Goal: Task Accomplishment & Management: Complete application form

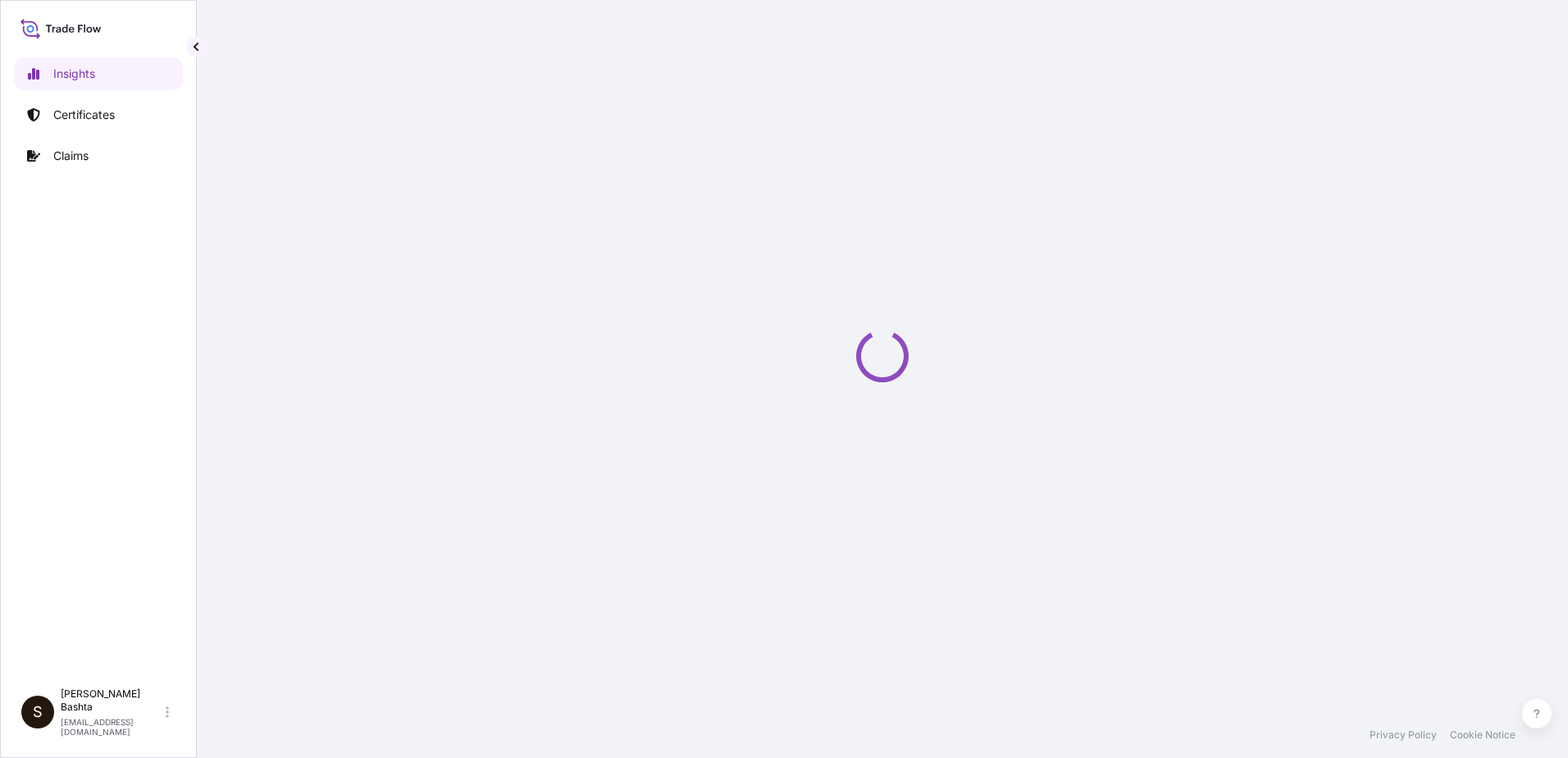
select select "2025"
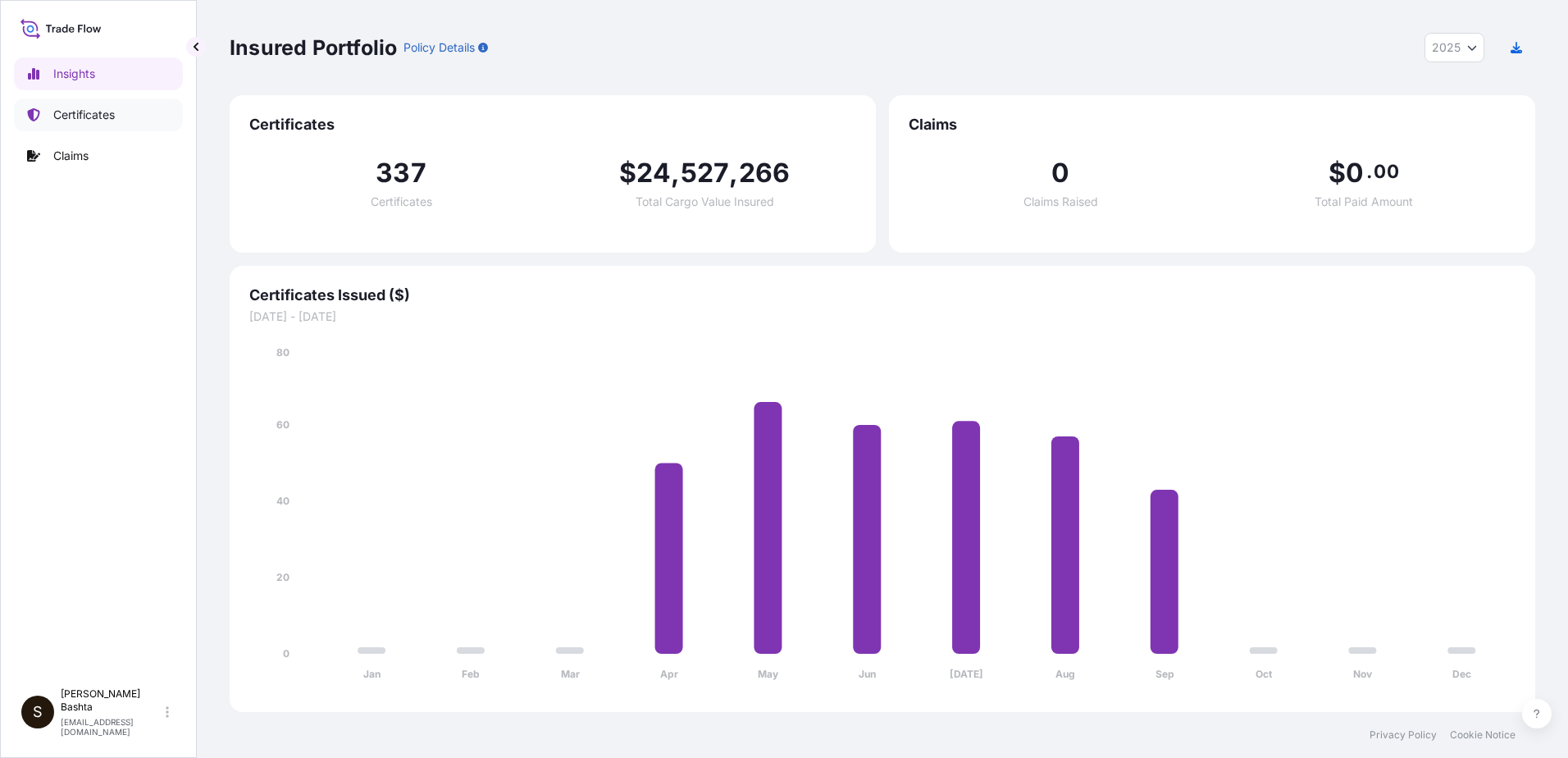
click at [112, 111] on p "Certificates" at bounding box center [84, 114] width 62 height 16
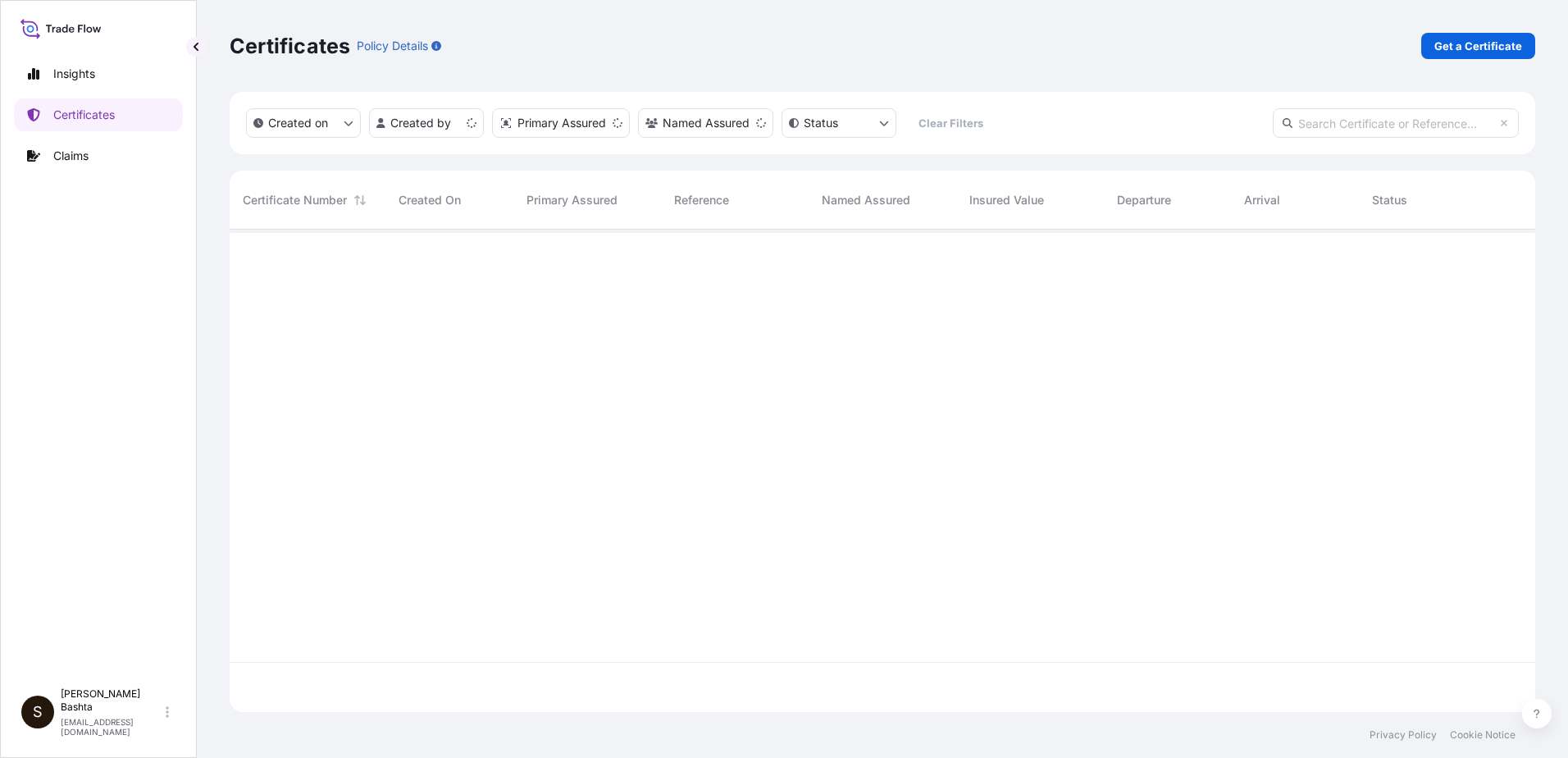
scroll to position [479, 1293]
click at [1472, 46] on p "Get a Certificate" at bounding box center [1478, 46] width 88 height 16
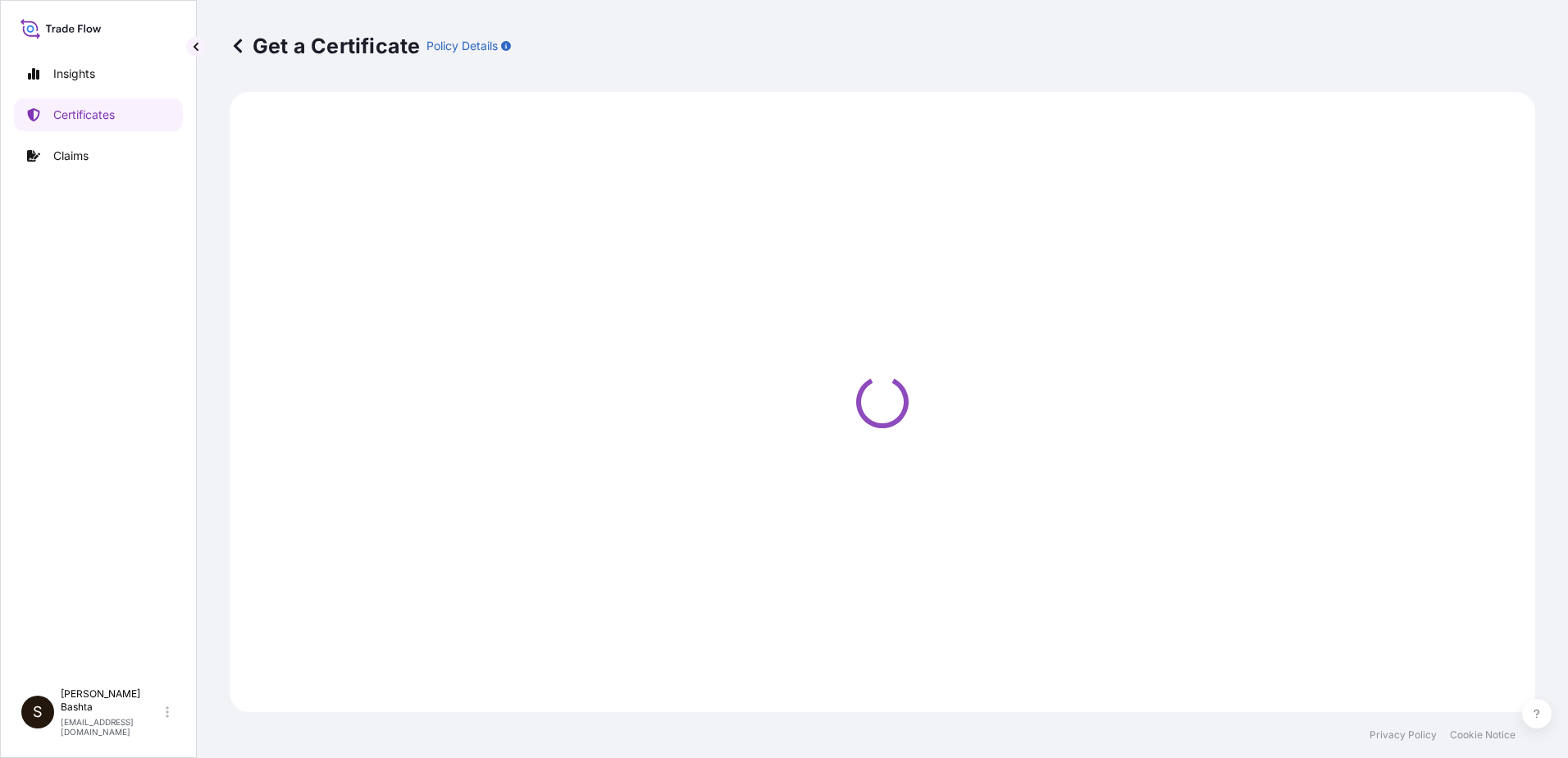
select select "Barge"
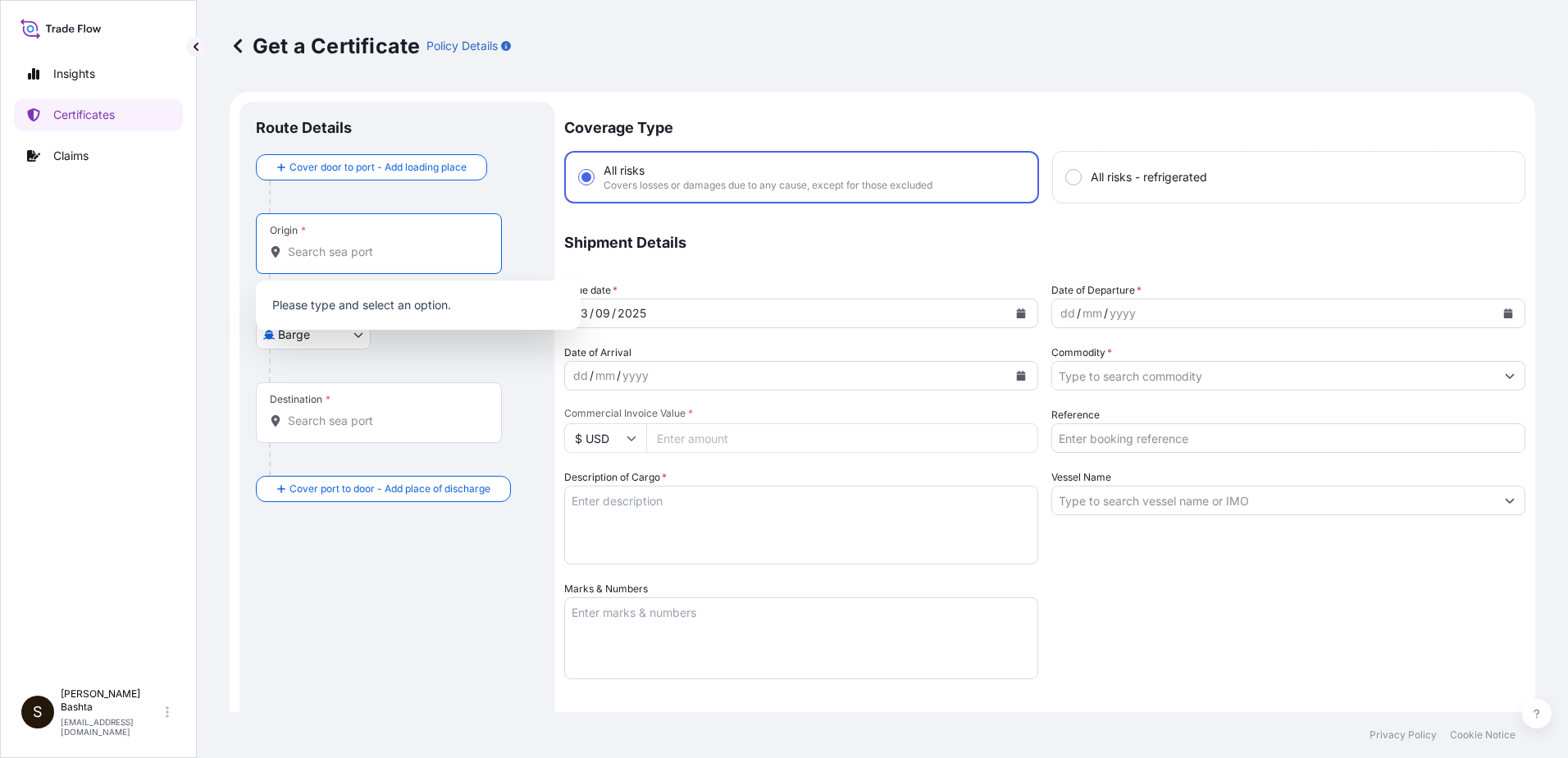
click at [315, 245] on input "Origin *" at bounding box center [384, 251] width 194 height 16
click at [382, 241] on div "Origin * nyc" at bounding box center [378, 244] width 246 height 61
click at [382, 244] on input "nyc" at bounding box center [384, 251] width 194 height 16
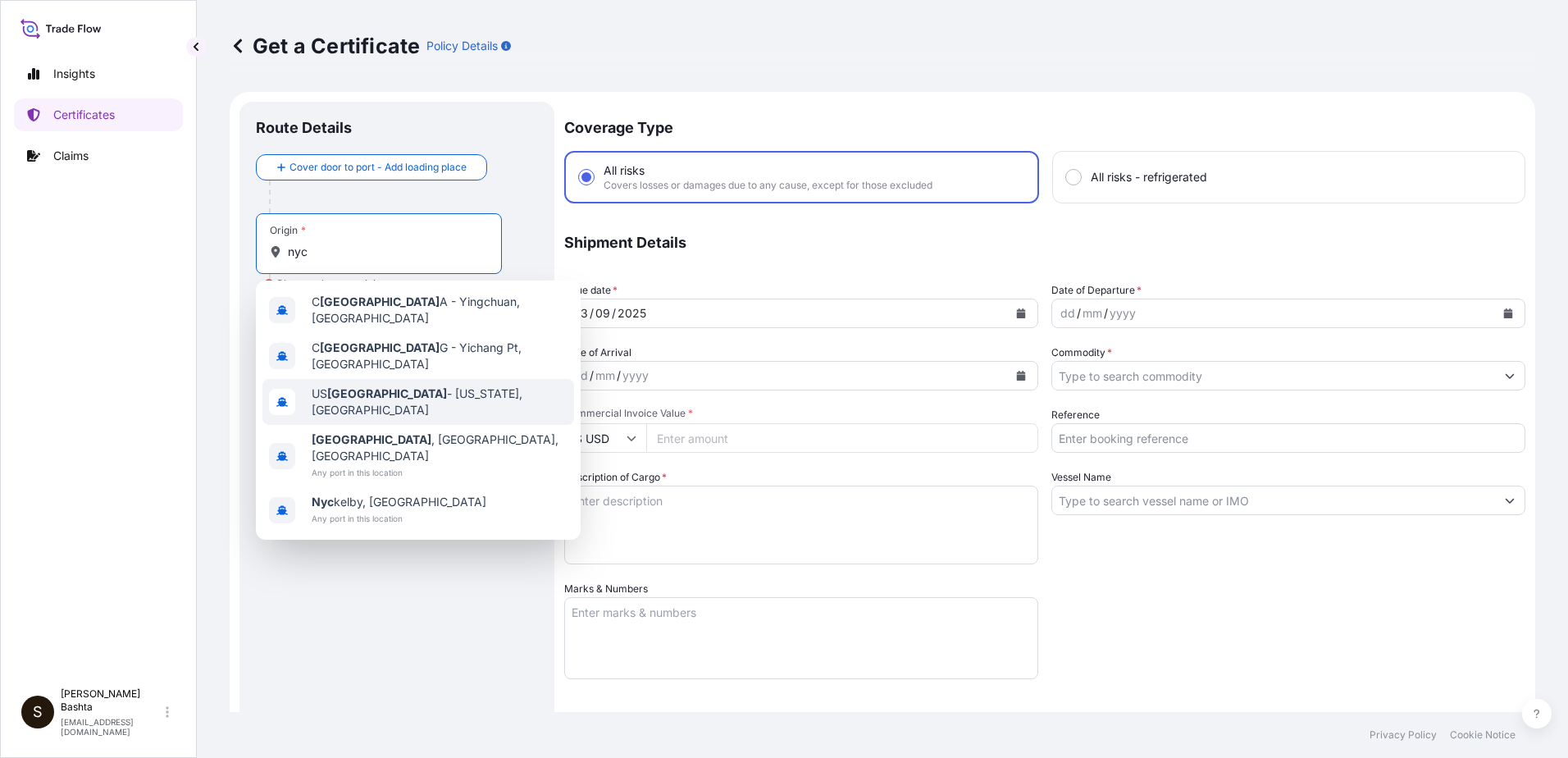
click at [414, 386] on span "US [GEOGRAPHIC_DATA] - [US_STATE], [GEOGRAPHIC_DATA]" at bounding box center [439, 402] width 255 height 33
type input "USNYC - [US_STATE], [GEOGRAPHIC_DATA]"
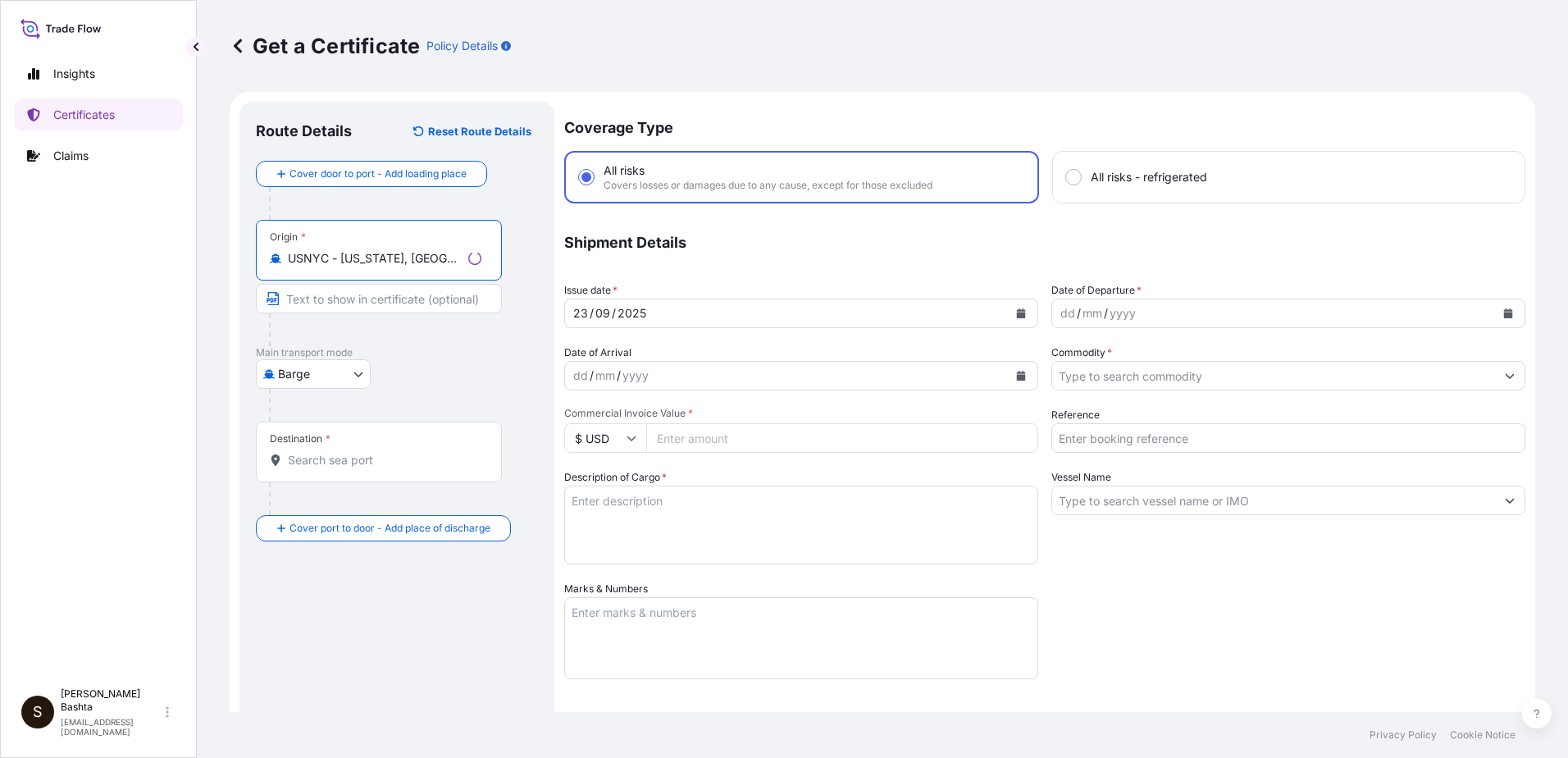
click at [355, 374] on body "0 options available. 5 options available. Insights Certificates Claims S [PERSO…" at bounding box center [784, 379] width 1568 height 758
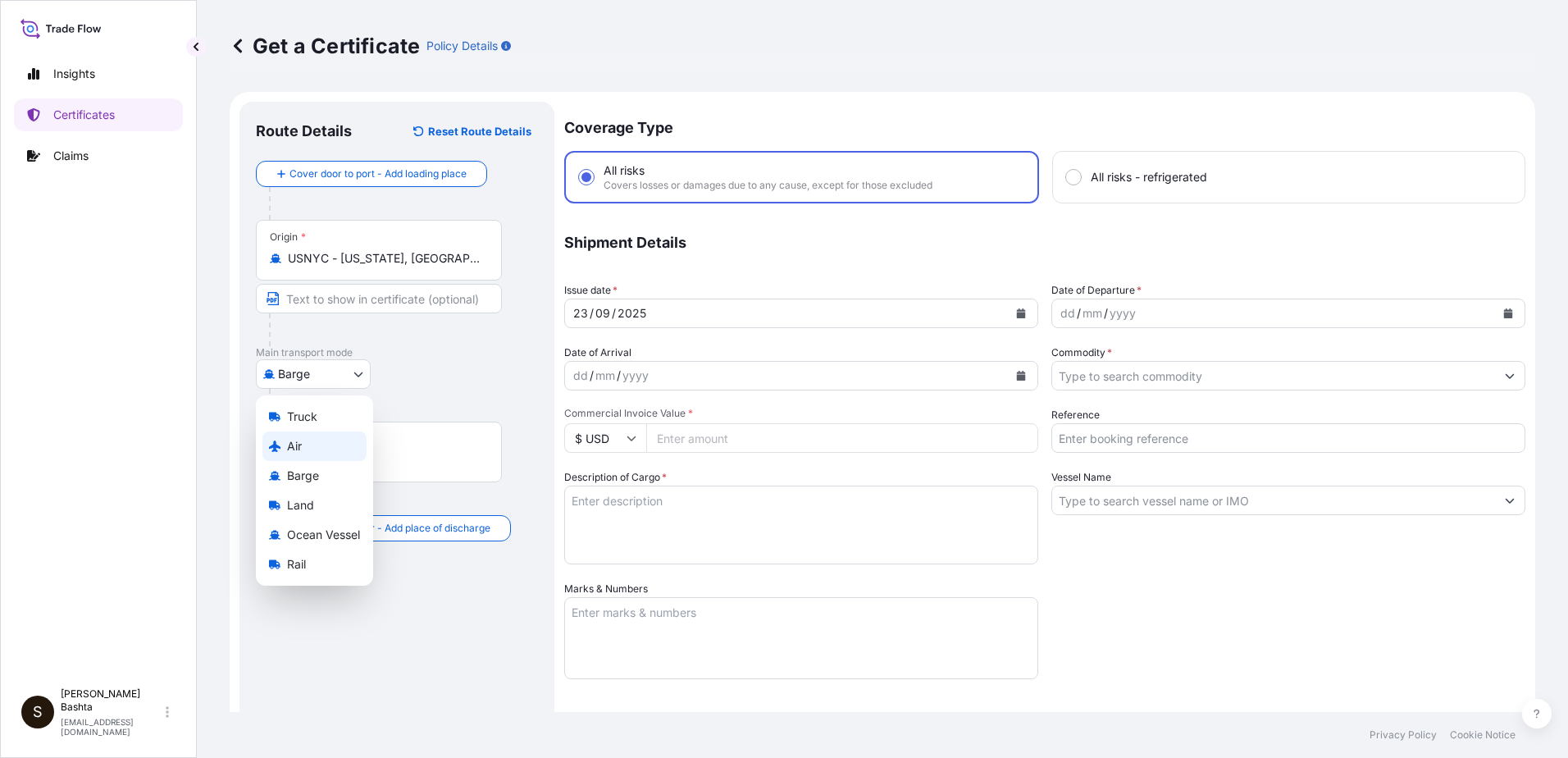
click at [304, 450] on div "Air" at bounding box center [314, 446] width 104 height 30
select select "Air"
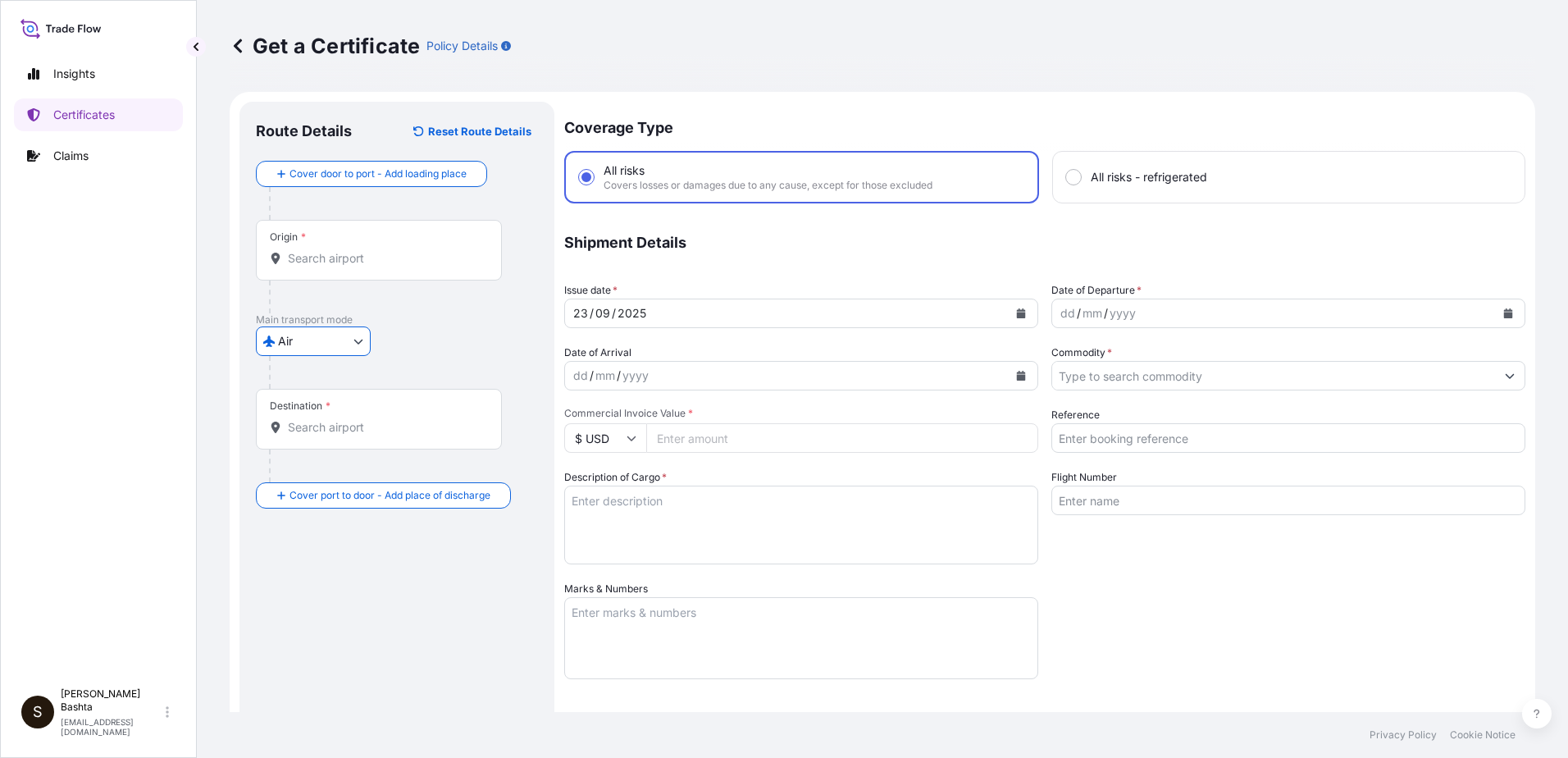
drag, startPoint x: 304, startPoint y: 421, endPoint x: 316, endPoint y: 428, distance: 13.9
click at [304, 426] on input "Destination *" at bounding box center [384, 426] width 194 height 16
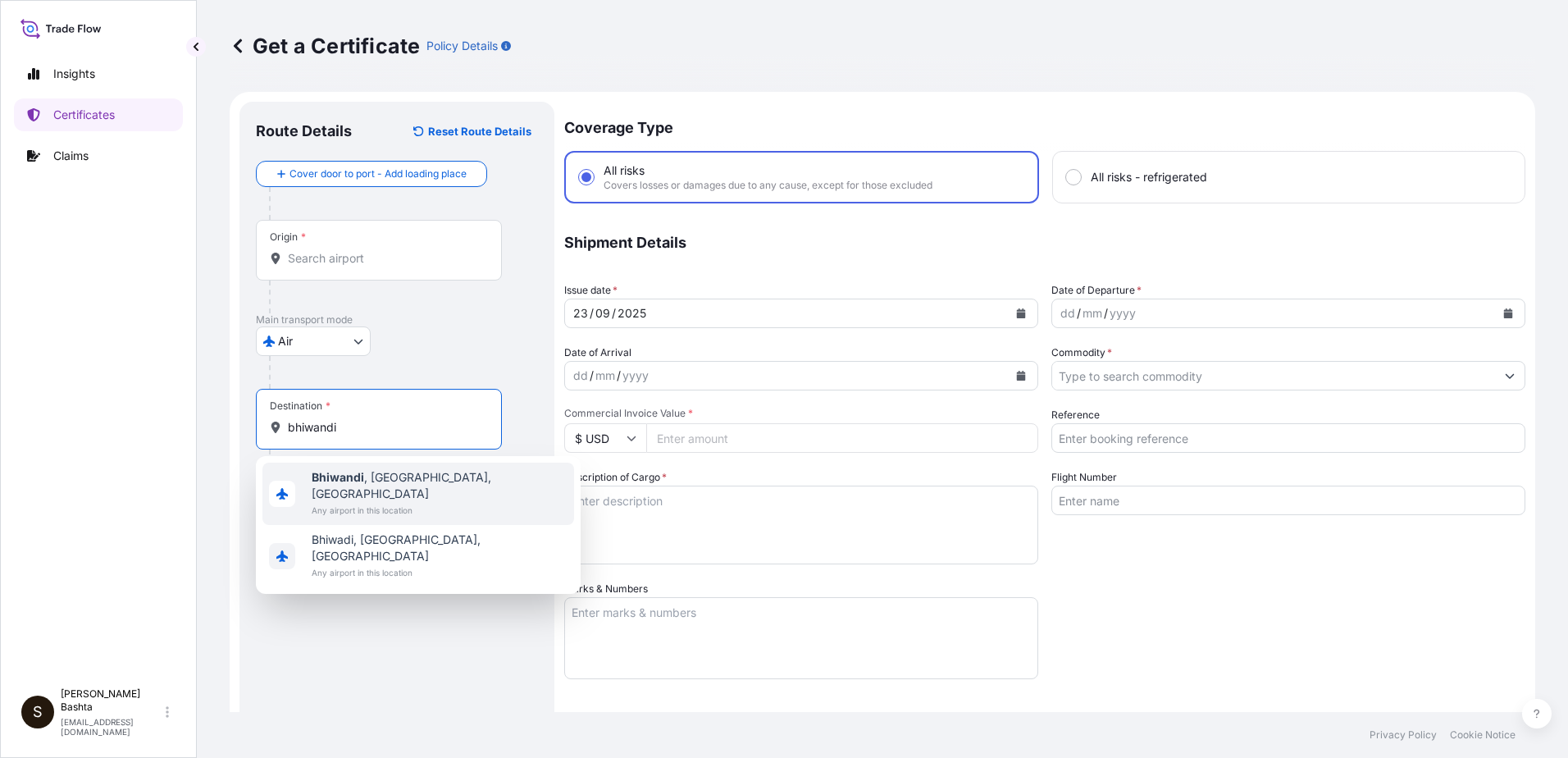
click at [427, 479] on span "[GEOGRAPHIC_DATA] , [GEOGRAPHIC_DATA], [GEOGRAPHIC_DATA]" at bounding box center [439, 486] width 255 height 33
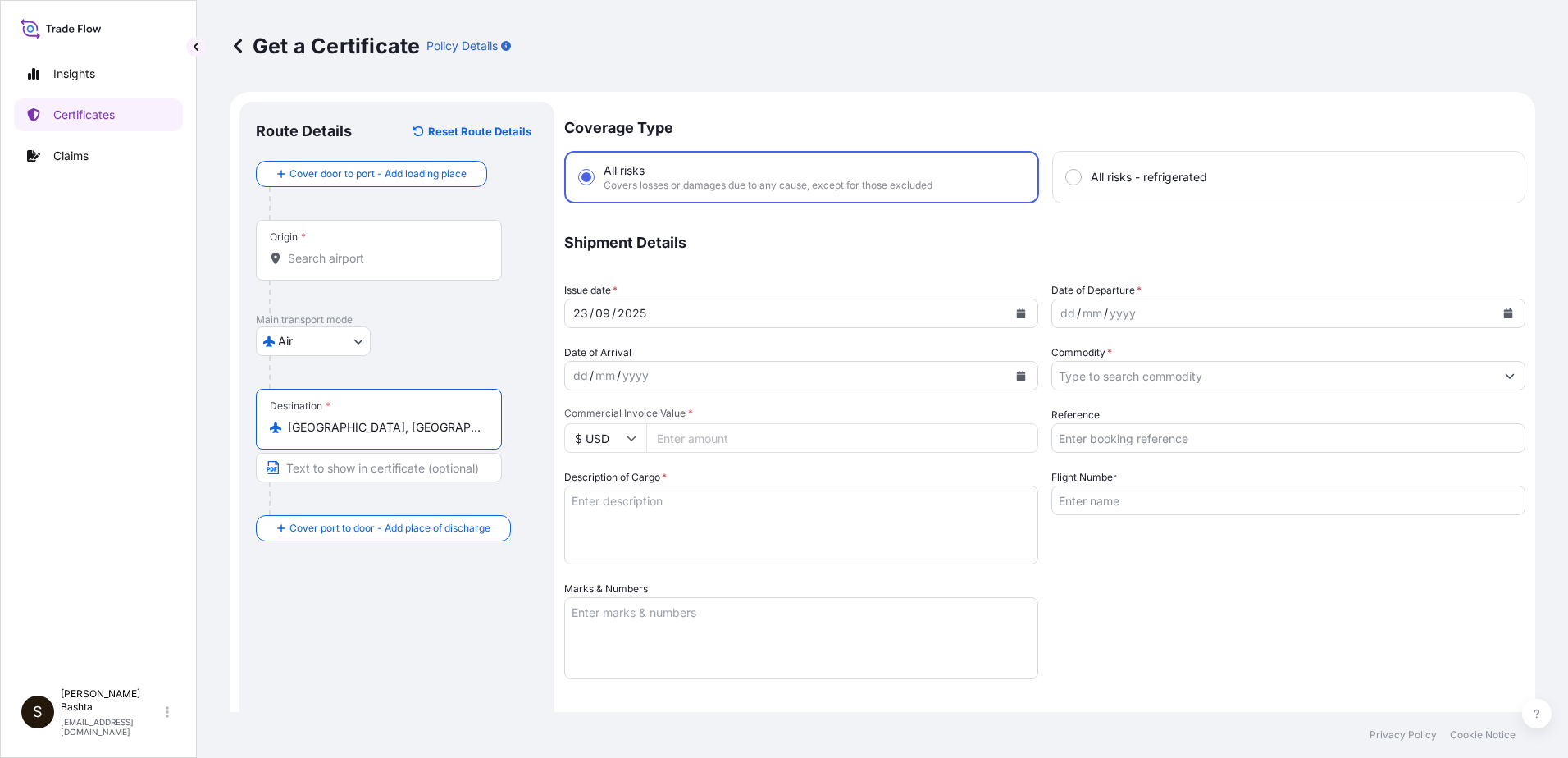
type input "[GEOGRAPHIC_DATA], [GEOGRAPHIC_DATA], [GEOGRAPHIC_DATA]"
click at [1060, 321] on div "dd" at bounding box center [1067, 313] width 18 height 19
click at [1505, 371] on icon "Show suggestions" at bounding box center [1510, 376] width 10 height 10
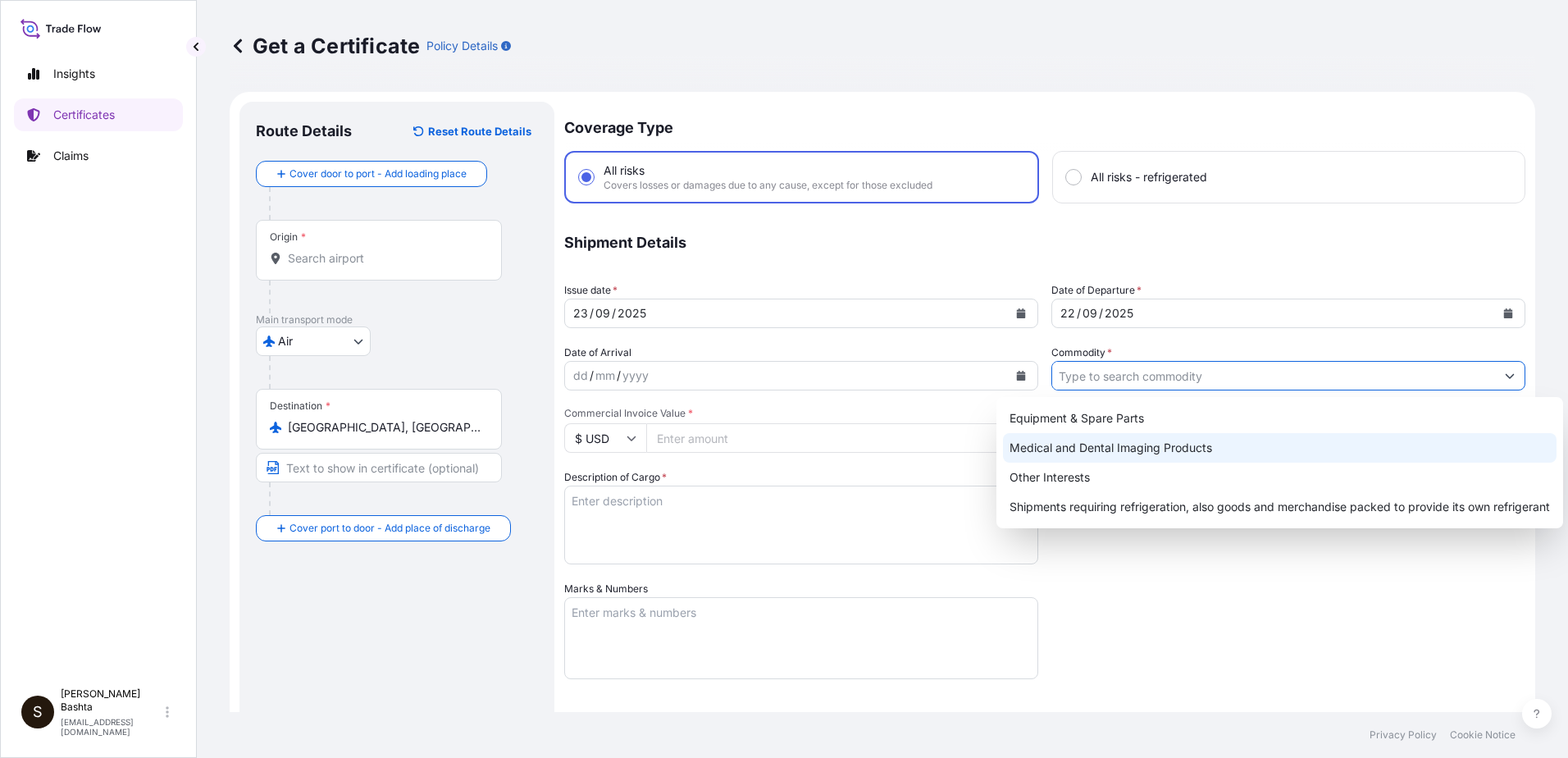
click at [1188, 448] on div "Medical and Dental Imaging Products" at bounding box center [1280, 448] width 553 height 30
type input "Medical and Dental Imaging Products"
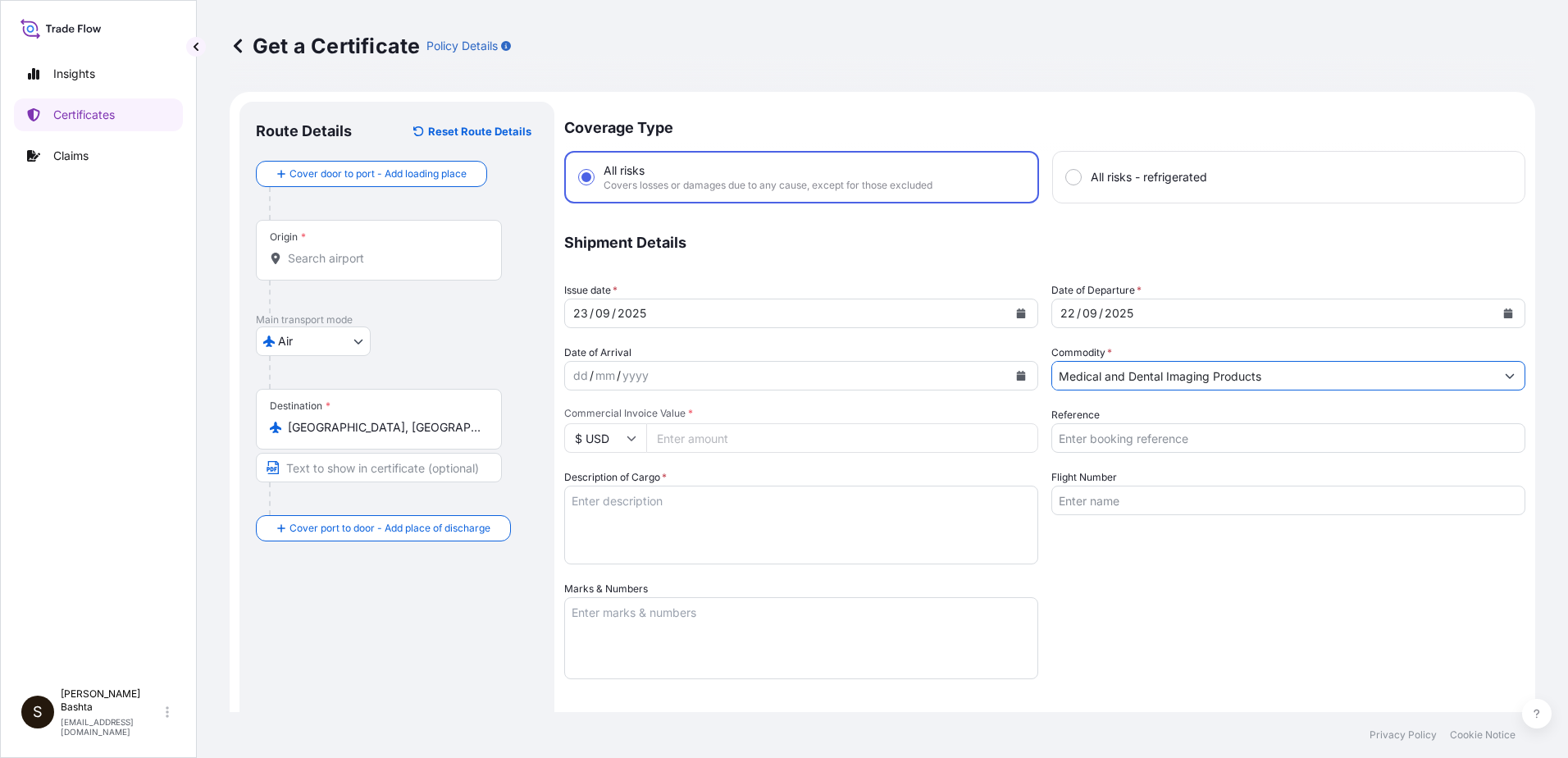
click at [1140, 437] on input "Reference" at bounding box center [1288, 437] width 474 height 30
type input "21244407"
click at [709, 443] on input "Commercial Invoice Value *" at bounding box center [842, 437] width 392 height 30
type input "887.02"
click at [615, 508] on textarea "Description of Cargo *" at bounding box center [801, 525] width 474 height 79
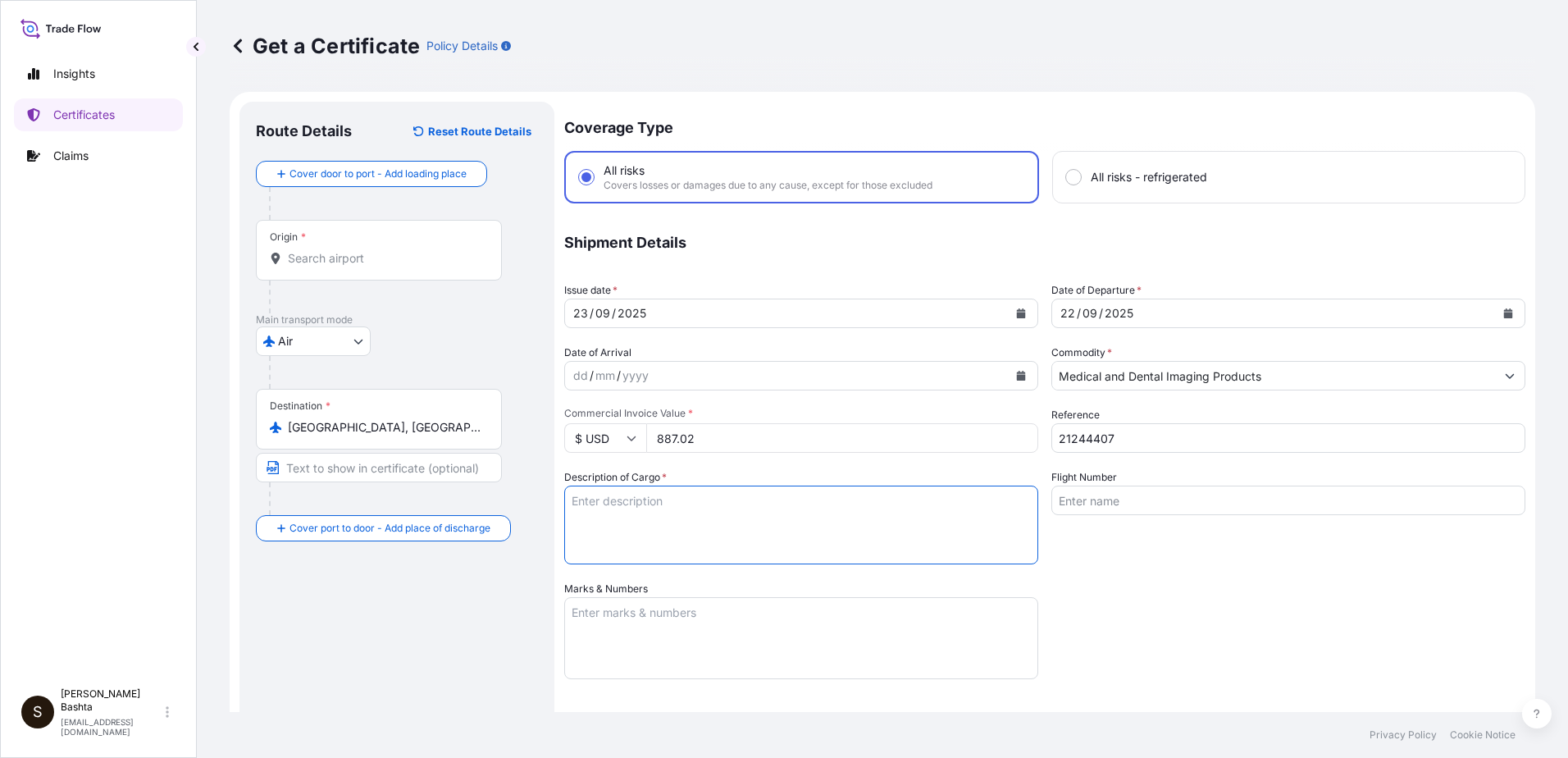
type textarea "MEDICAL AND DENTAL IMAGING PRODUCTS"
type input "Air"
type input "32008"
click at [626, 612] on textarea "Marks & Numbers" at bounding box center [801, 638] width 474 height 82
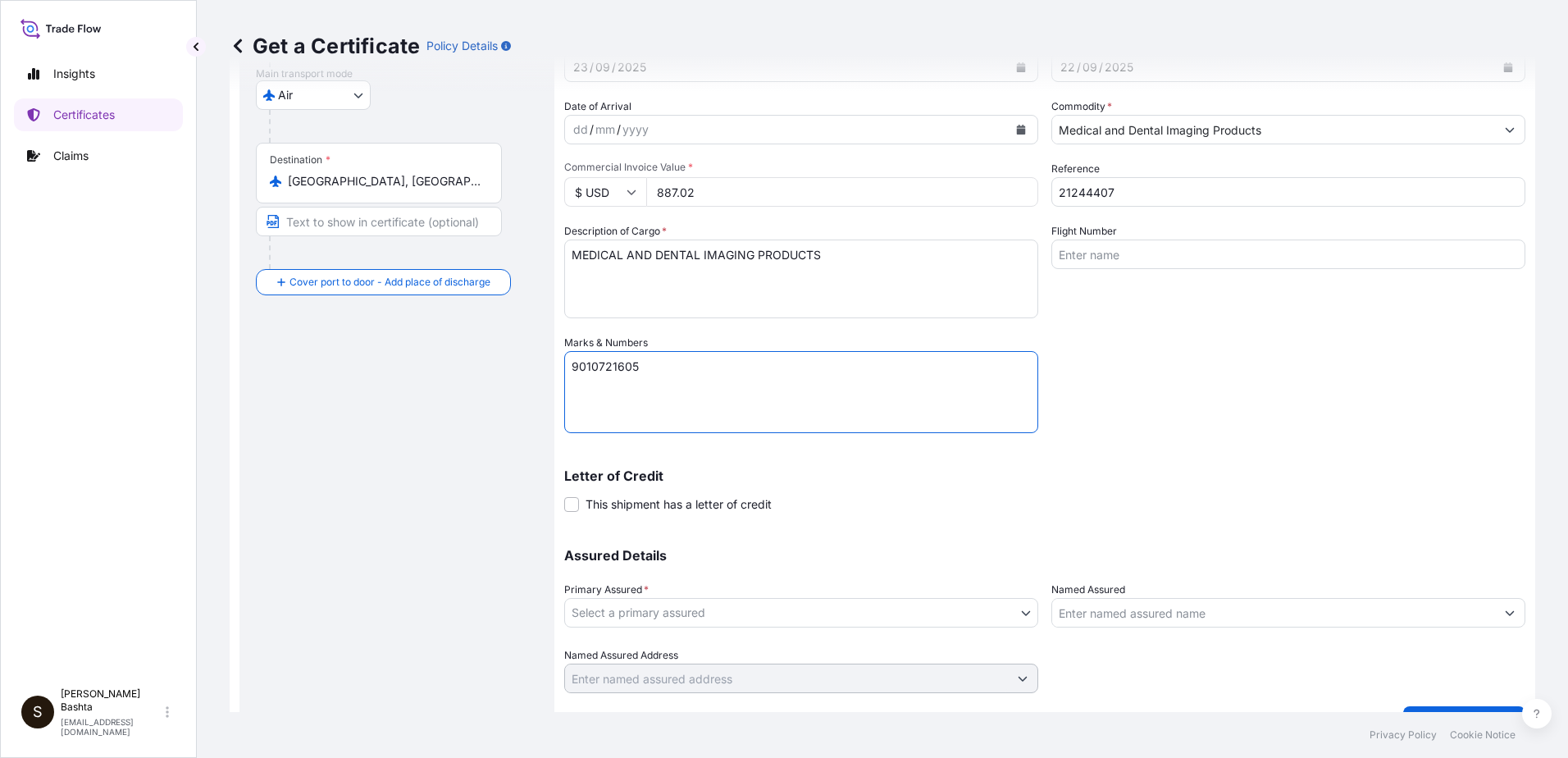
type textarea "9010721605"
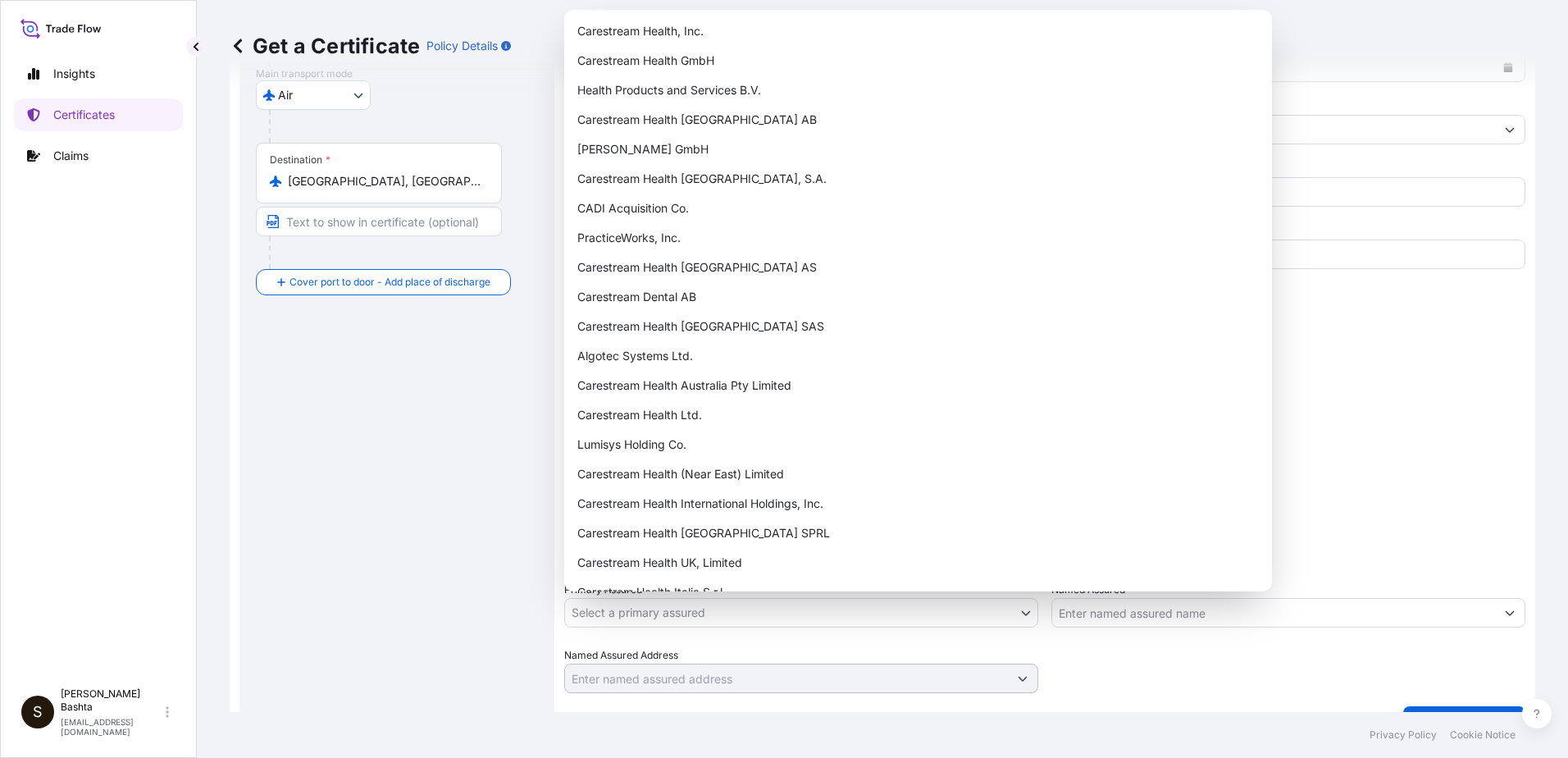
click at [1017, 612] on body "Insights Certificates Claims S [PERSON_NAME] [PERSON_NAME][EMAIL_ADDRESS][PERSO…" at bounding box center [784, 379] width 1568 height 758
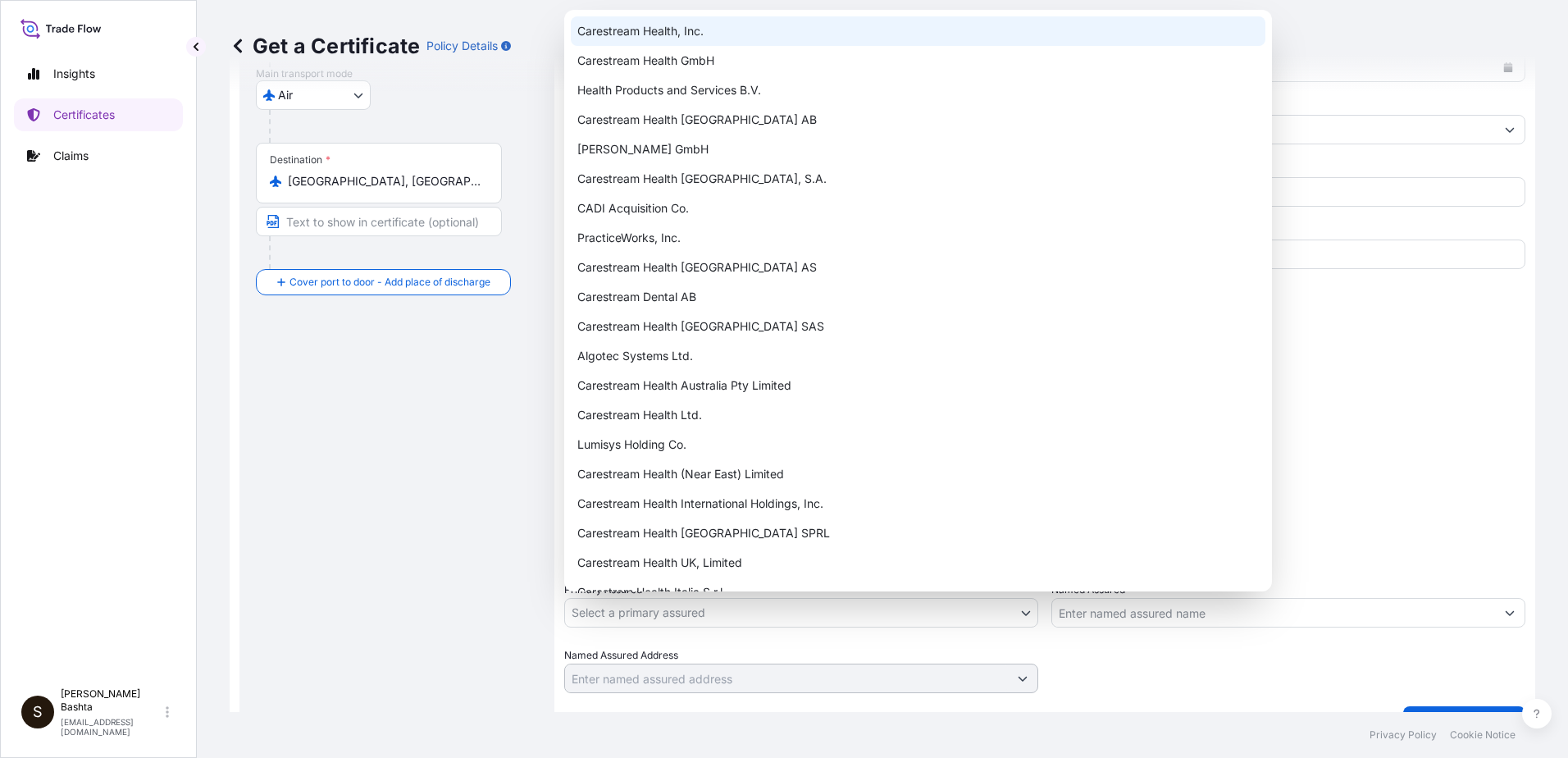
click at [667, 32] on div "Carestream Health, Inc." at bounding box center [918, 30] width 694 height 30
select select "32008"
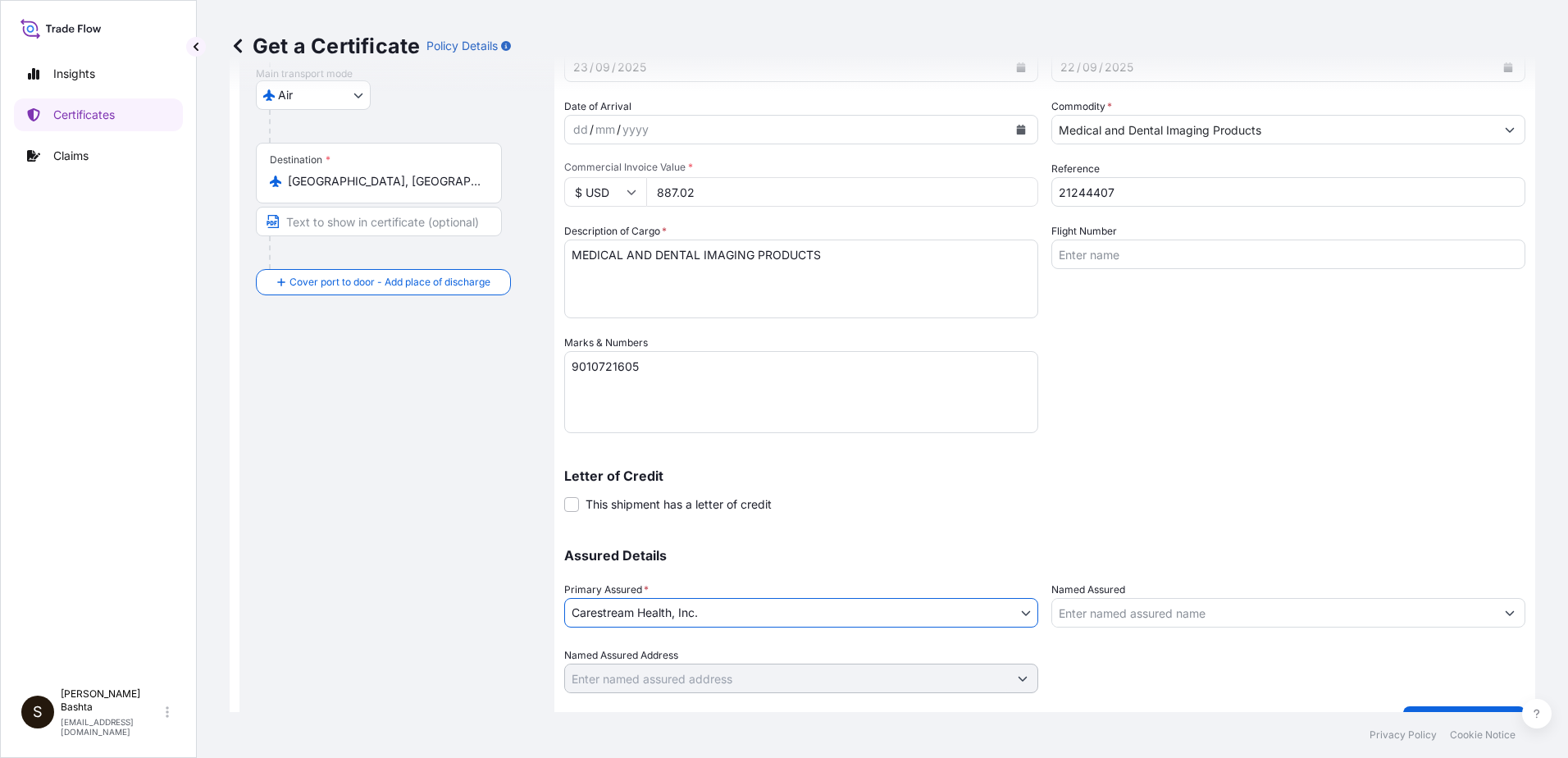
scroll to position [283, 0]
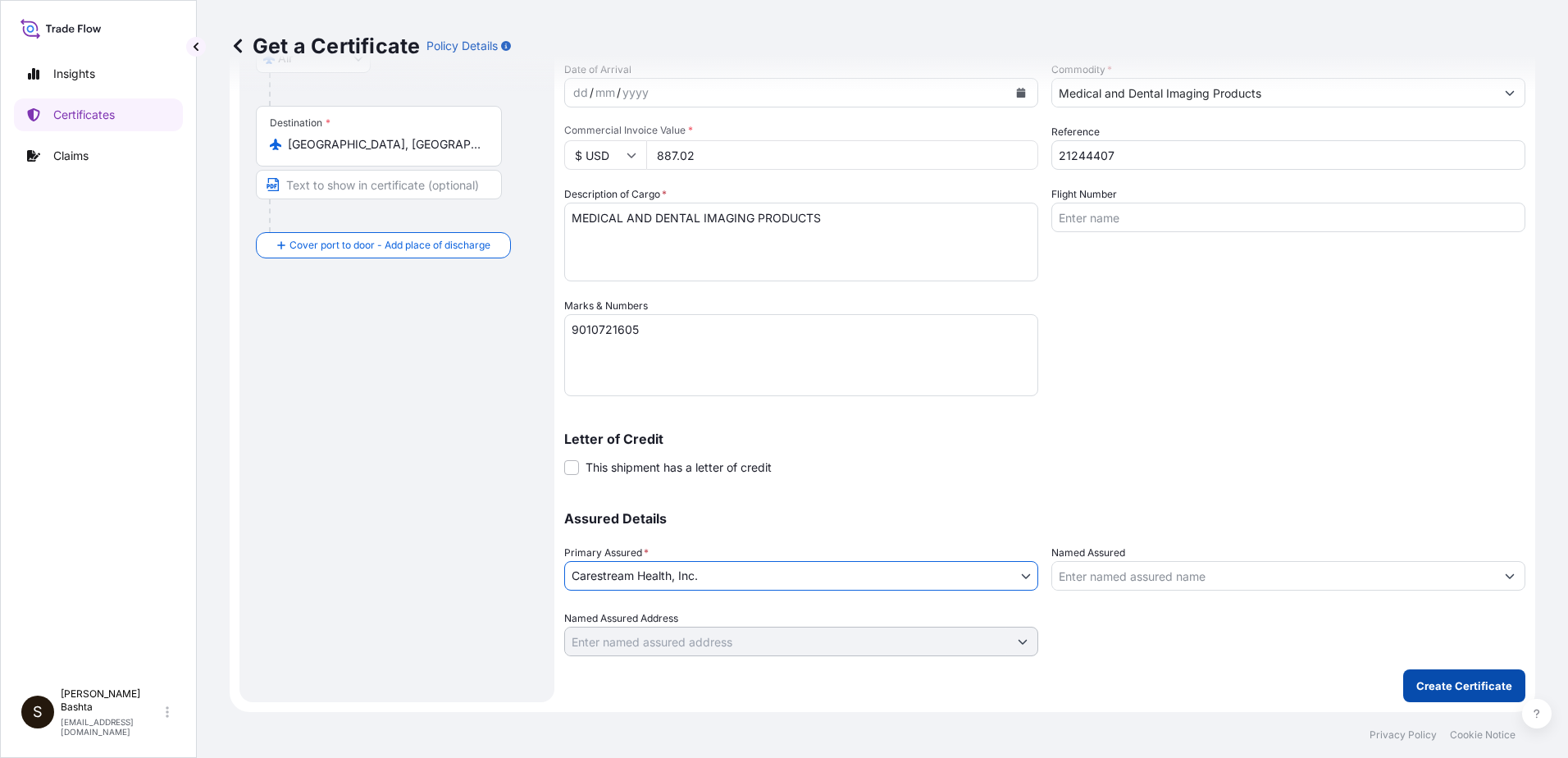
click at [1462, 680] on p "Create Certificate" at bounding box center [1463, 685] width 96 height 16
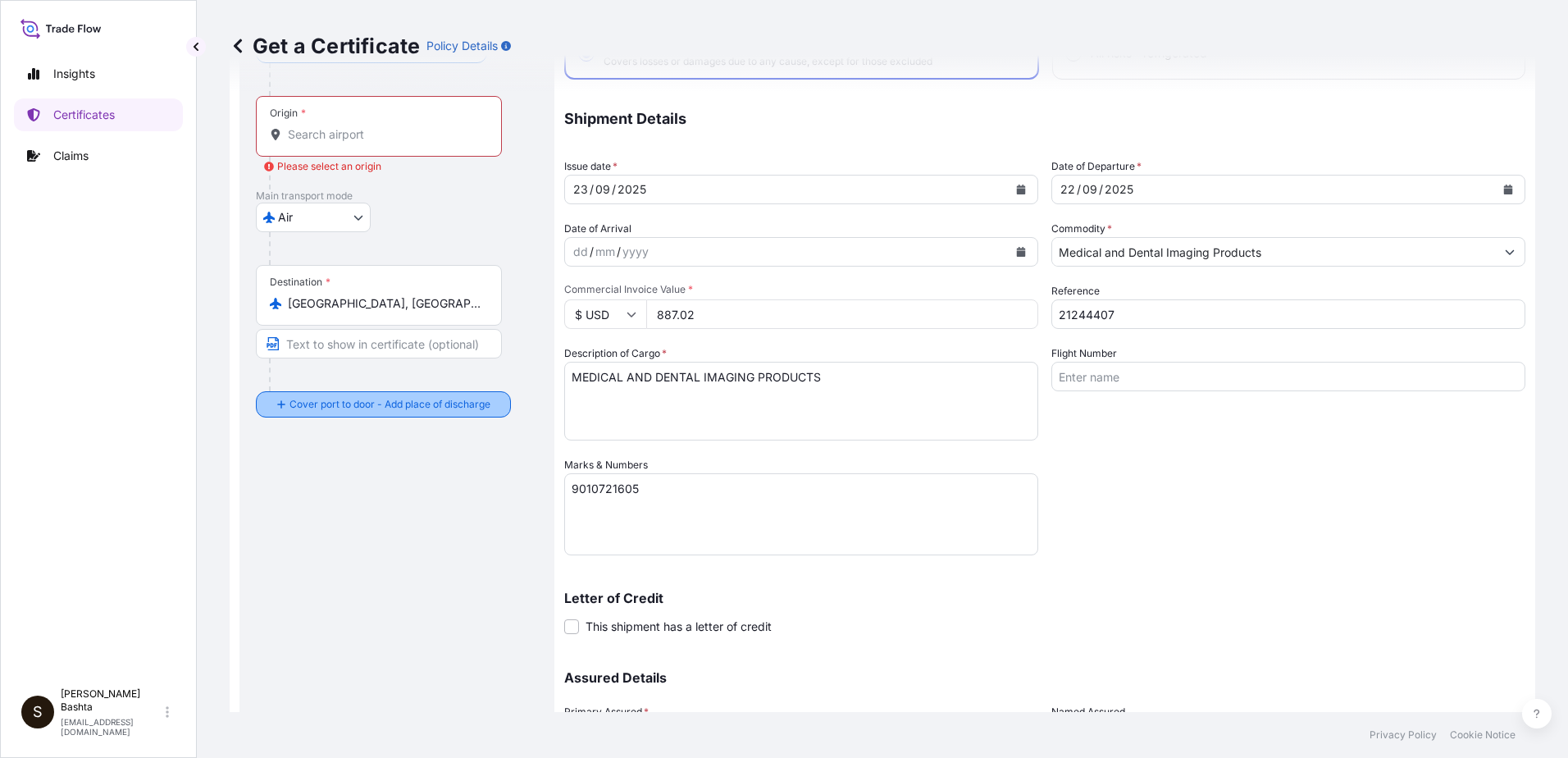
scroll to position [0, 0]
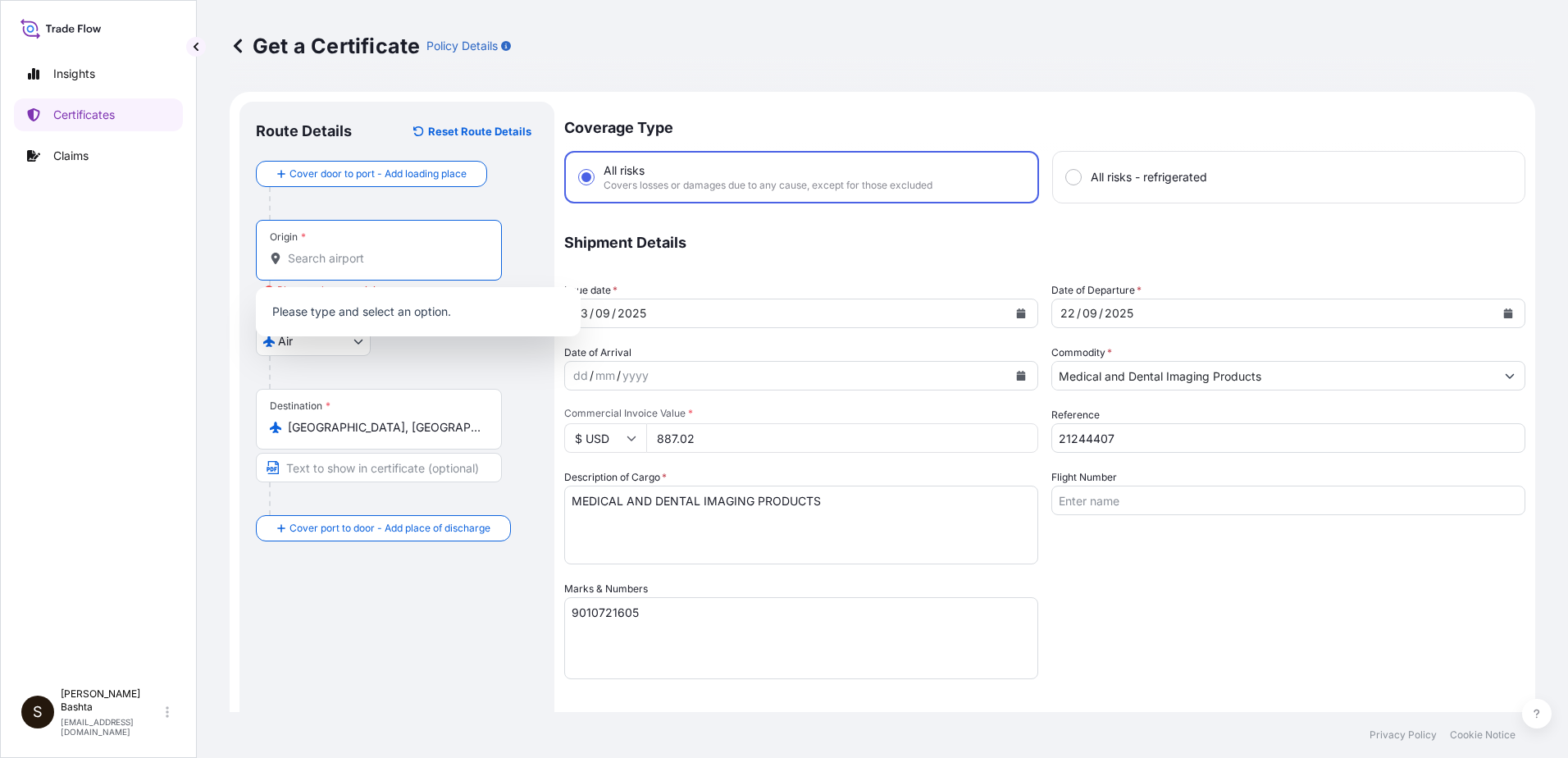
click at [340, 265] on input "Origin * Please select an origin" at bounding box center [384, 258] width 194 height 16
click at [335, 244] on div "Origin *" at bounding box center [378, 250] width 246 height 61
click at [335, 250] on input "Origin * Please select an origin" at bounding box center [384, 258] width 194 height 16
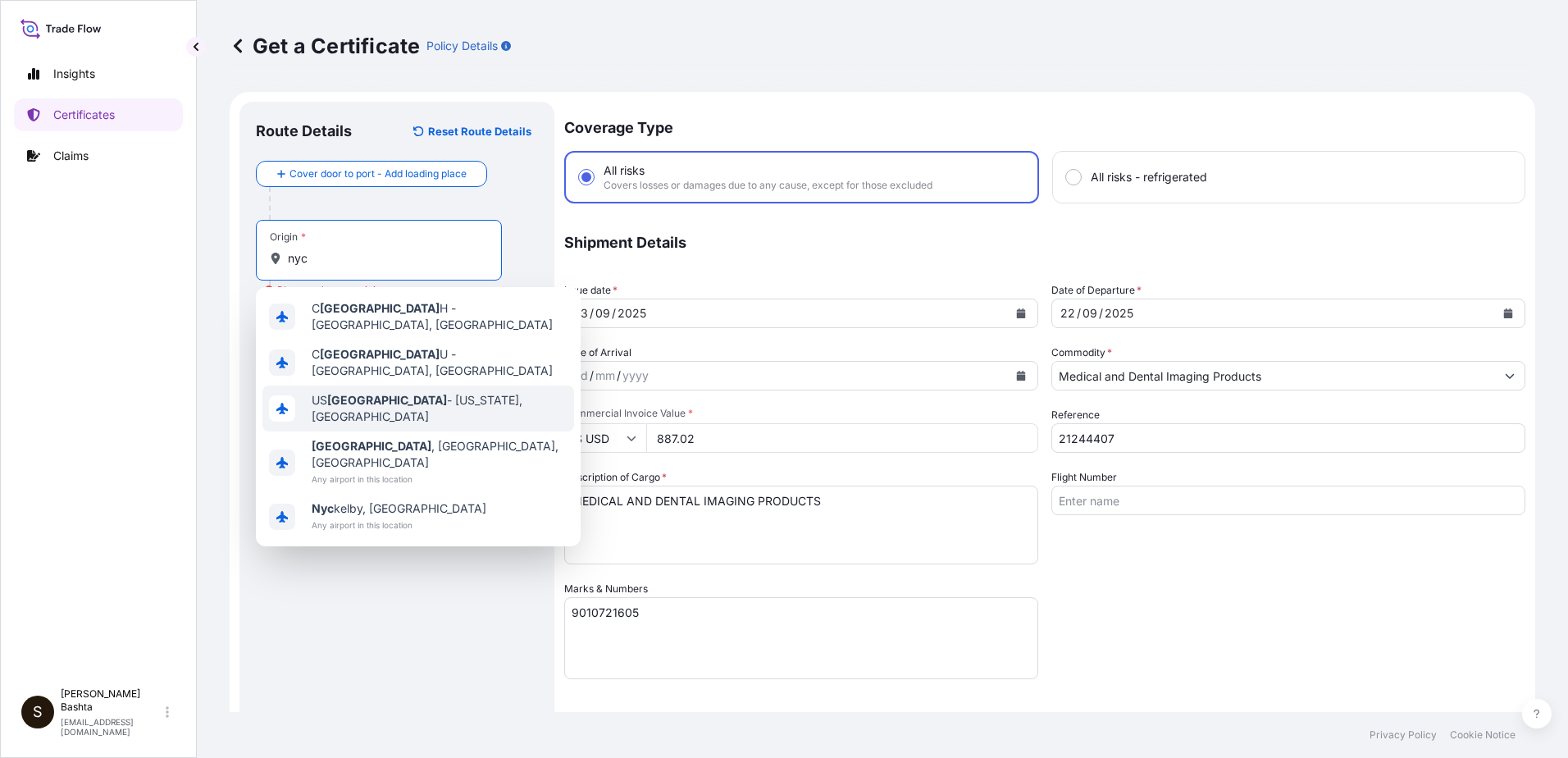
click at [408, 392] on span "US [GEOGRAPHIC_DATA] - [US_STATE], [GEOGRAPHIC_DATA]" at bounding box center [439, 408] width 255 height 33
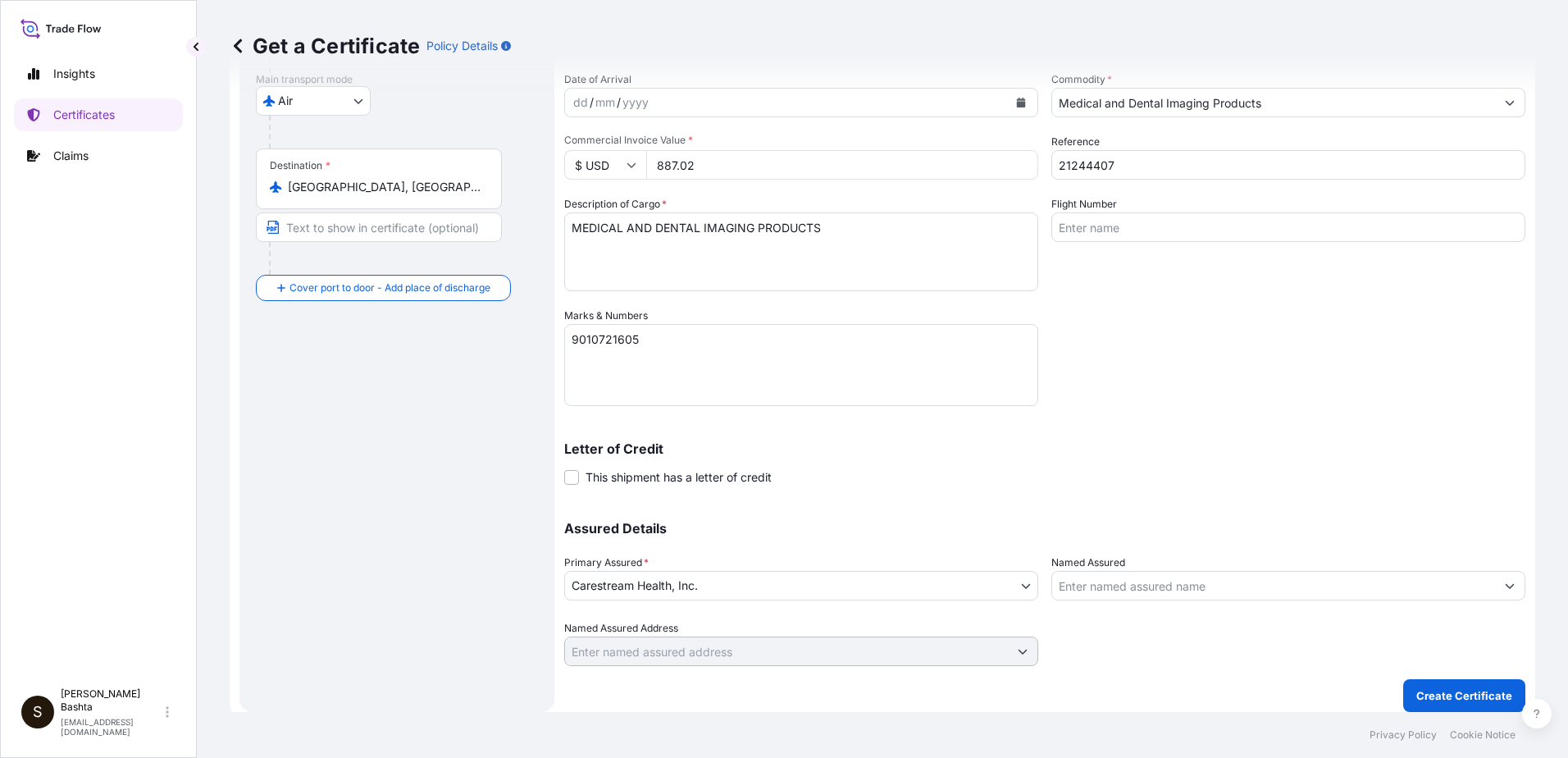
scroll to position [283, 0]
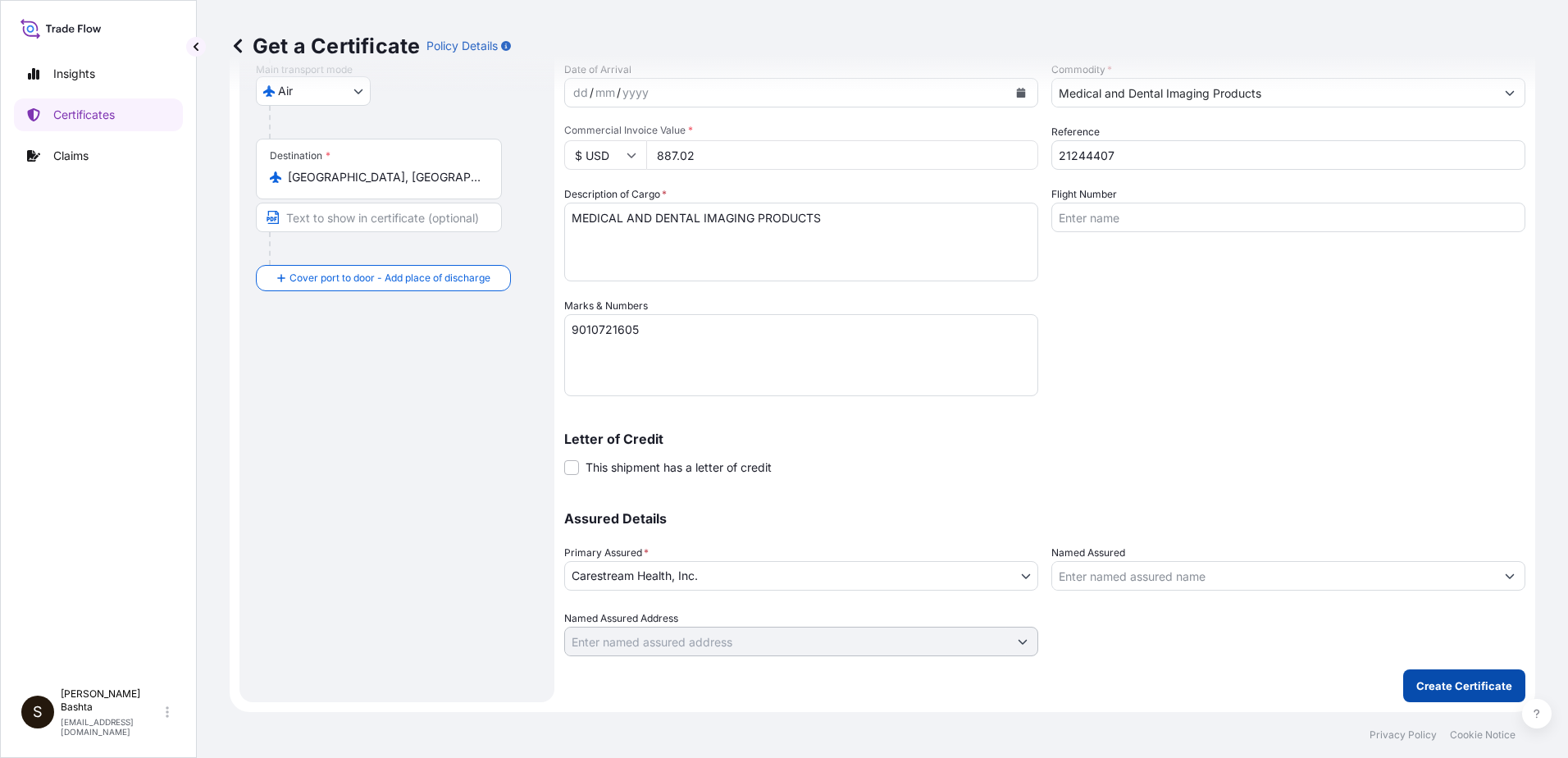
type input "USNYC - [US_STATE], [GEOGRAPHIC_DATA]"
click at [1457, 679] on button "Create Certificate" at bounding box center [1464, 685] width 122 height 33
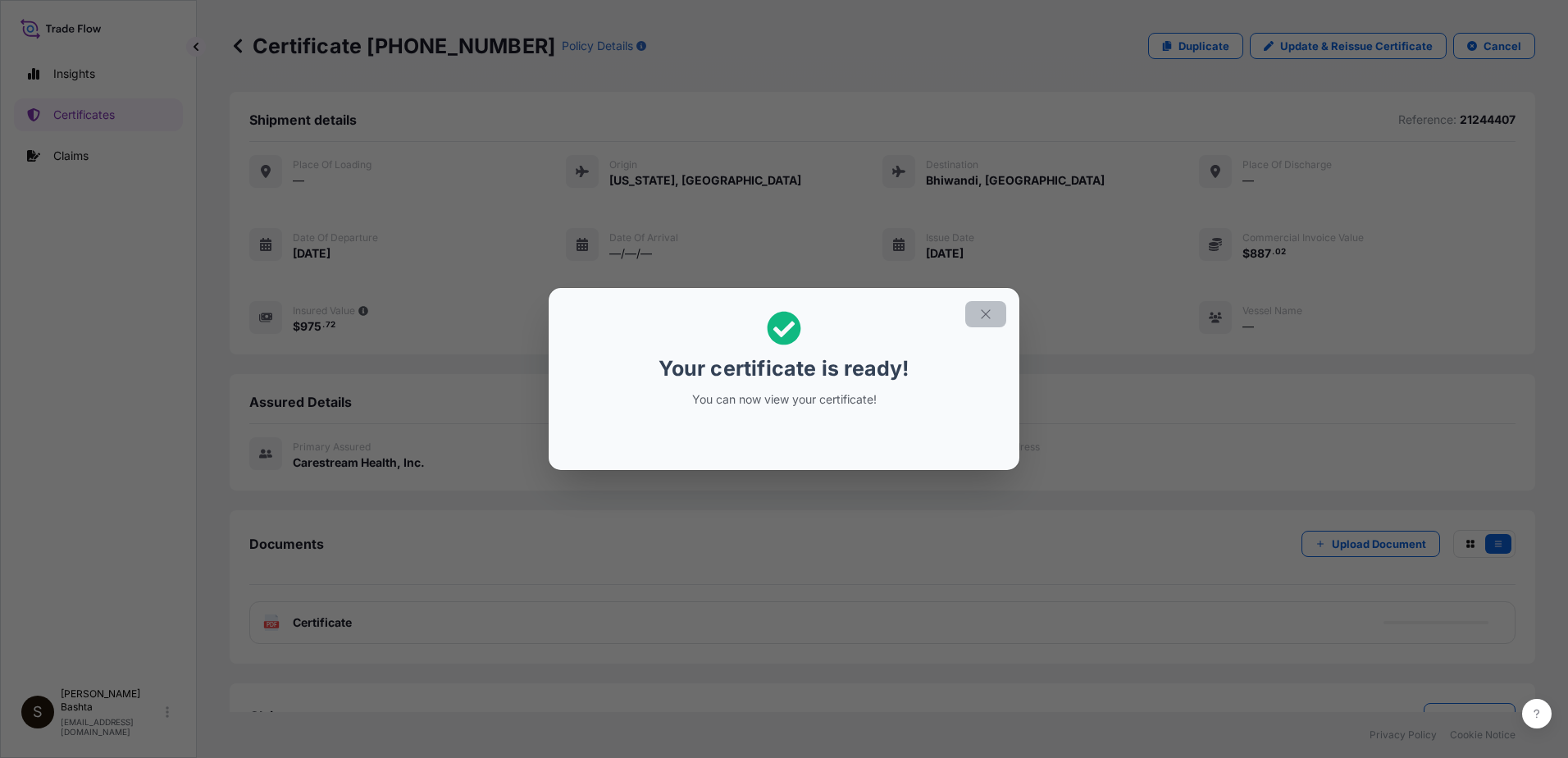
click at [993, 315] on button "button" at bounding box center [985, 314] width 41 height 26
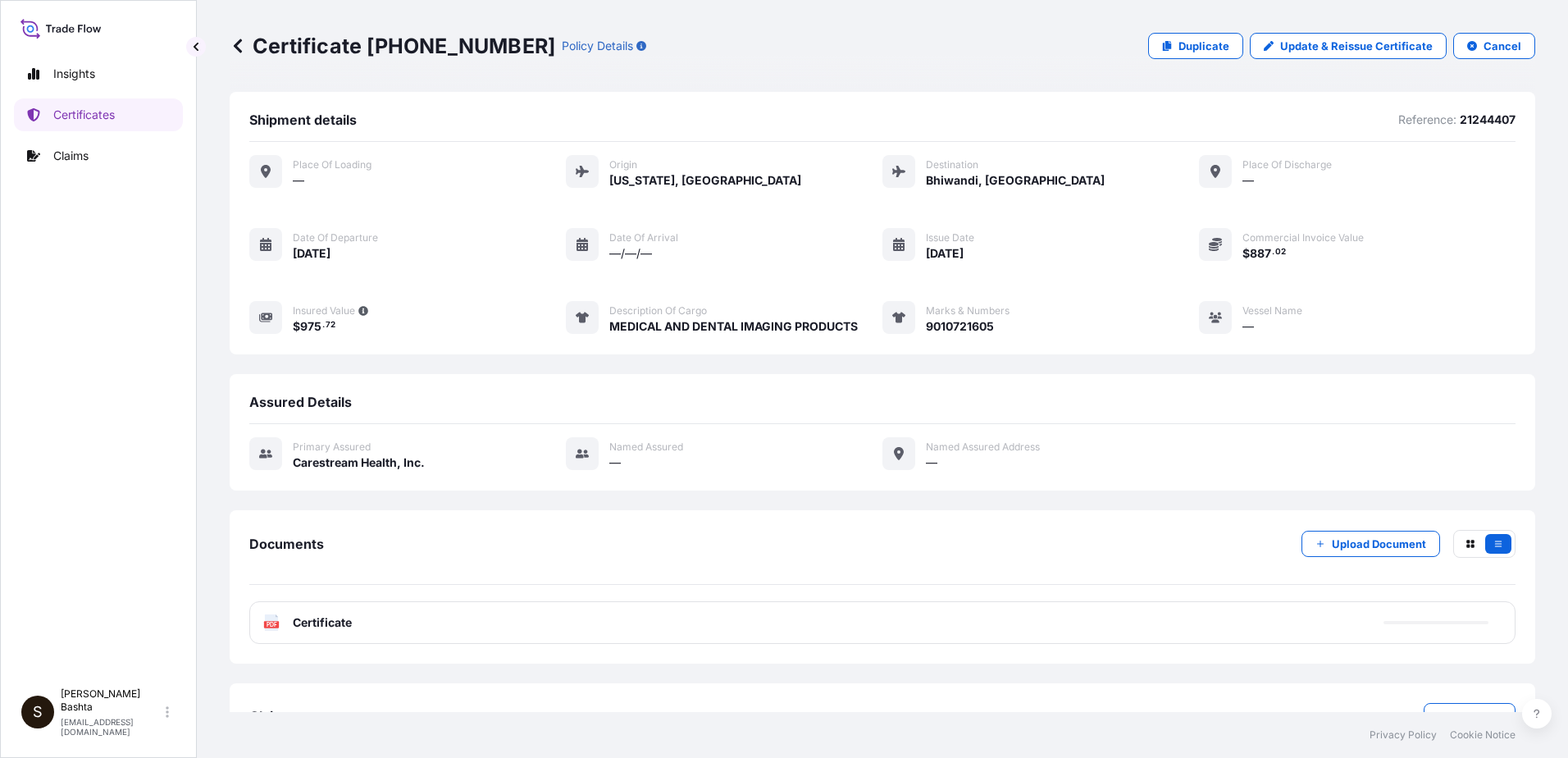
click at [267, 623] on text "PDF" at bounding box center [271, 624] width 11 height 6
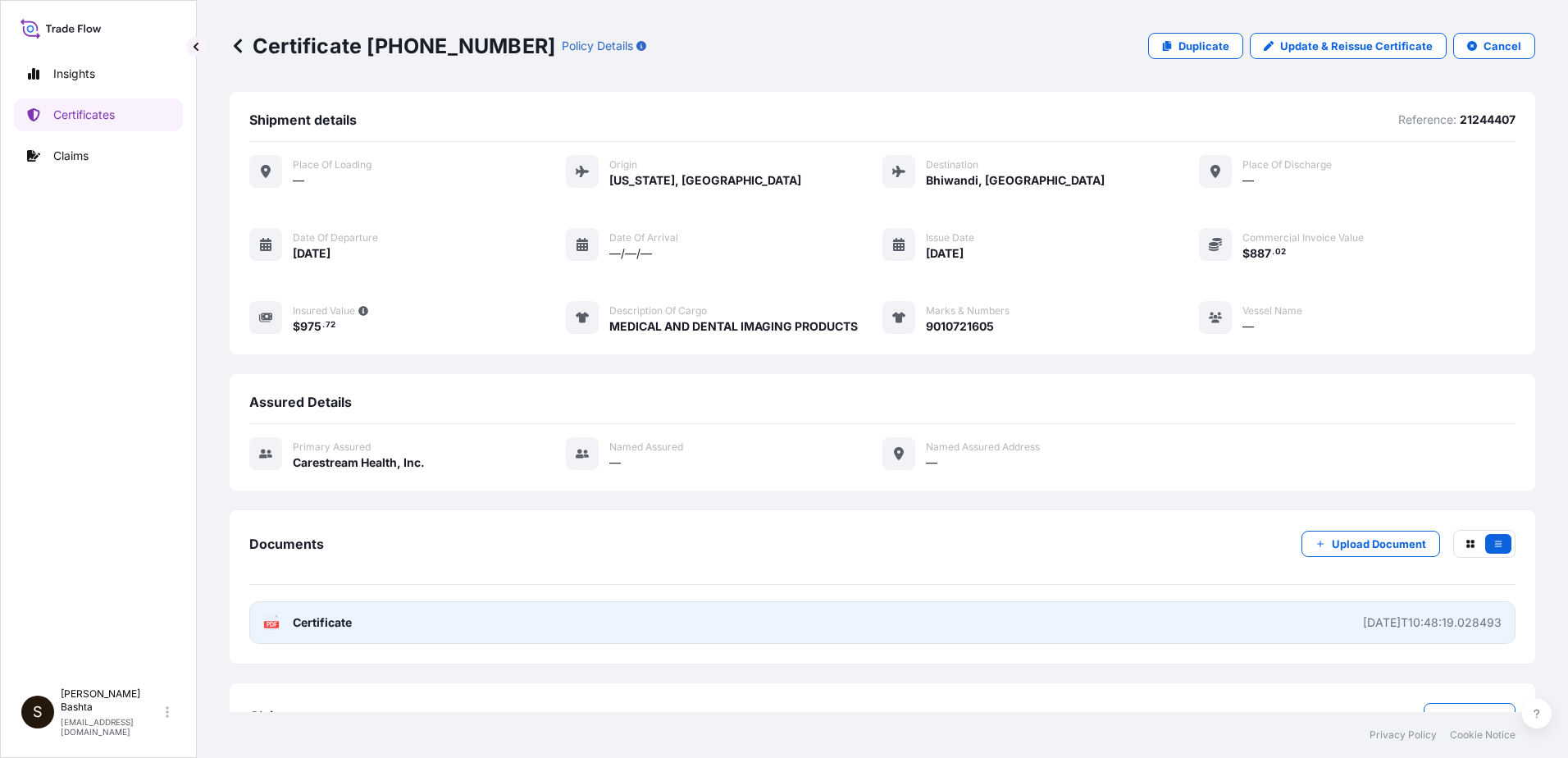
click at [273, 620] on icon at bounding box center [271, 622] width 14 height 16
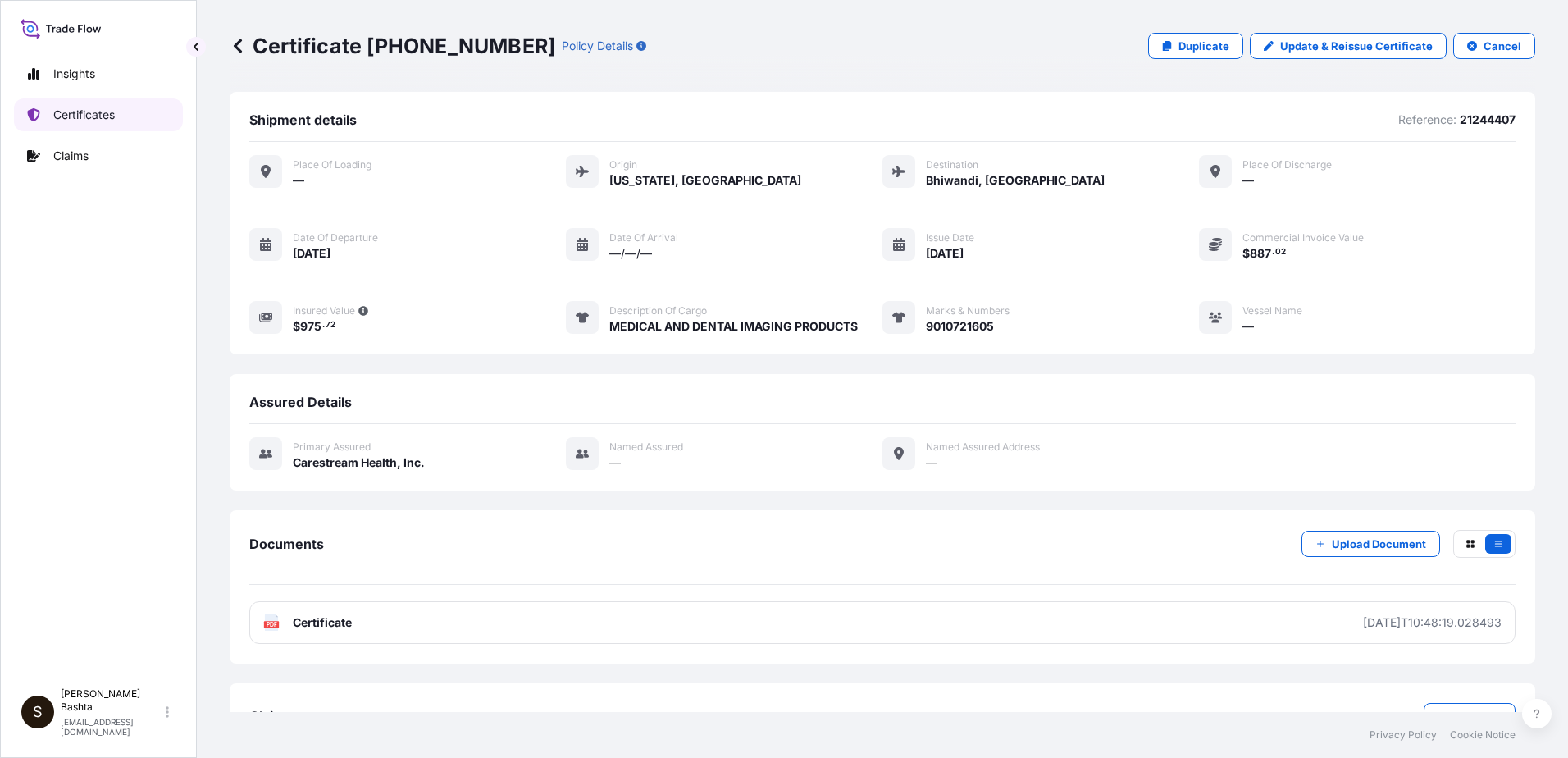
click at [118, 112] on link "Certificates" at bounding box center [98, 114] width 169 height 33
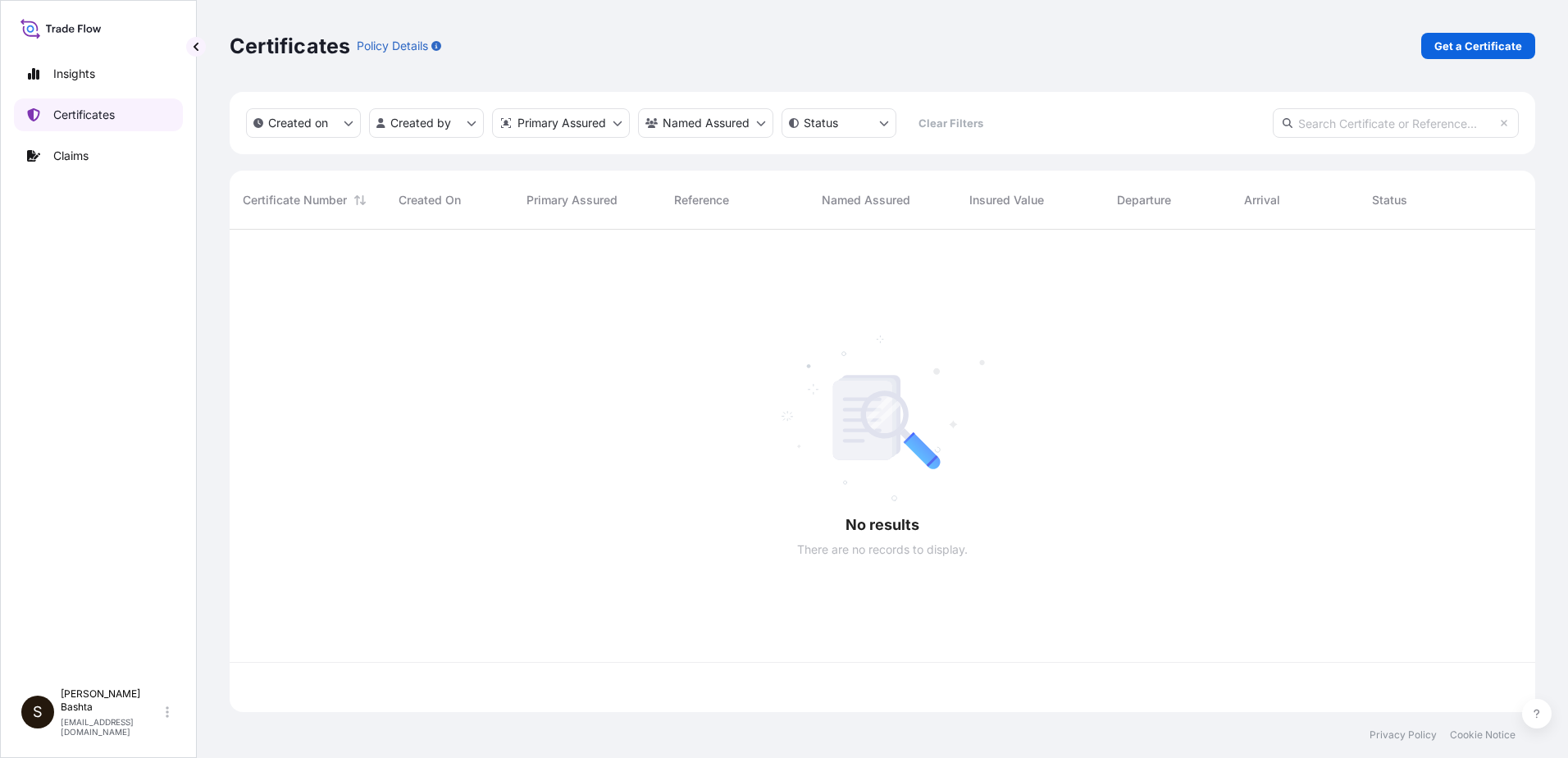
scroll to position [479, 1293]
click at [1503, 43] on p "Get a Certificate" at bounding box center [1478, 46] width 88 height 16
select select "Barge"
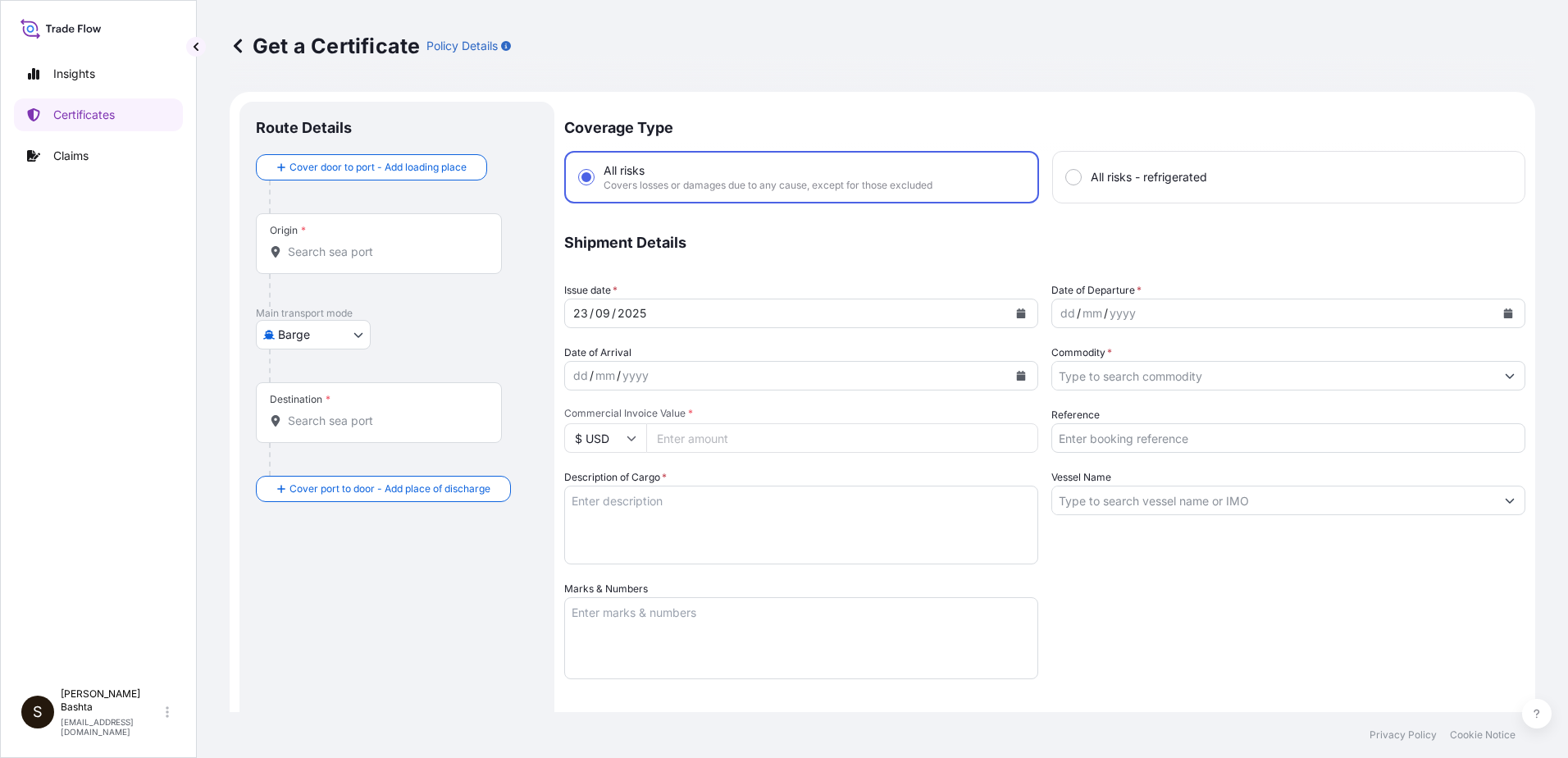
click at [376, 251] on input "Origin *" at bounding box center [384, 251] width 194 height 16
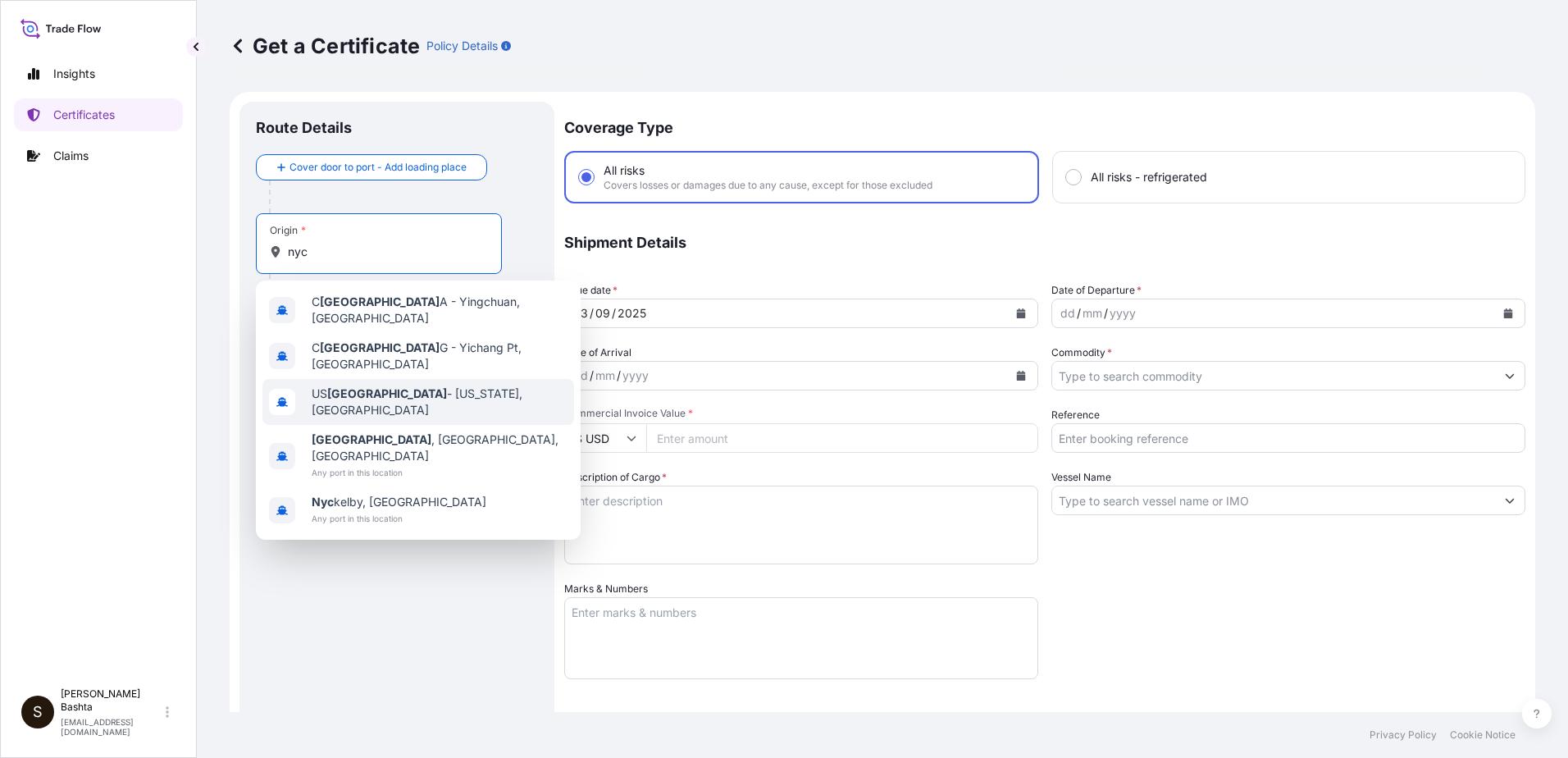
click at [391, 387] on span "US [GEOGRAPHIC_DATA] - [US_STATE], [GEOGRAPHIC_DATA]" at bounding box center [439, 402] width 255 height 33
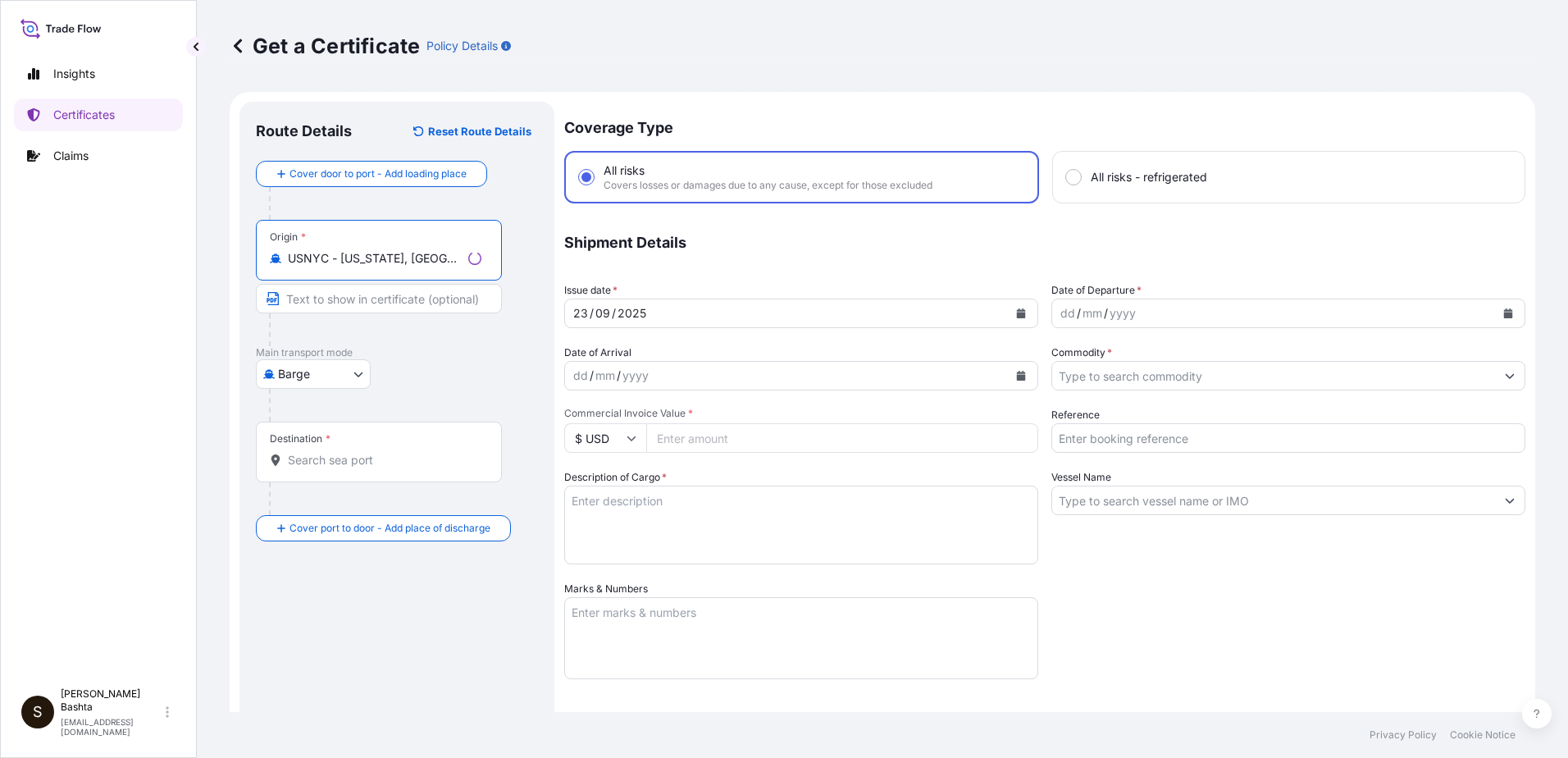
type input "USNYC - [US_STATE], [GEOGRAPHIC_DATA]"
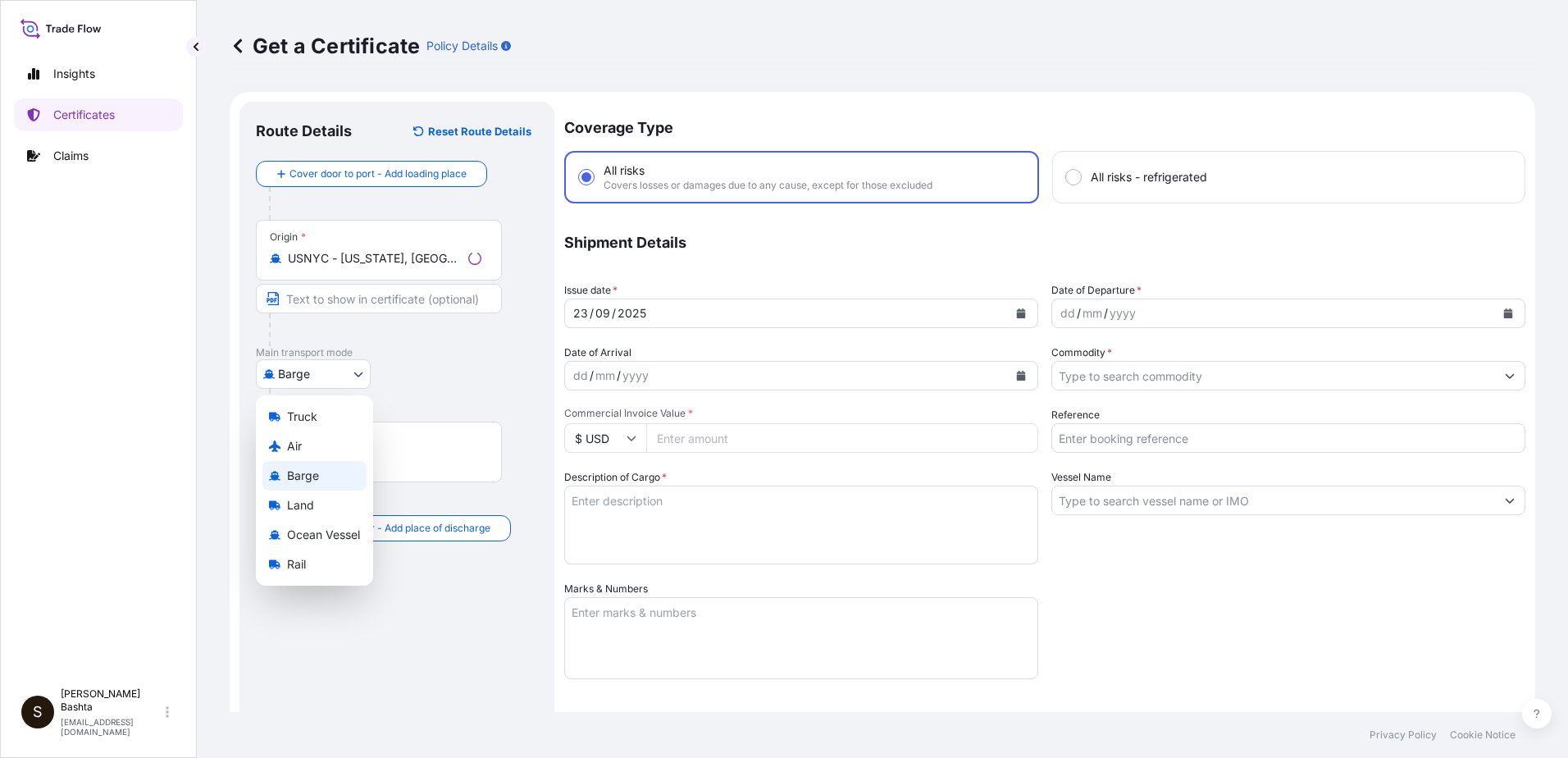
click at [354, 373] on body "0 options available. 5 options available. Insights Certificates Claims S [PERSO…" at bounding box center [784, 379] width 1568 height 758
click at [322, 446] on div "Air" at bounding box center [314, 446] width 104 height 30
select select "Air"
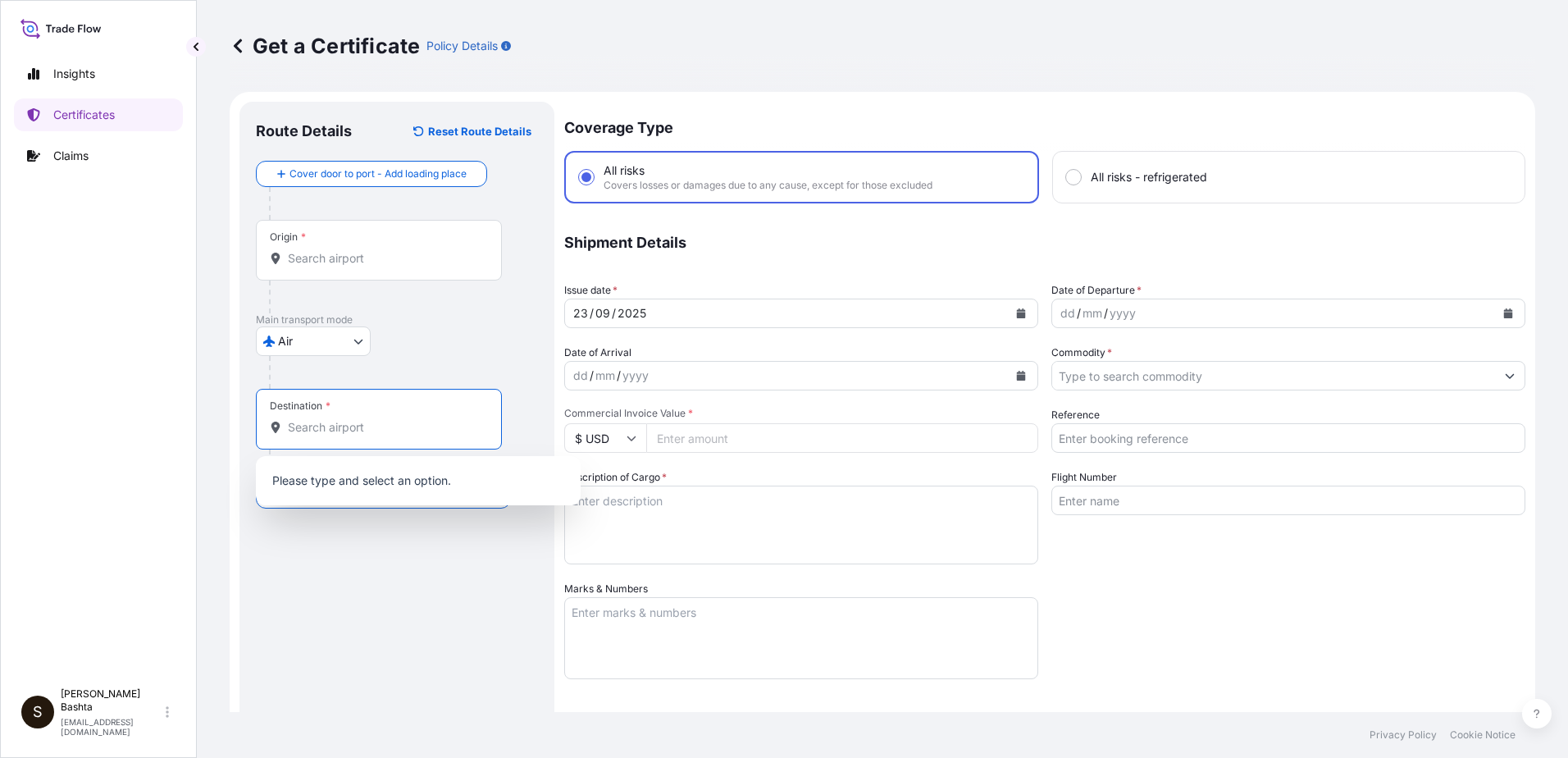
click at [369, 429] on input "Destination *" at bounding box center [384, 426] width 194 height 16
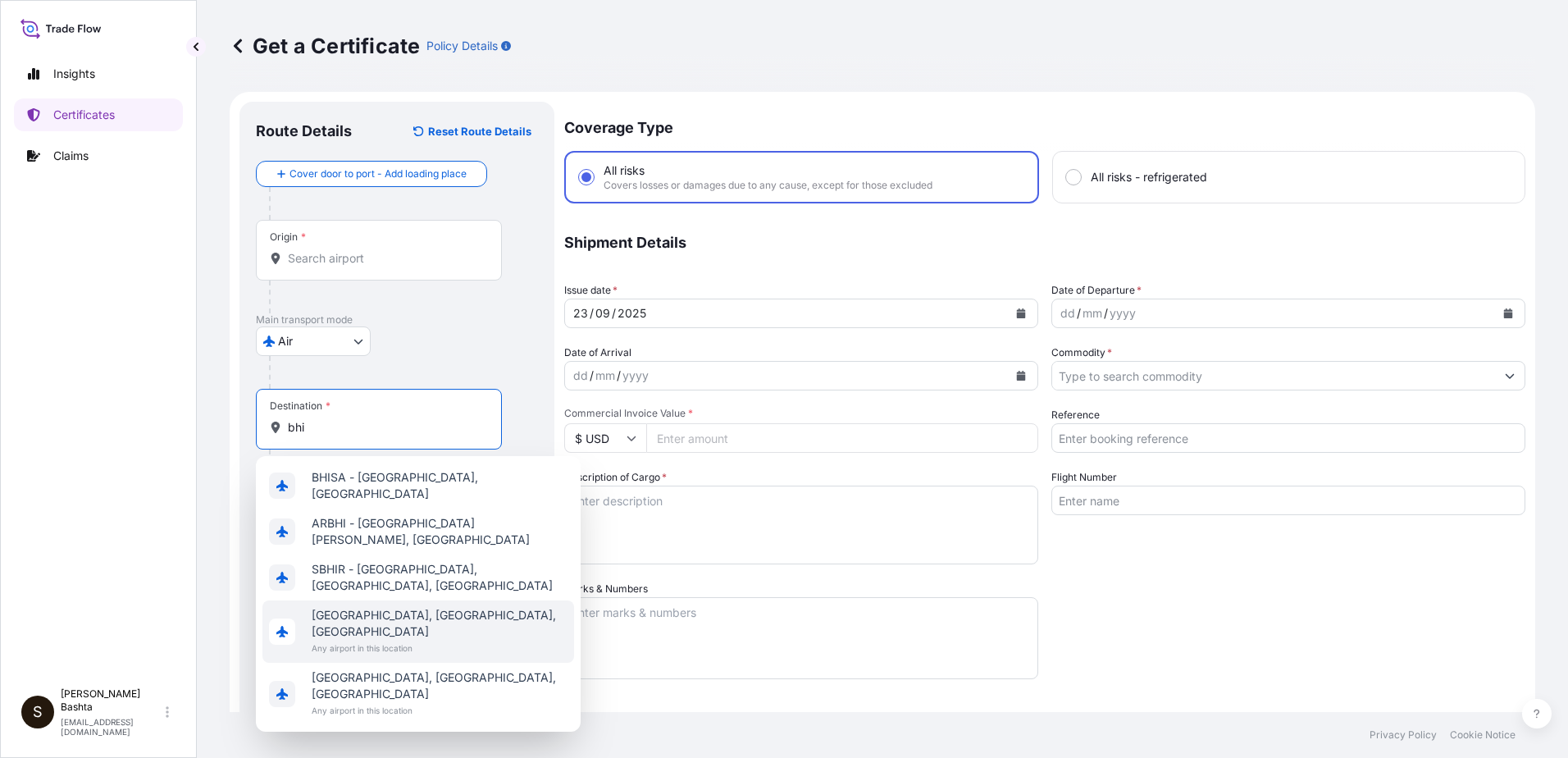
click at [408, 607] on span "[GEOGRAPHIC_DATA], [GEOGRAPHIC_DATA], [GEOGRAPHIC_DATA]" at bounding box center [439, 623] width 255 height 33
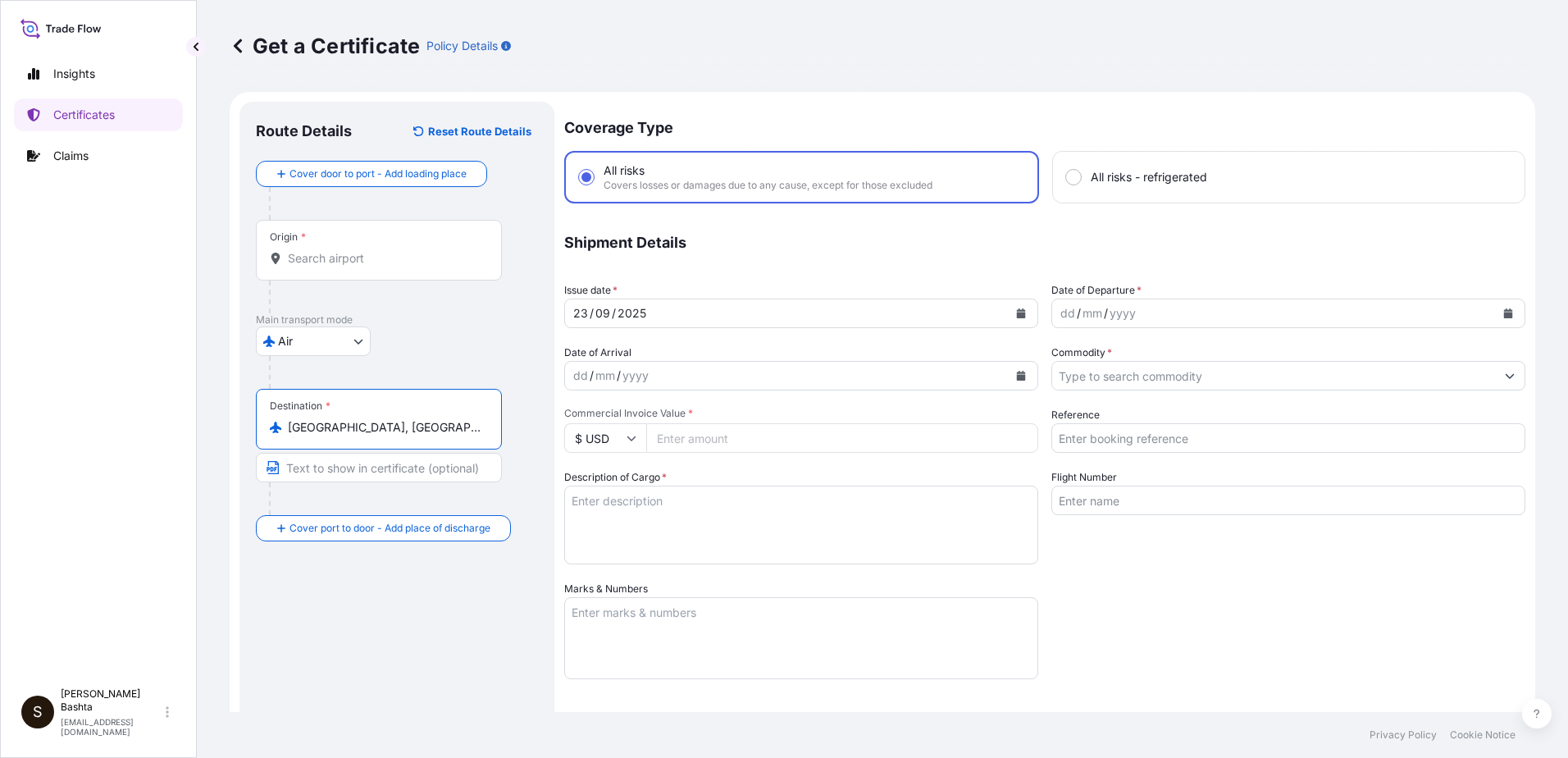
type input "[GEOGRAPHIC_DATA], [GEOGRAPHIC_DATA], [GEOGRAPHIC_DATA]"
click at [1061, 312] on div "dd" at bounding box center [1067, 313] width 18 height 19
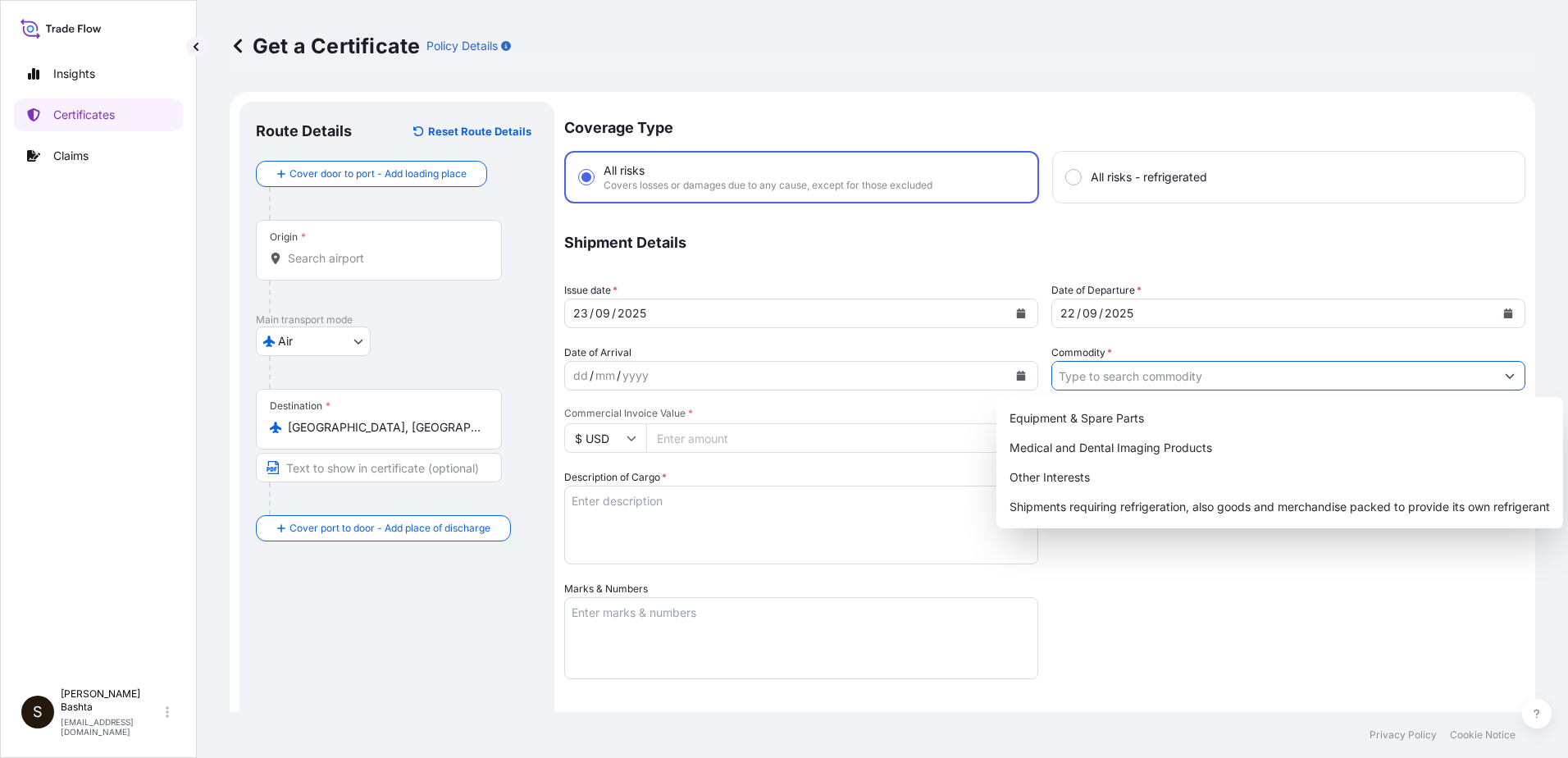
click at [1505, 373] on icon "Show suggestions" at bounding box center [1510, 376] width 10 height 10
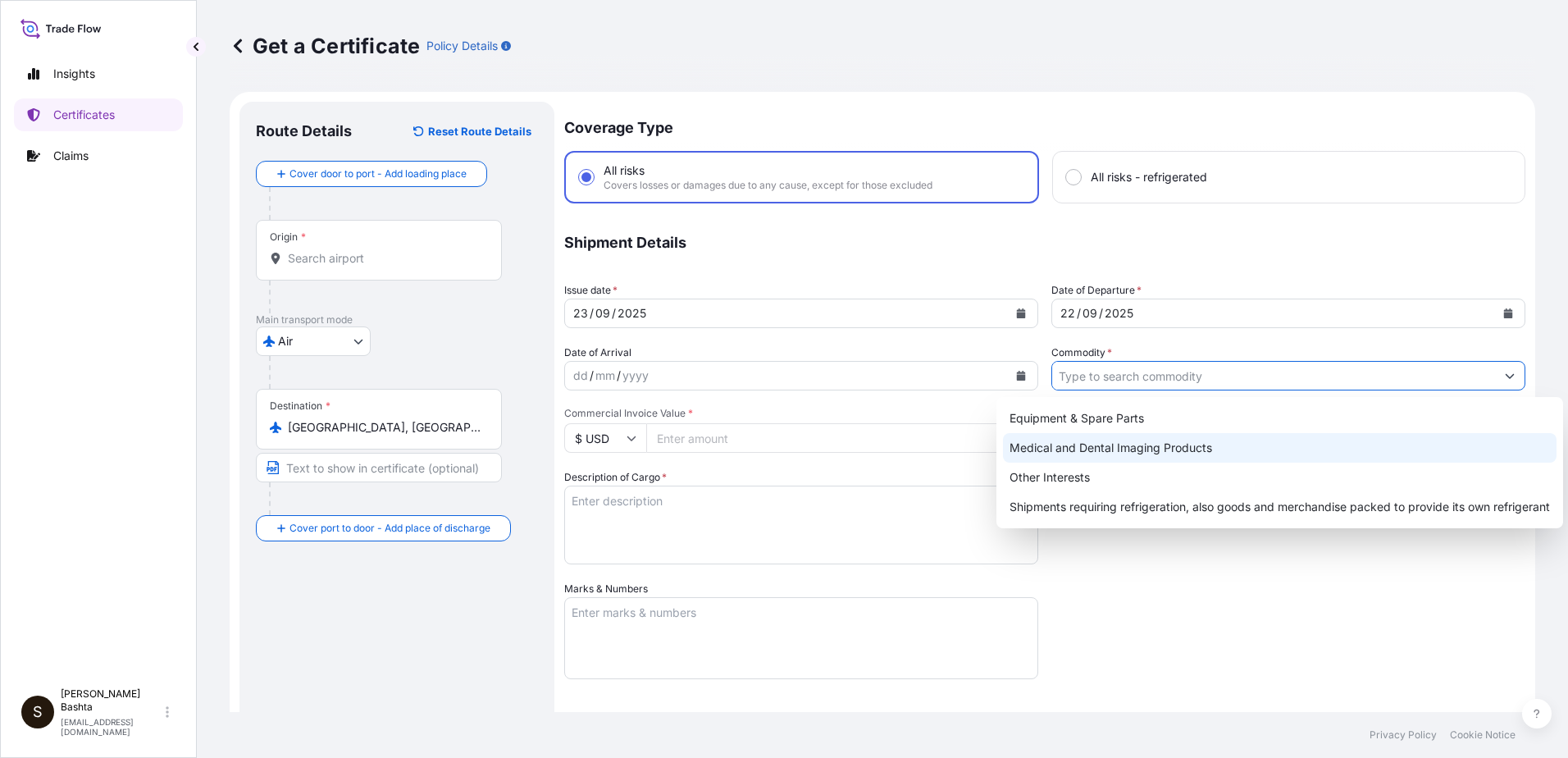
click at [1209, 448] on div "Medical and Dental Imaging Products" at bounding box center [1280, 448] width 553 height 30
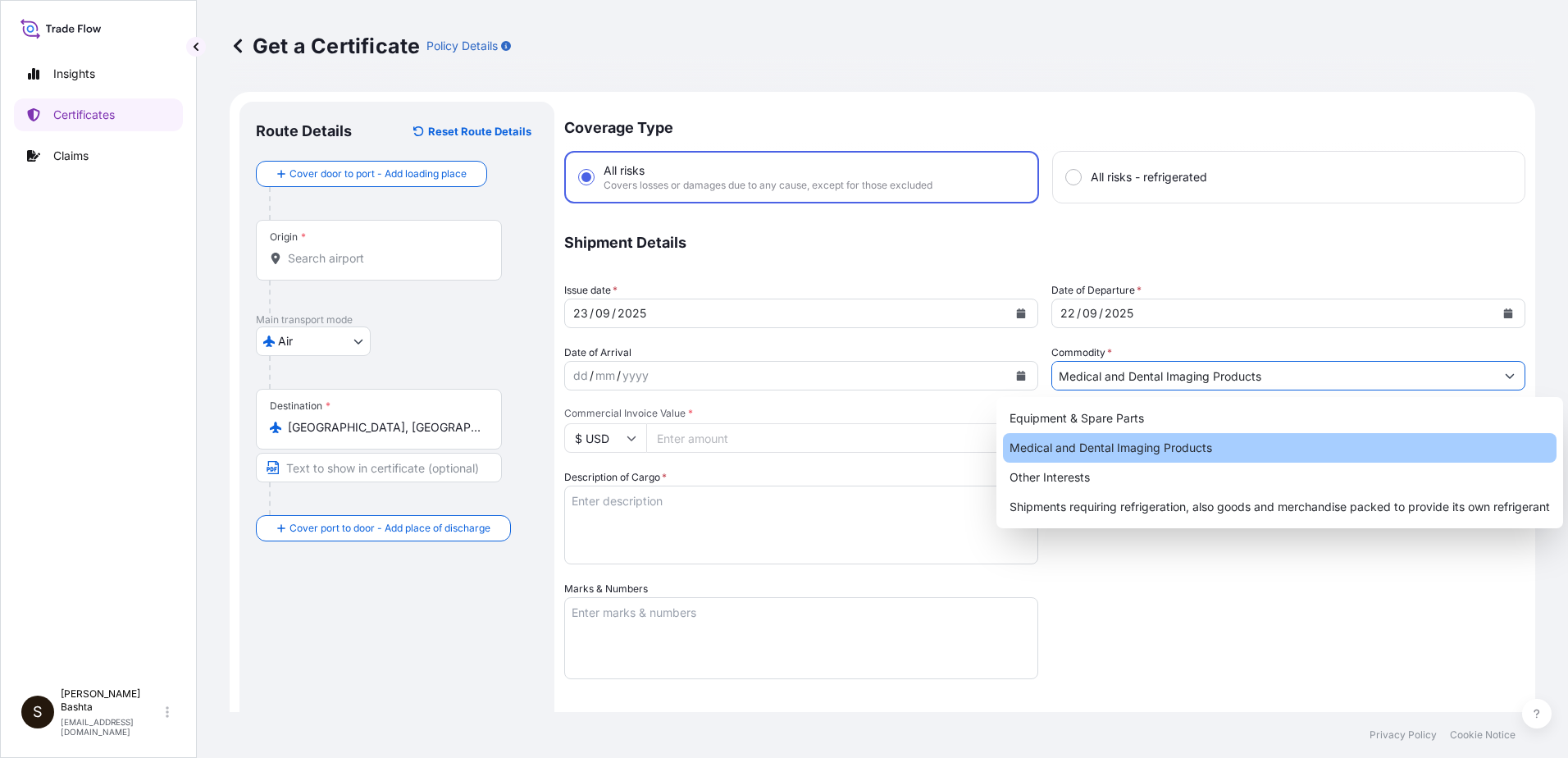
type input "Medical and Dental Imaging Products"
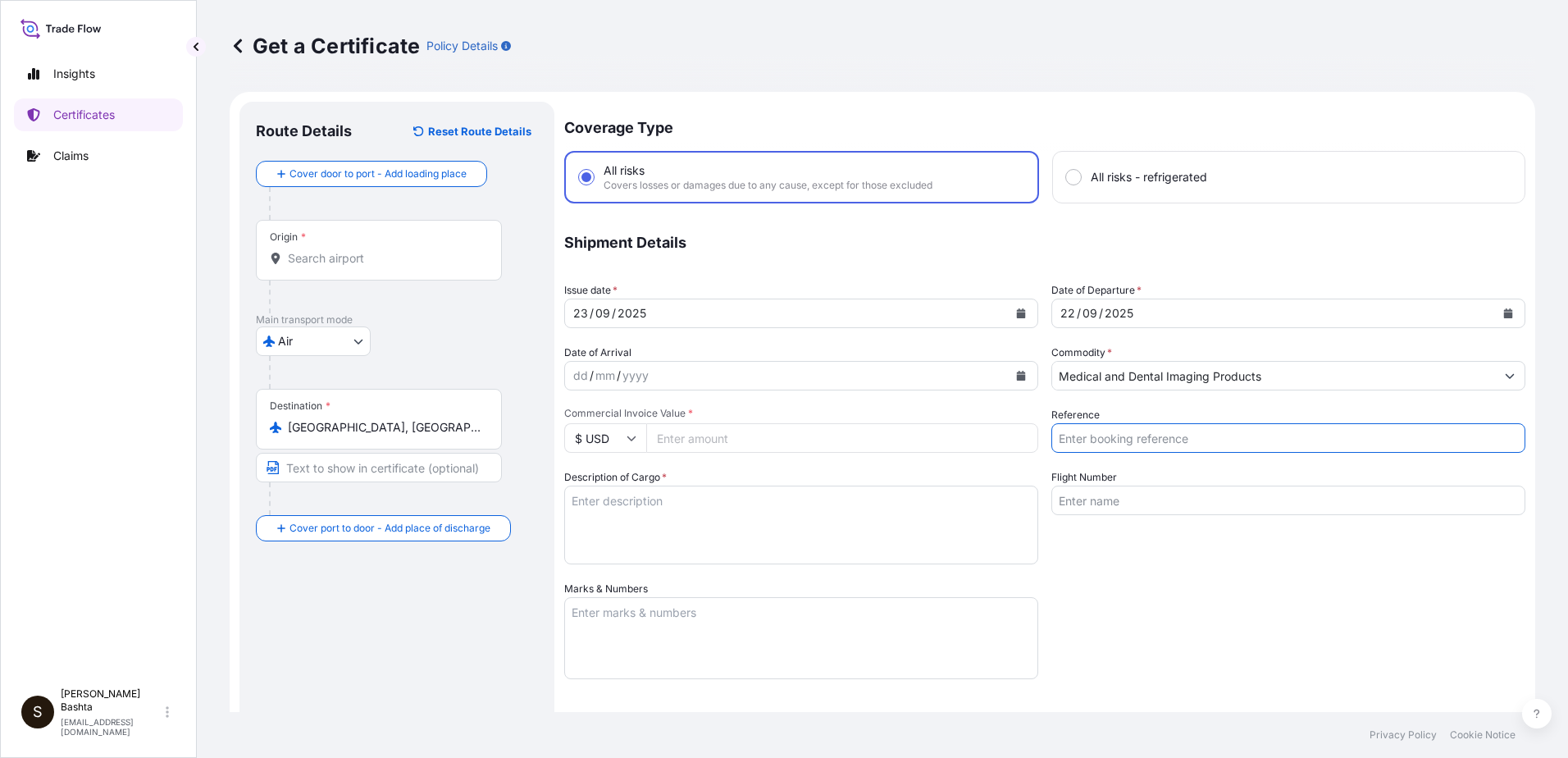
click at [1149, 441] on input "Reference" at bounding box center [1288, 437] width 474 height 30
type input "21244406"
click at [721, 447] on input "Commercial Invoice Value *" at bounding box center [842, 437] width 392 height 30
type input "14323.89"
click at [617, 504] on textarea "Description of Cargo *" at bounding box center [801, 525] width 474 height 79
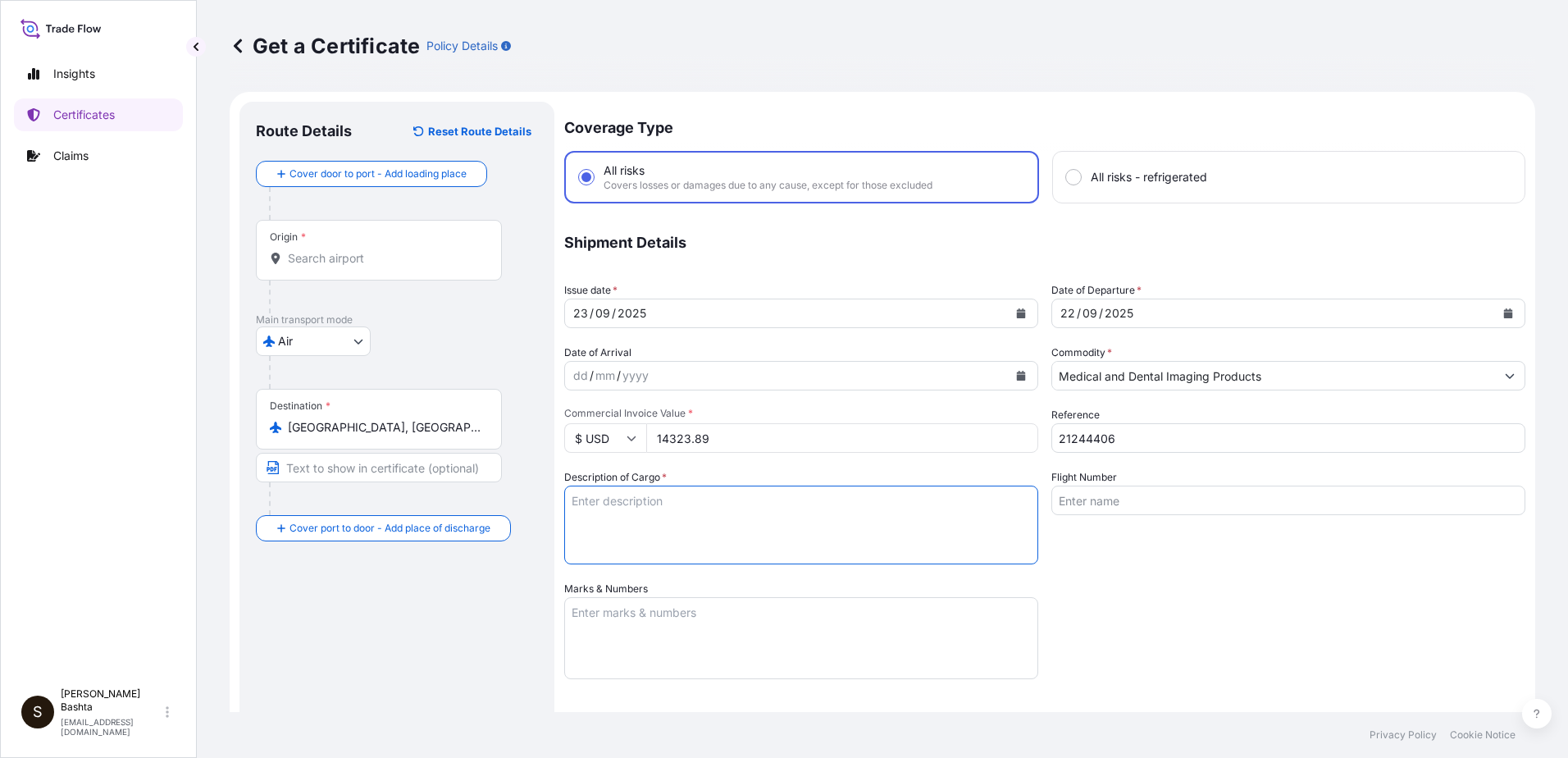
type textarea "MEDICAL AND DENTAL IMAGING PRODUCTS"
type input "Air"
type input "32008"
click at [626, 614] on textarea "Marks & Numbers" at bounding box center [801, 638] width 474 height 82
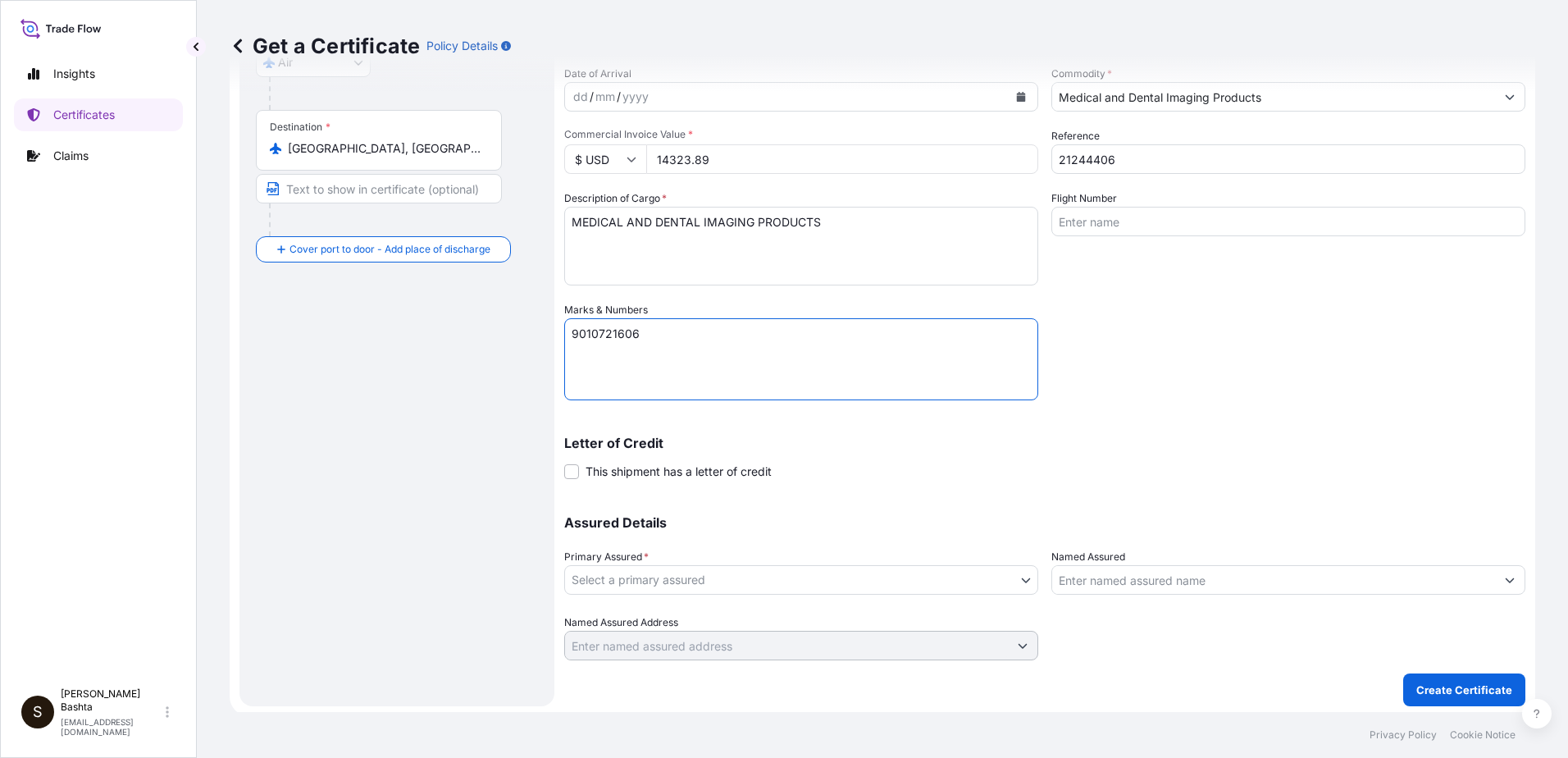
scroll to position [283, 0]
type textarea "9010721606"
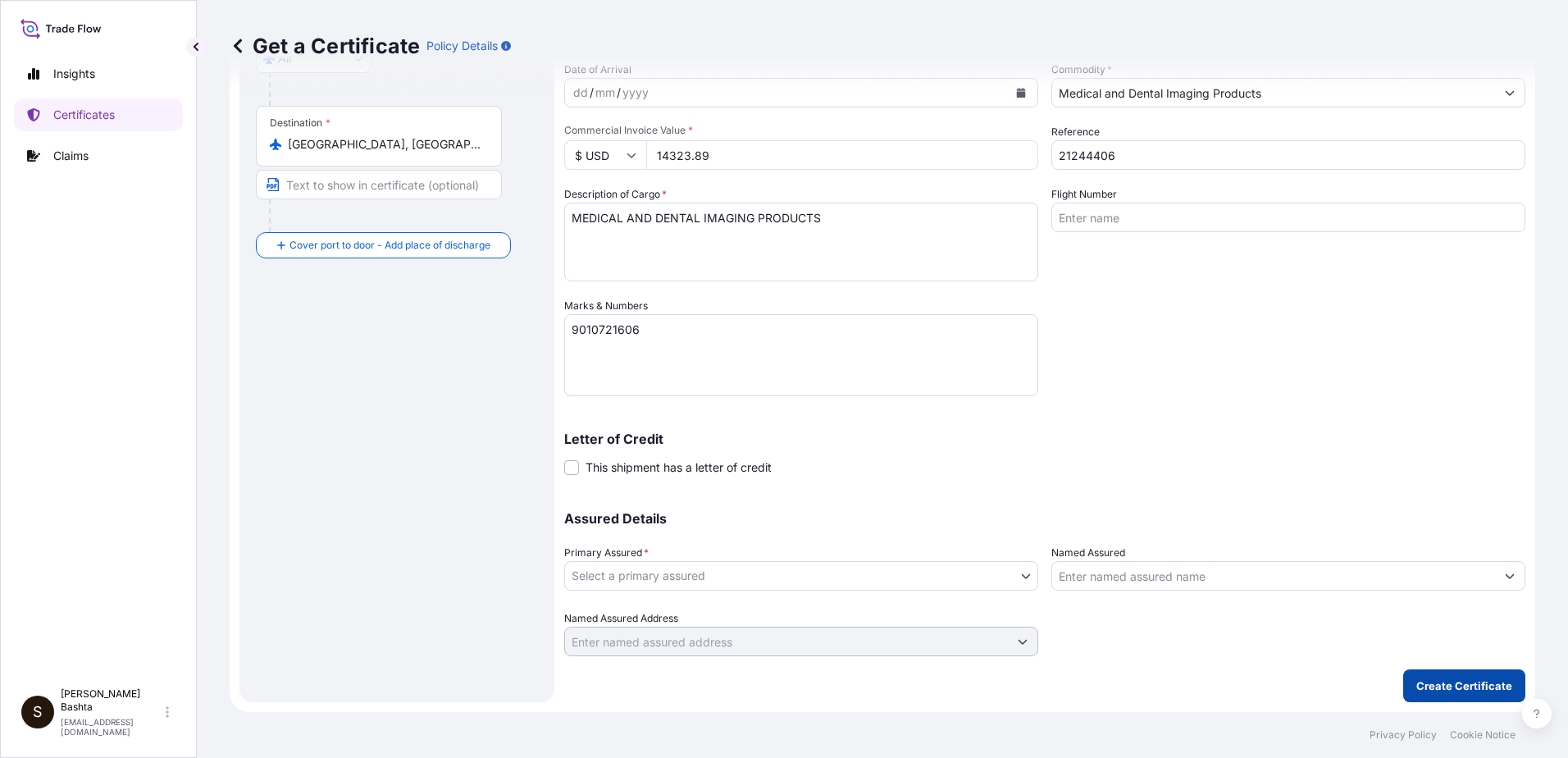
click at [1467, 689] on p "Create Certificate" at bounding box center [1463, 685] width 96 height 16
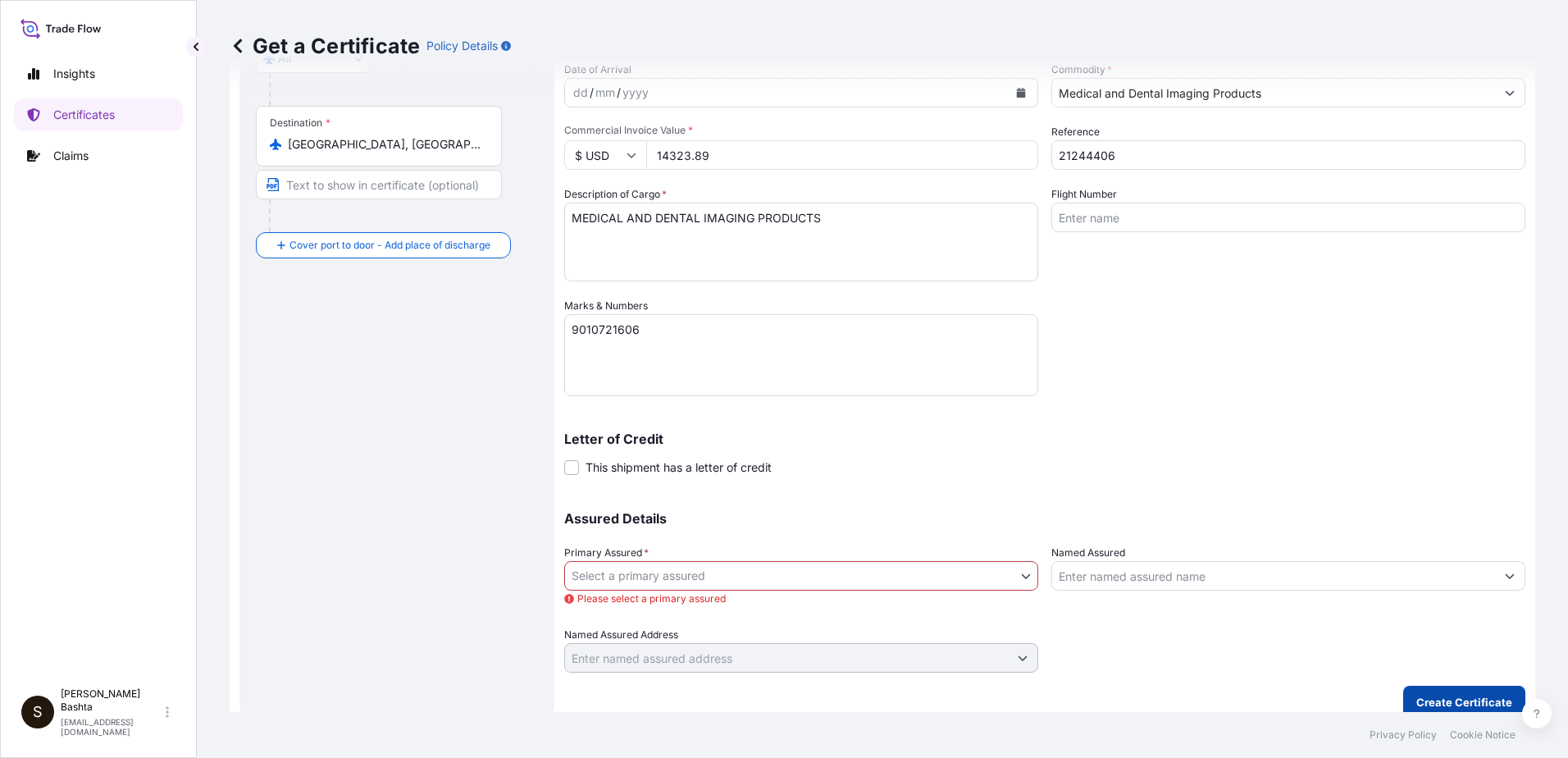
click at [1421, 695] on p "Create Certificate" at bounding box center [1463, 701] width 96 height 16
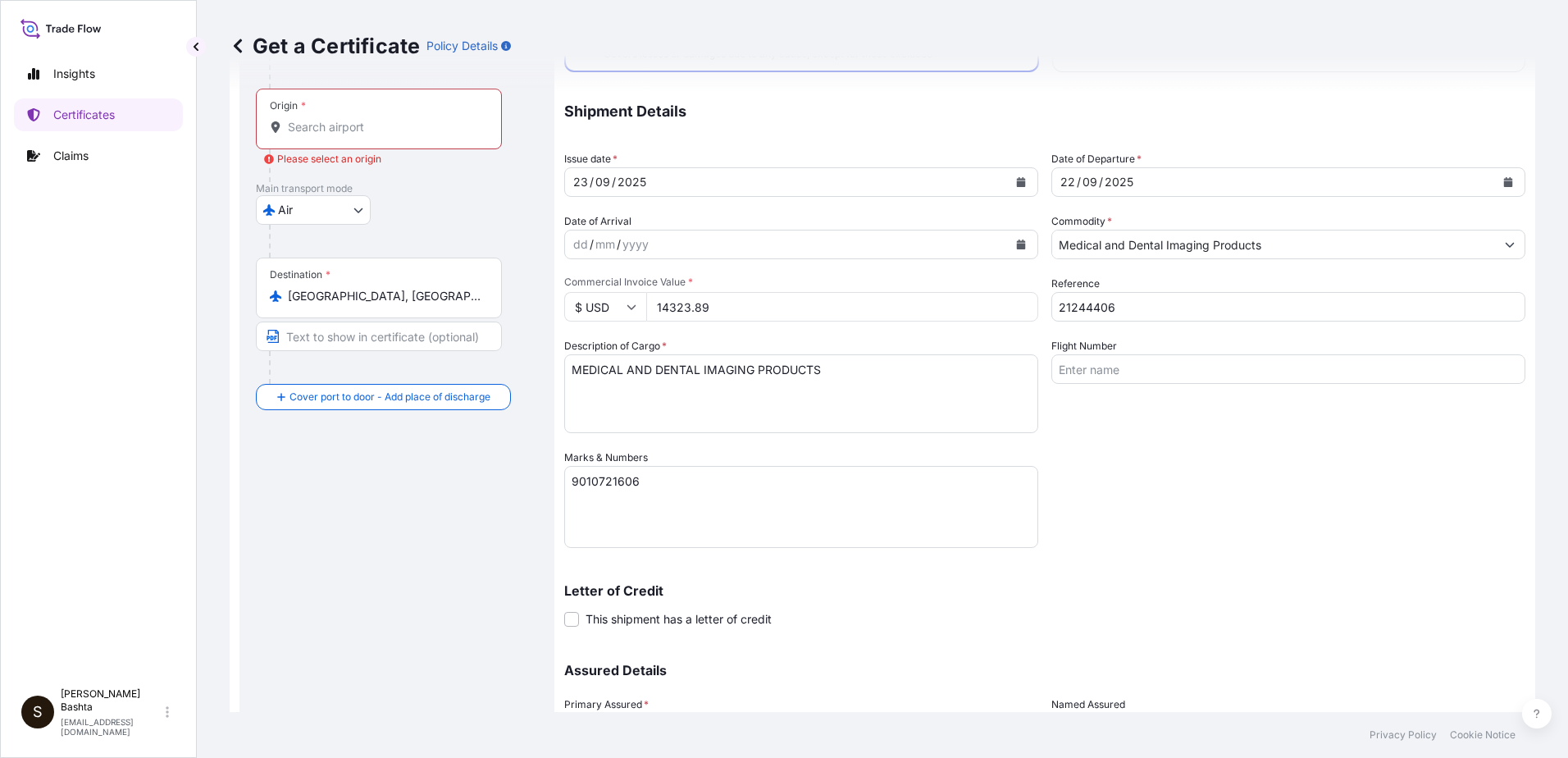
scroll to position [0, 0]
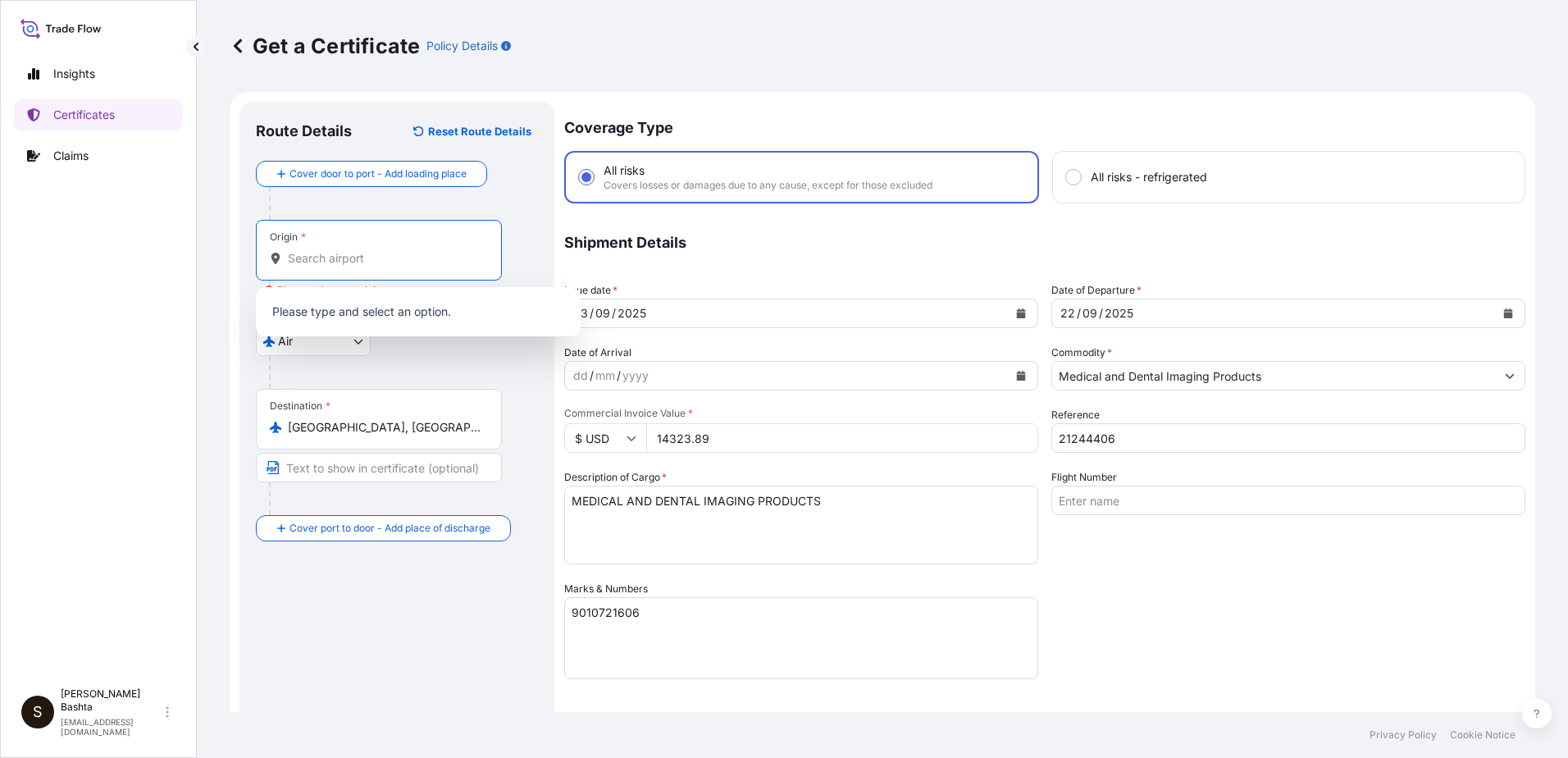
click at [389, 251] on input "Origin * Please select an origin" at bounding box center [384, 258] width 194 height 16
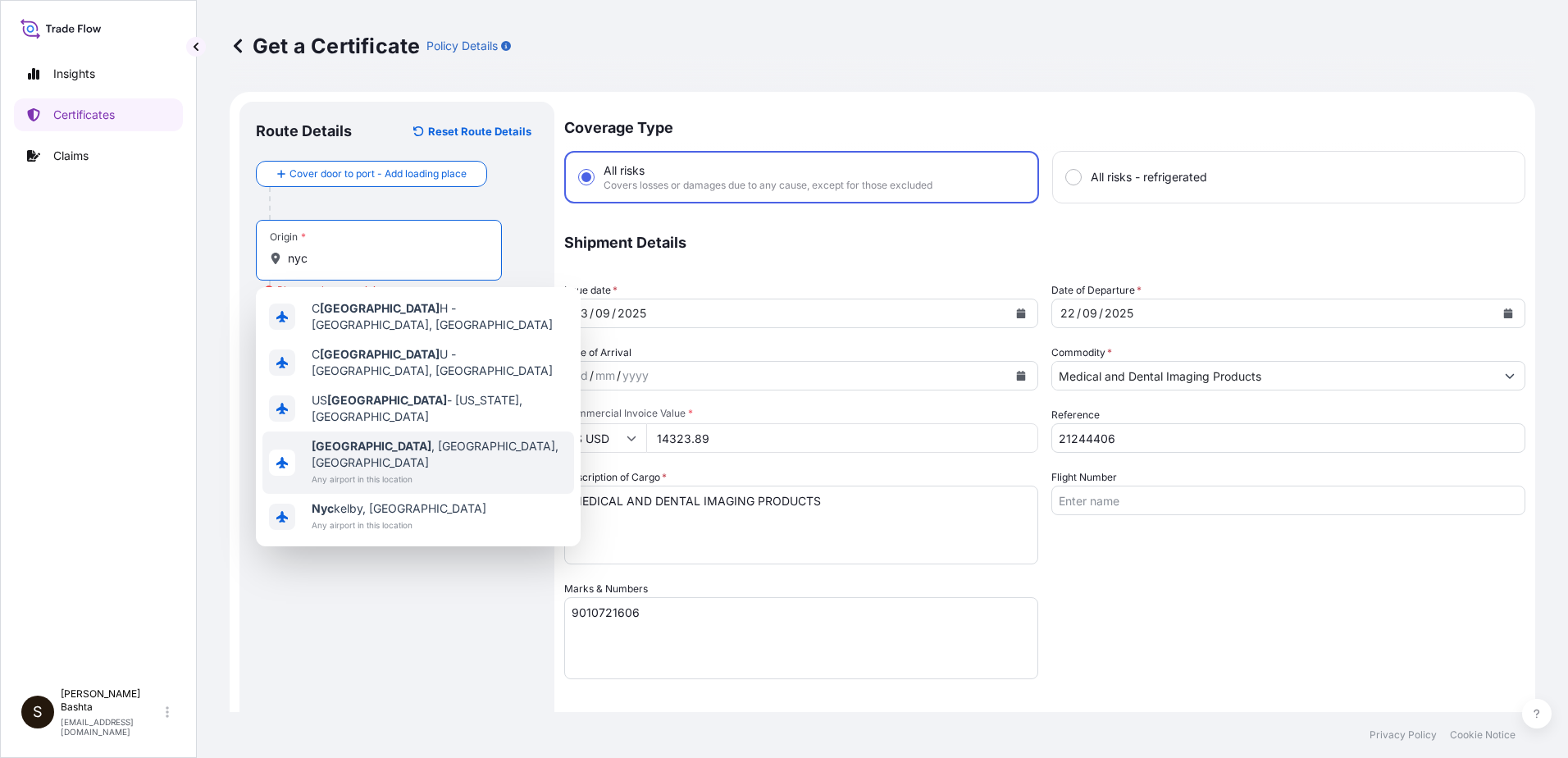
click at [378, 438] on span "[GEOGRAPHIC_DATA] , [GEOGRAPHIC_DATA], [GEOGRAPHIC_DATA]" at bounding box center [439, 454] width 255 height 33
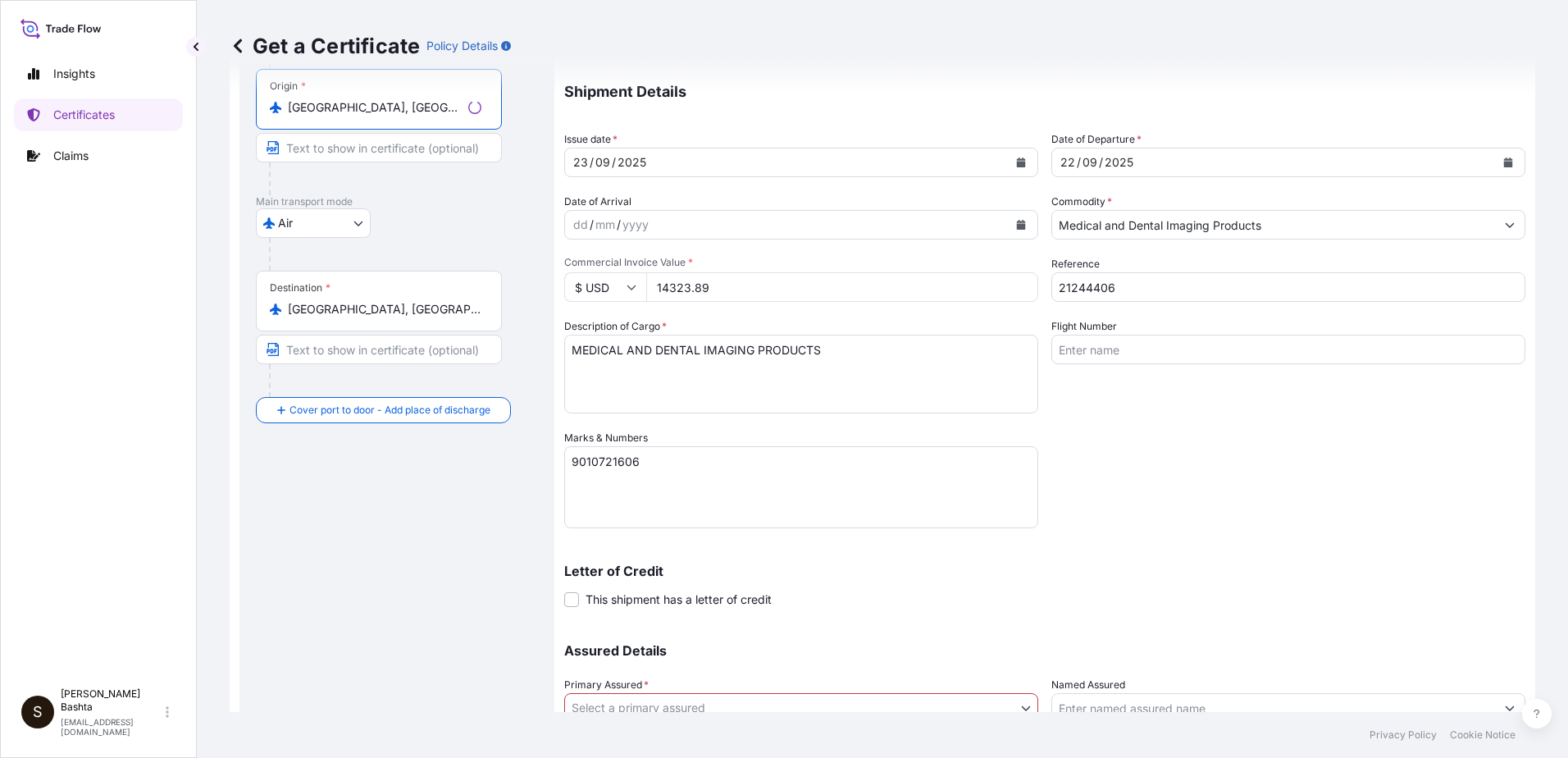
scroll to position [299, 0]
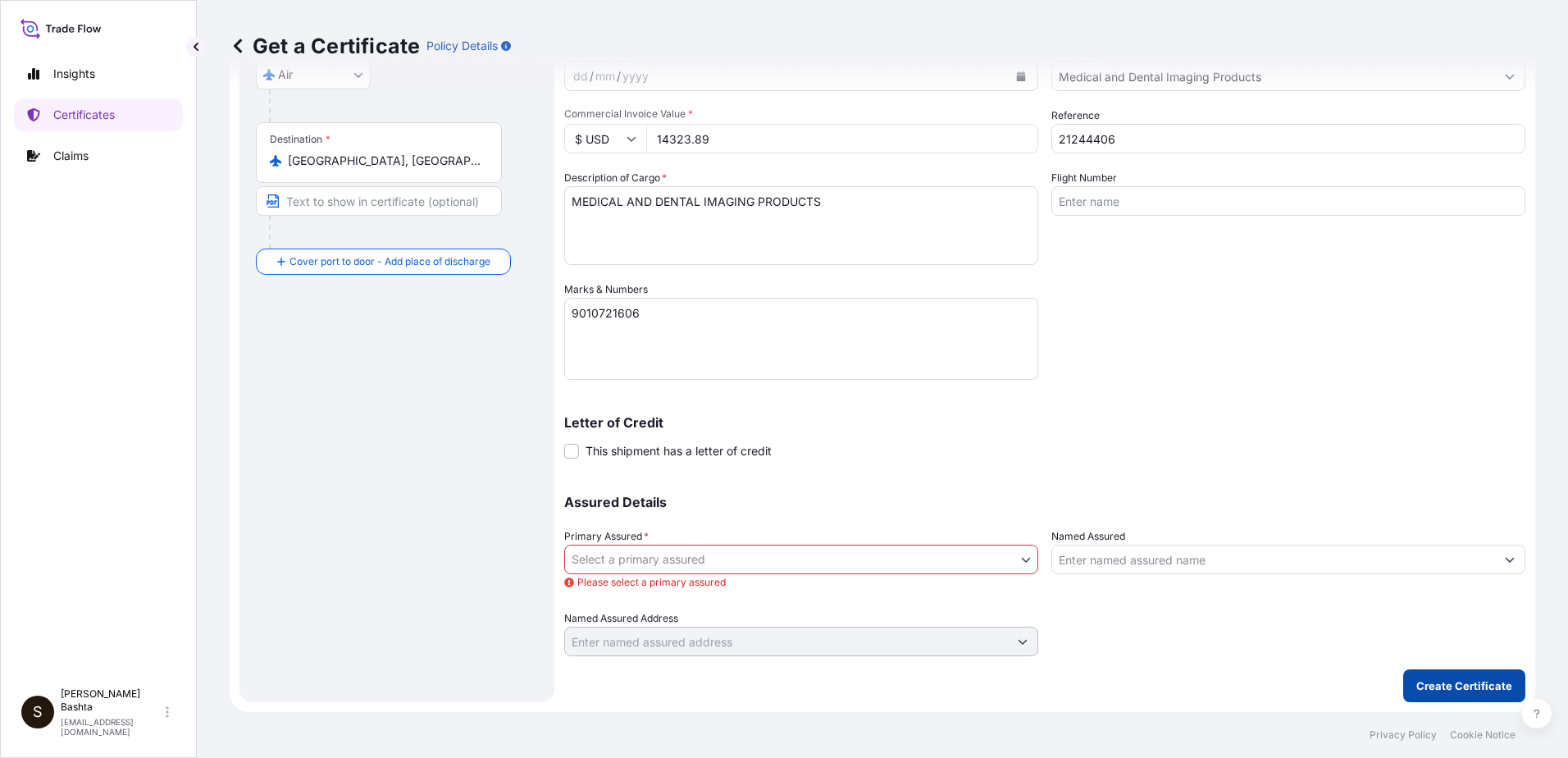
type input "[GEOGRAPHIC_DATA], [GEOGRAPHIC_DATA], [GEOGRAPHIC_DATA]"
click at [1460, 678] on p "Create Certificate" at bounding box center [1463, 685] width 96 height 16
click at [1445, 684] on p "Create Certificate" at bounding box center [1463, 685] width 96 height 16
click at [1022, 552] on body "Insights Certificates Claims S [PERSON_NAME] [PERSON_NAME][EMAIL_ADDRESS][PERSO…" at bounding box center [784, 379] width 1568 height 758
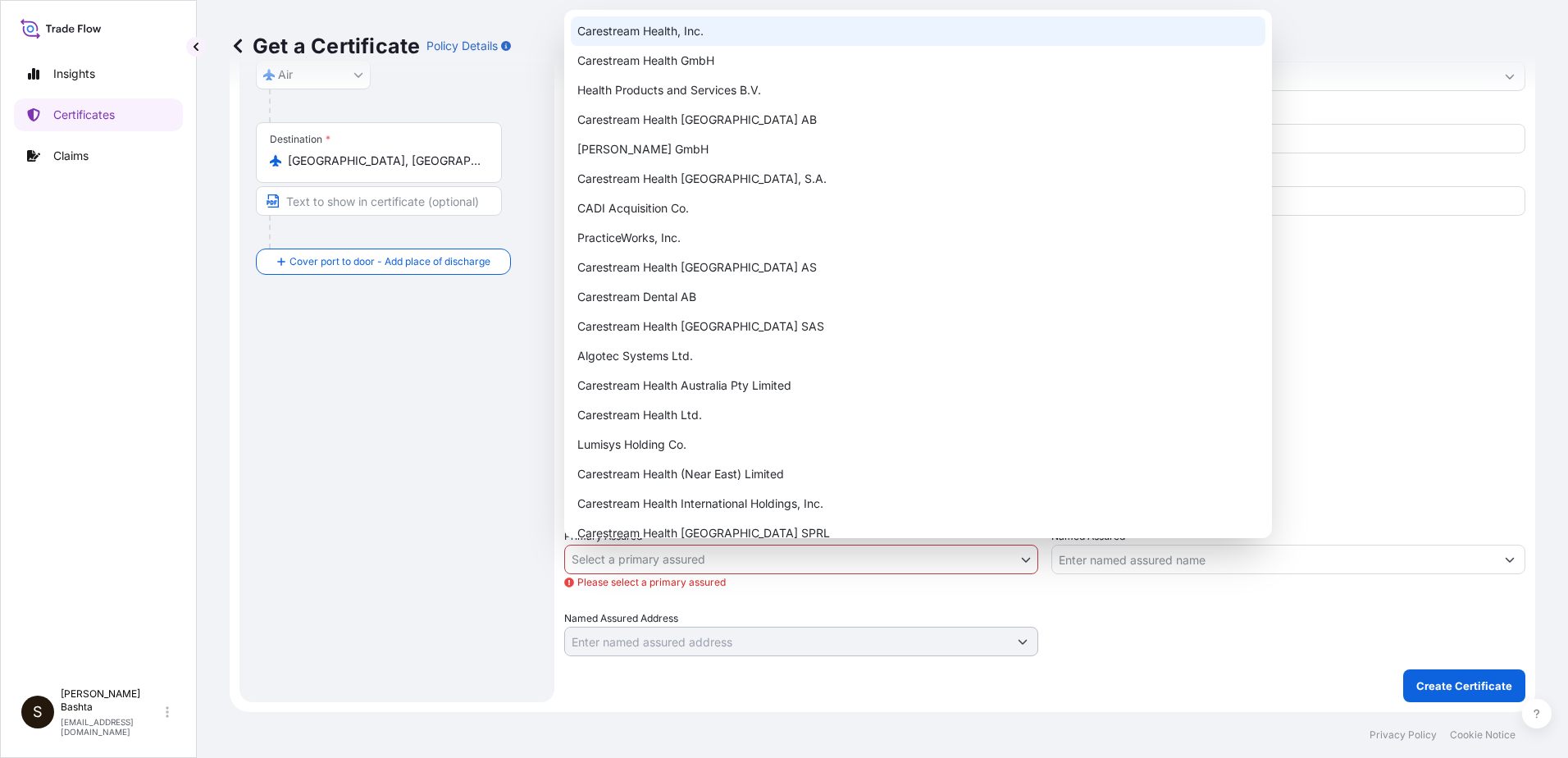
click at [665, 28] on div "Carestream Health, Inc." at bounding box center [918, 30] width 694 height 30
select select "32008"
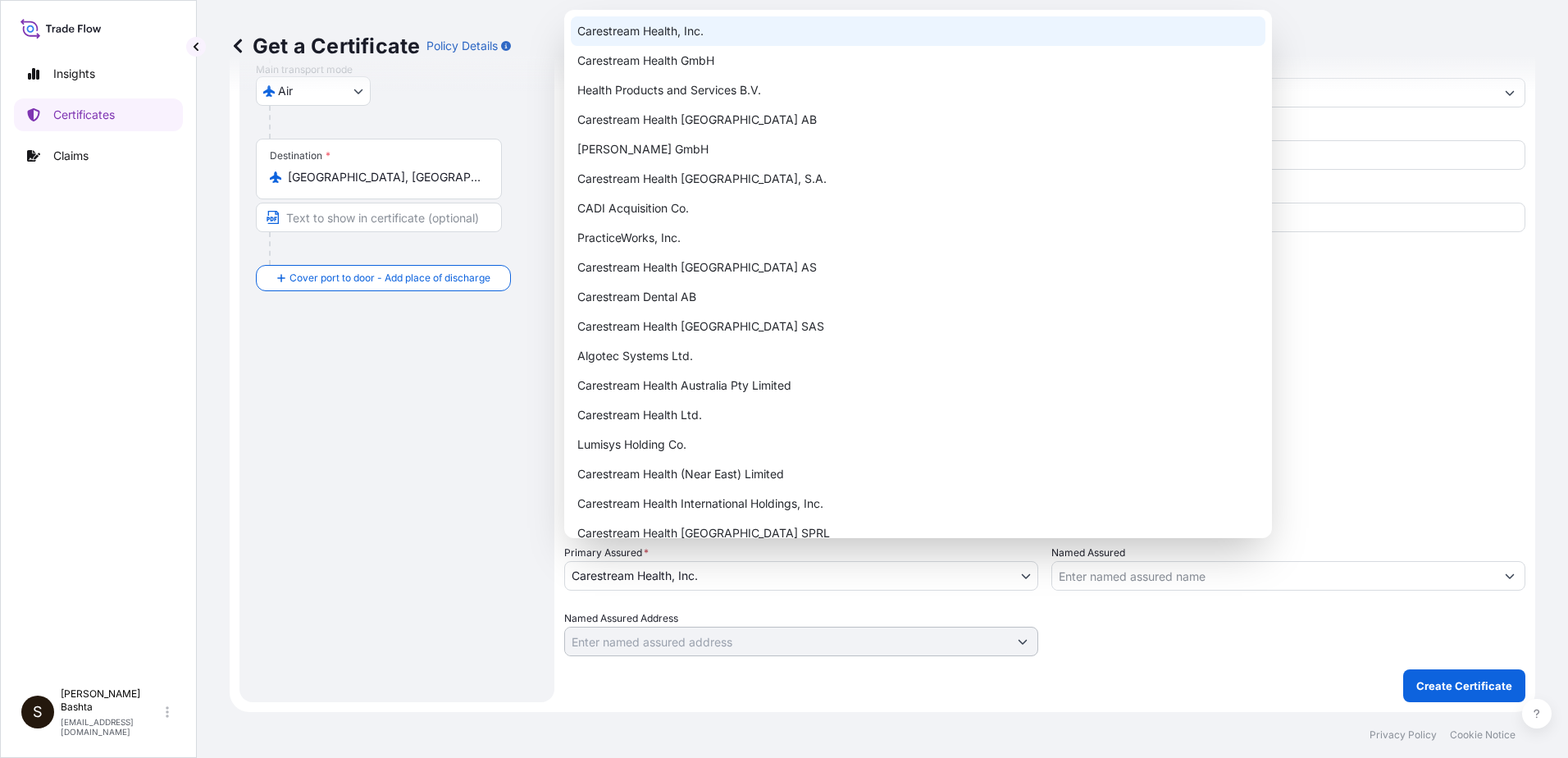
scroll to position [283, 0]
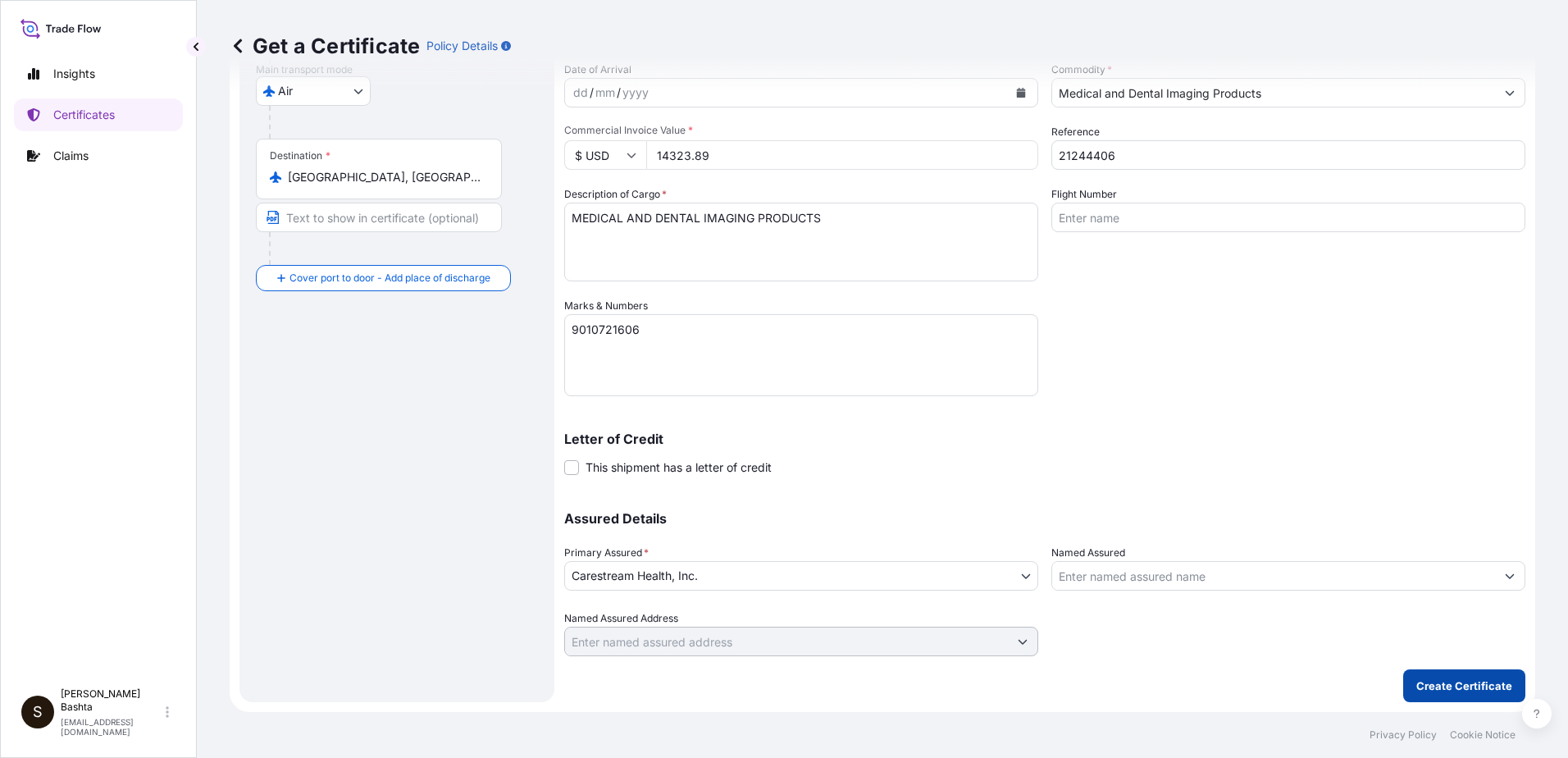
click at [1453, 684] on p "Create Certificate" at bounding box center [1463, 685] width 96 height 16
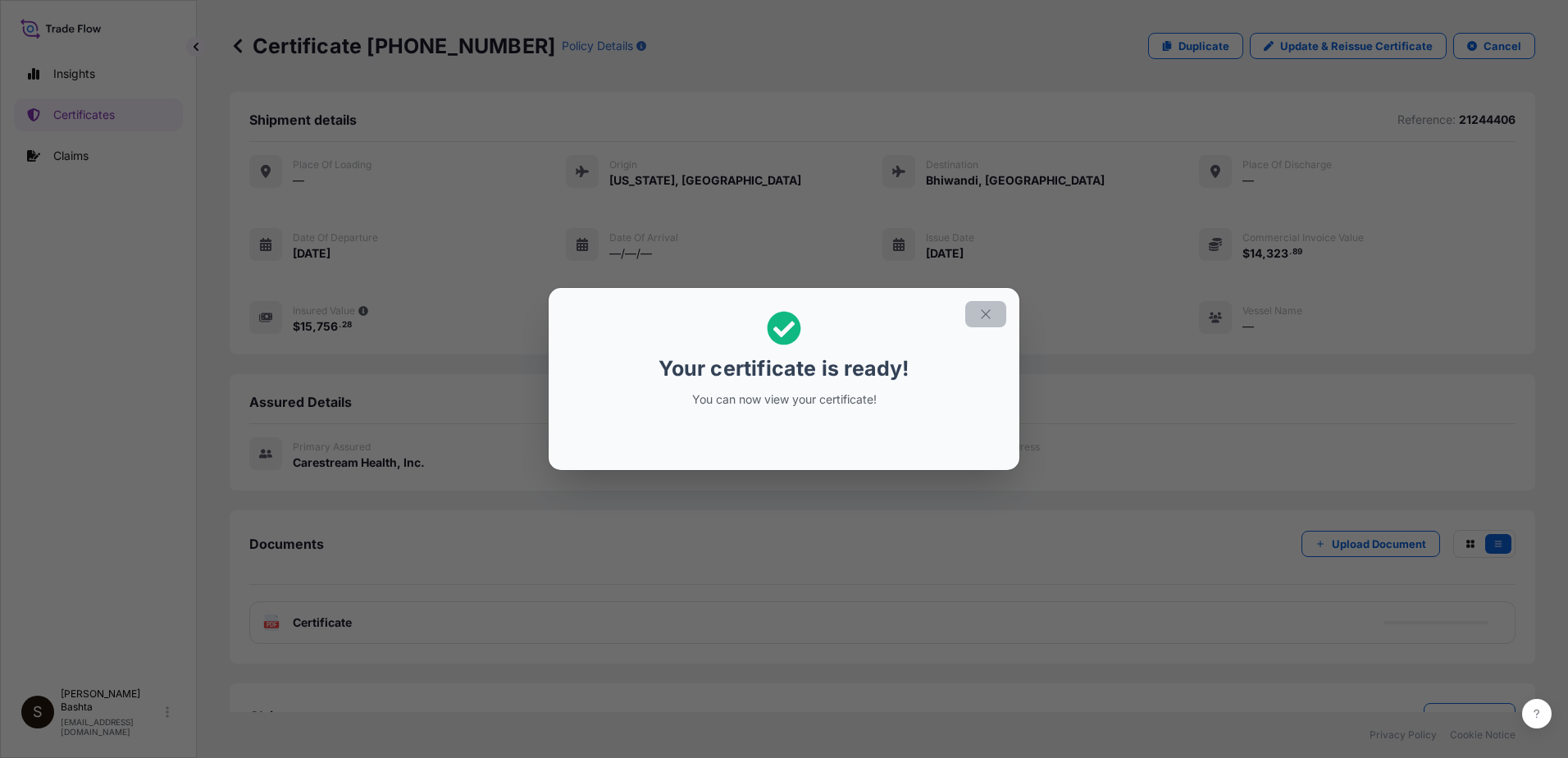
click at [980, 312] on icon "button" at bounding box center [985, 314] width 14 height 14
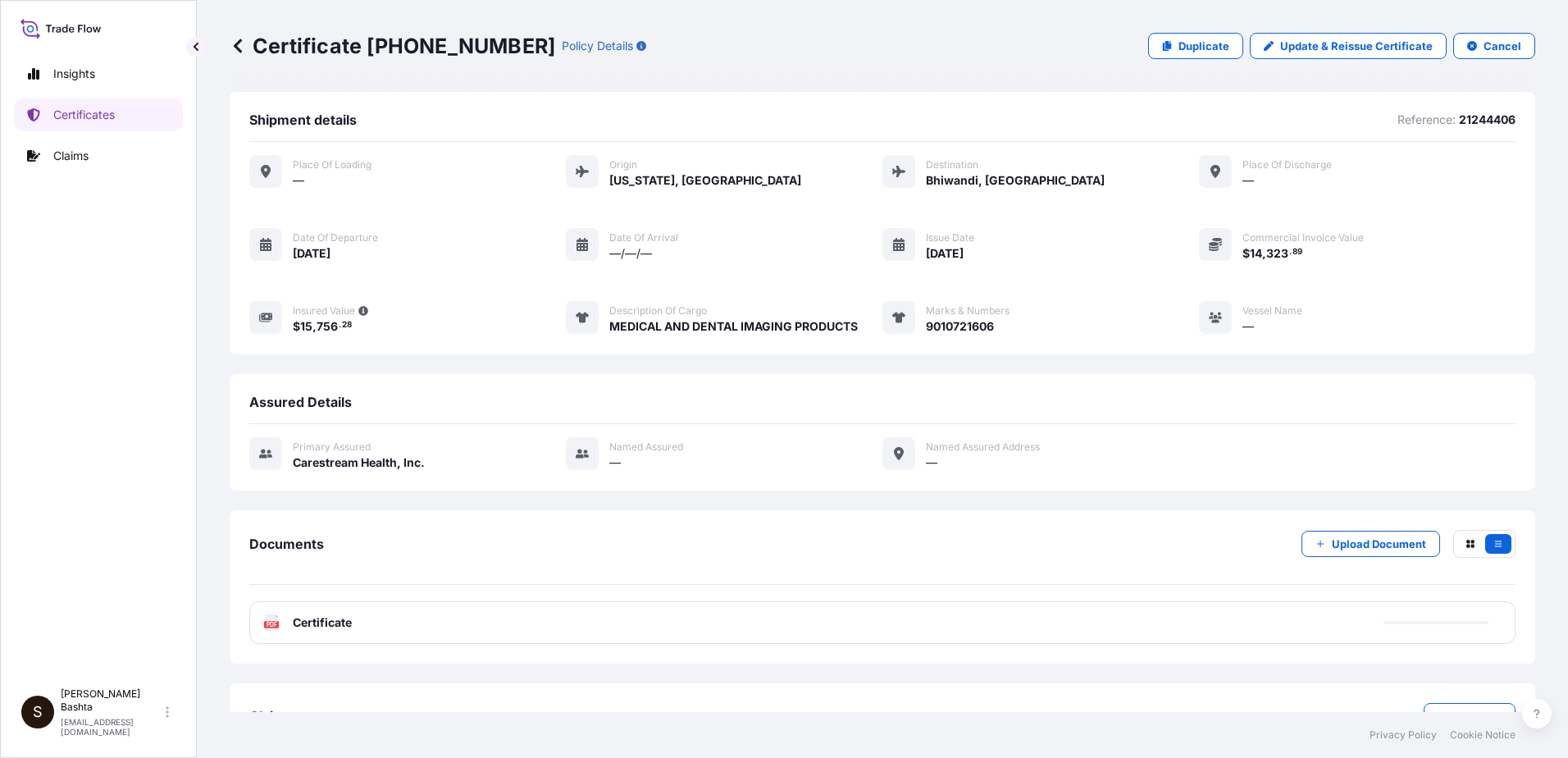
click at [271, 625] on text "PDF" at bounding box center [271, 624] width 11 height 6
click at [272, 625] on text "PDF" at bounding box center [271, 624] width 11 height 6
click at [271, 622] on text "PDF" at bounding box center [271, 624] width 11 height 6
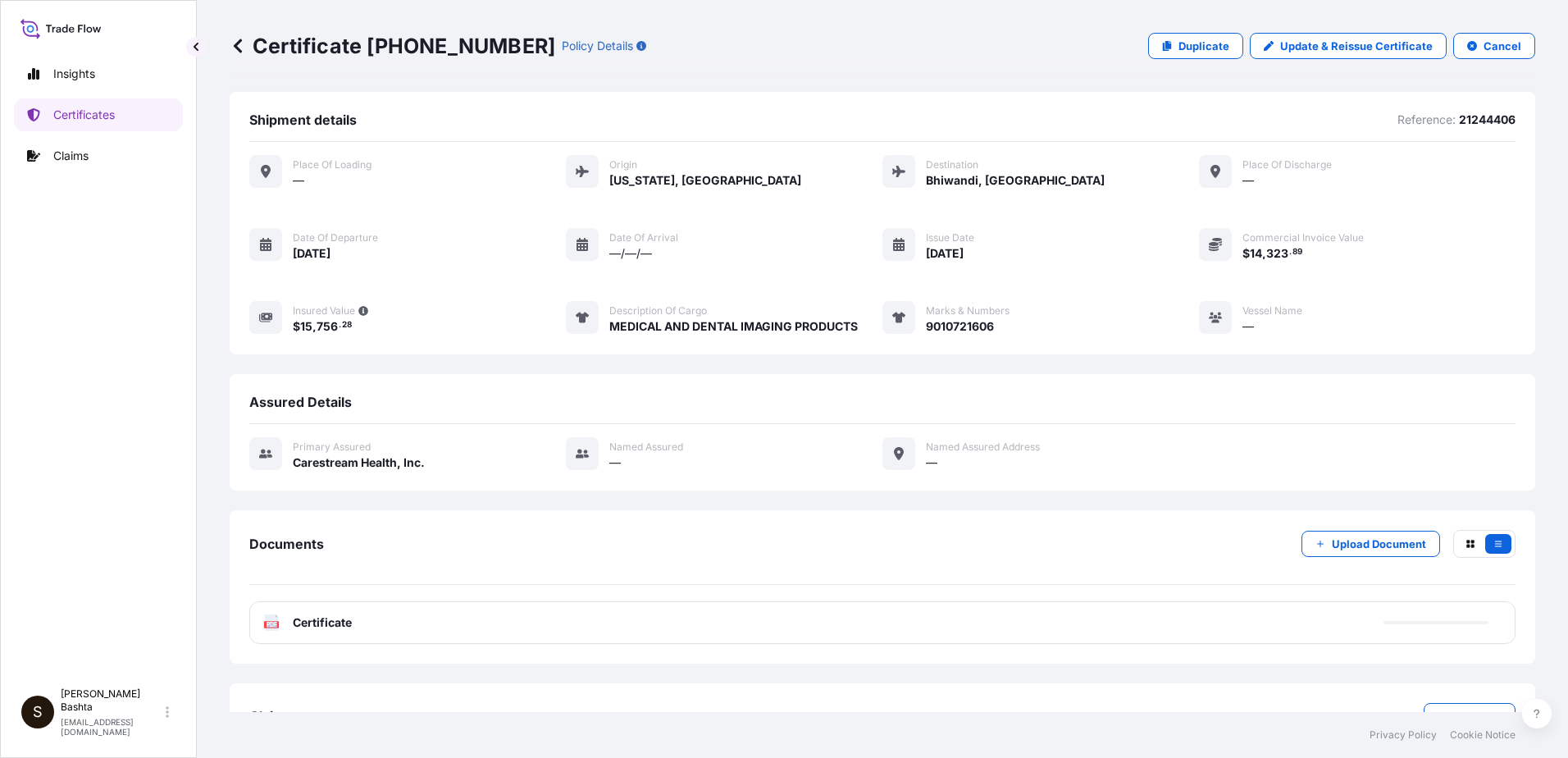
click at [271, 622] on text "PDF" at bounding box center [271, 624] width 11 height 6
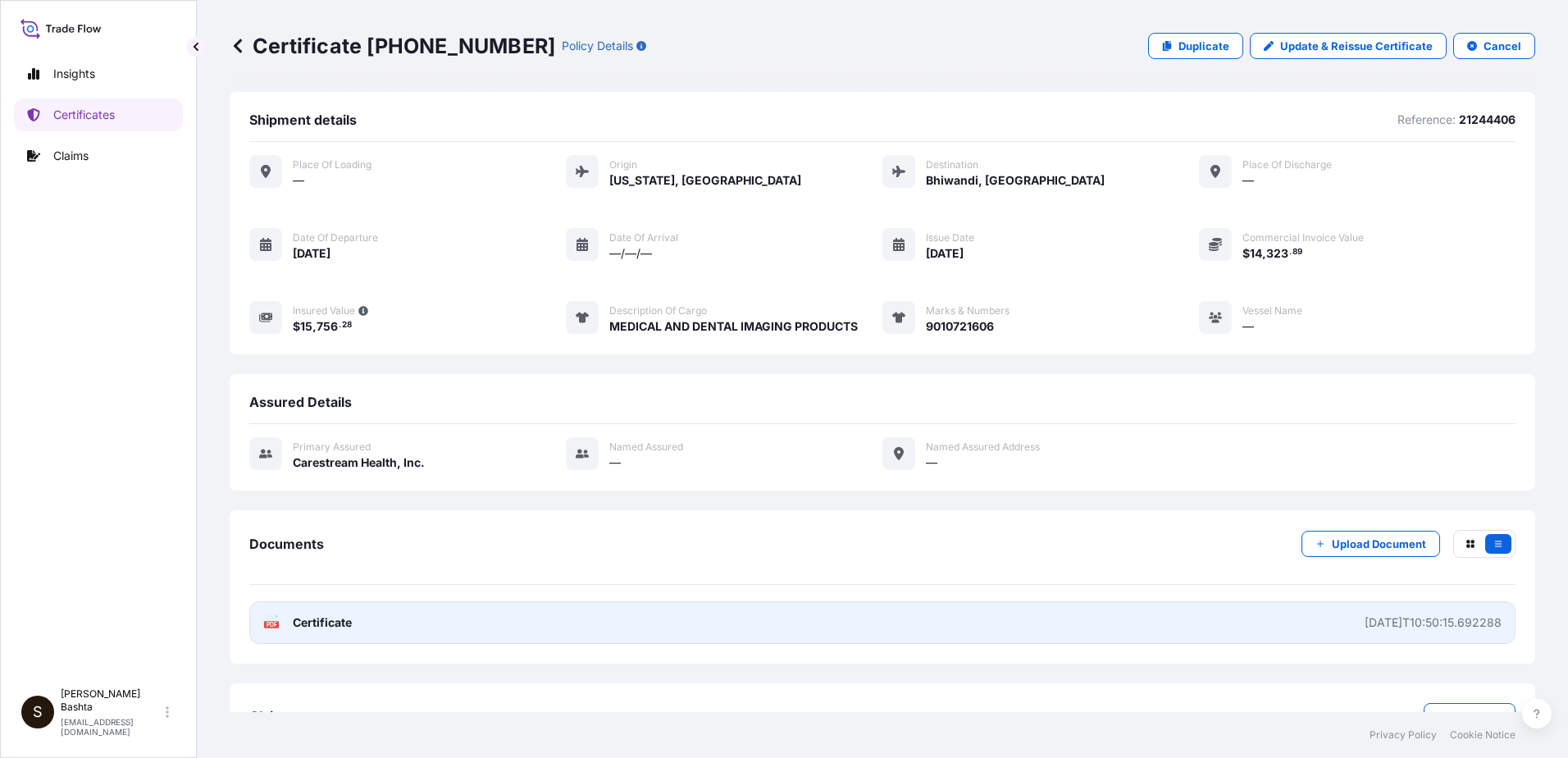
click at [268, 621] on icon at bounding box center [271, 622] width 14 height 16
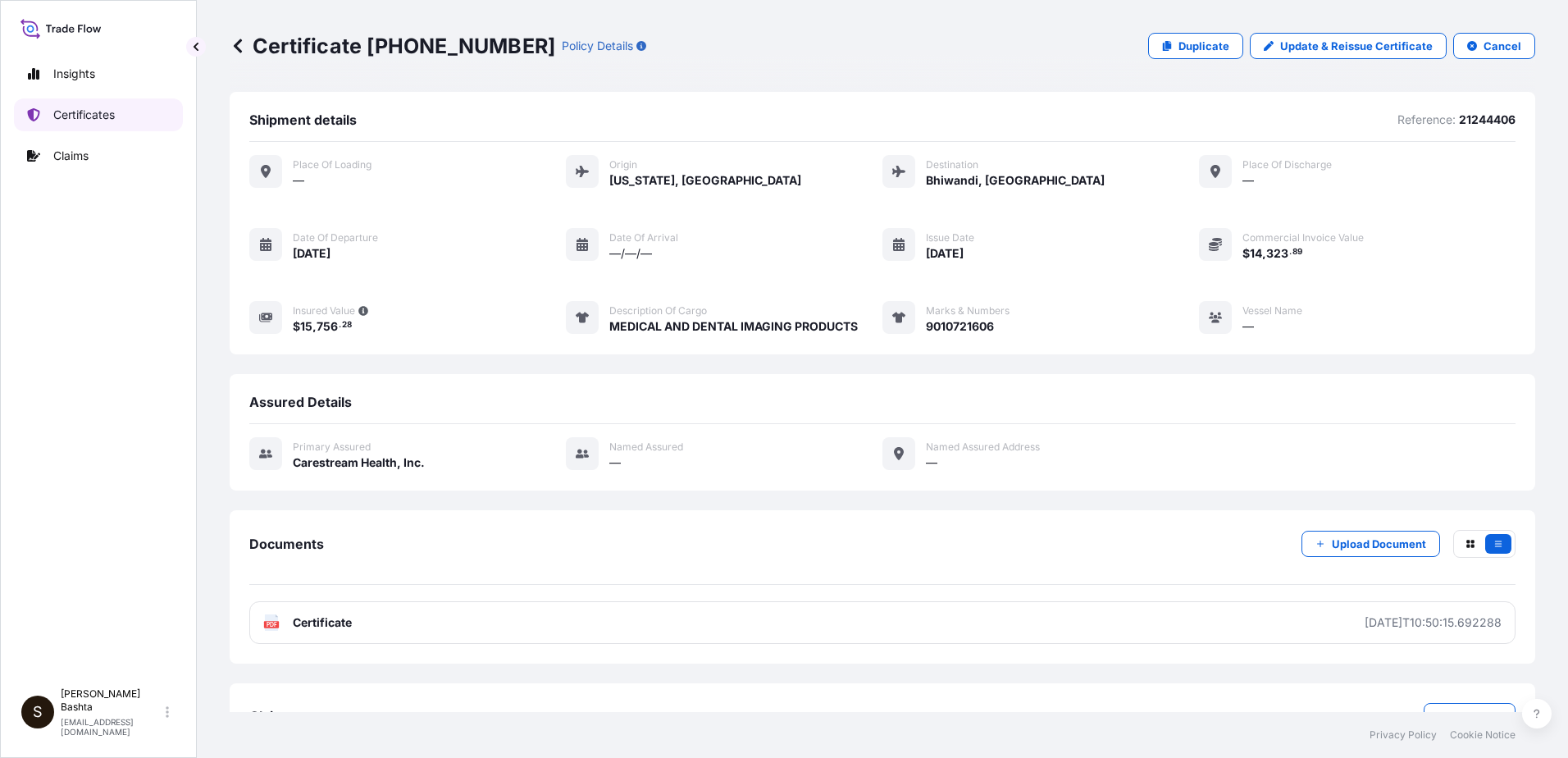
click at [94, 120] on p "Certificates" at bounding box center [84, 114] width 62 height 16
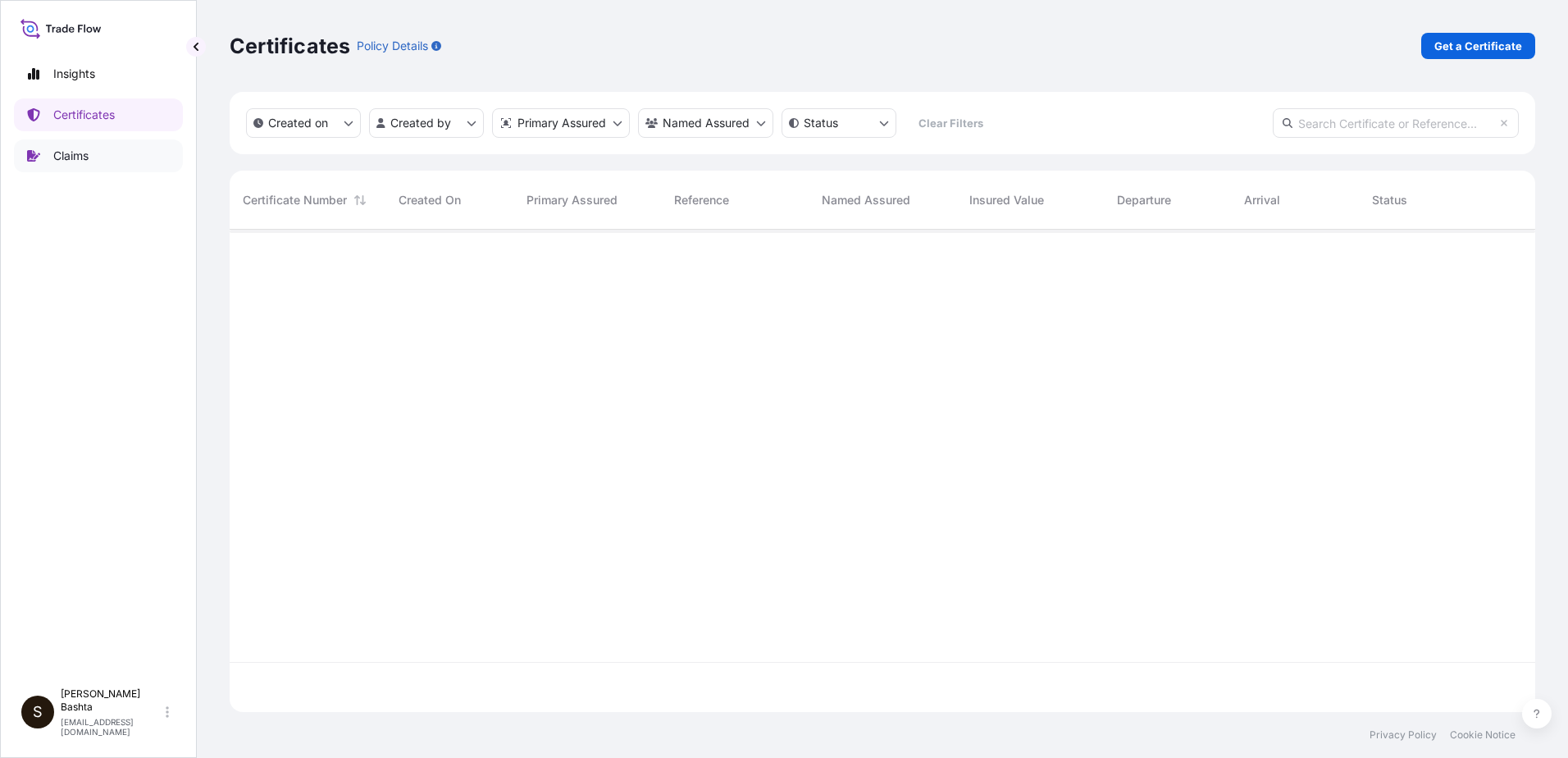
scroll to position [479, 1293]
click at [1488, 44] on p "Get a Certificate" at bounding box center [1478, 46] width 88 height 16
select select "Barge"
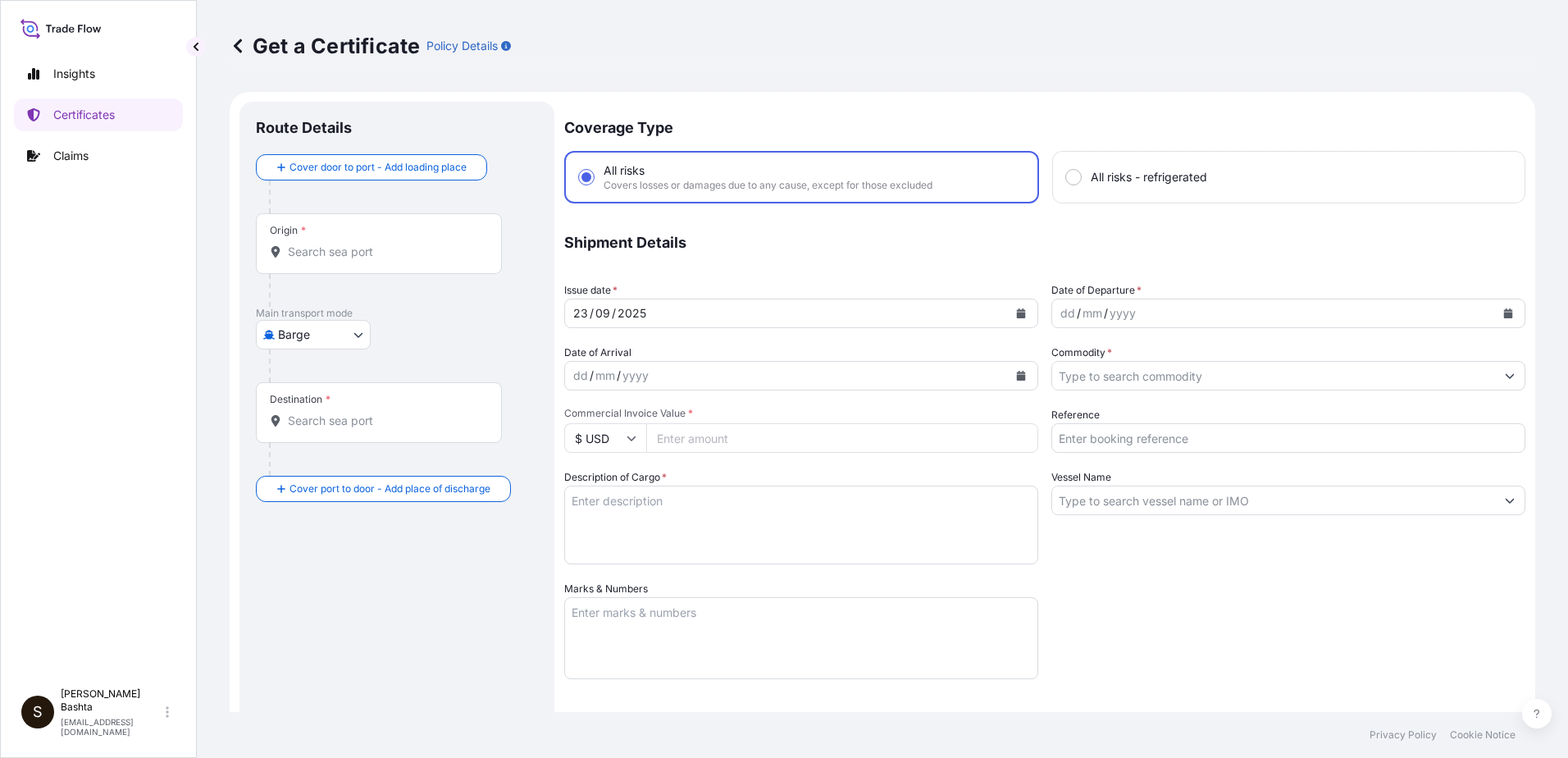
click at [317, 237] on div "Origin *" at bounding box center [378, 244] width 246 height 61
click at [317, 244] on input "Origin *" at bounding box center [384, 251] width 194 height 16
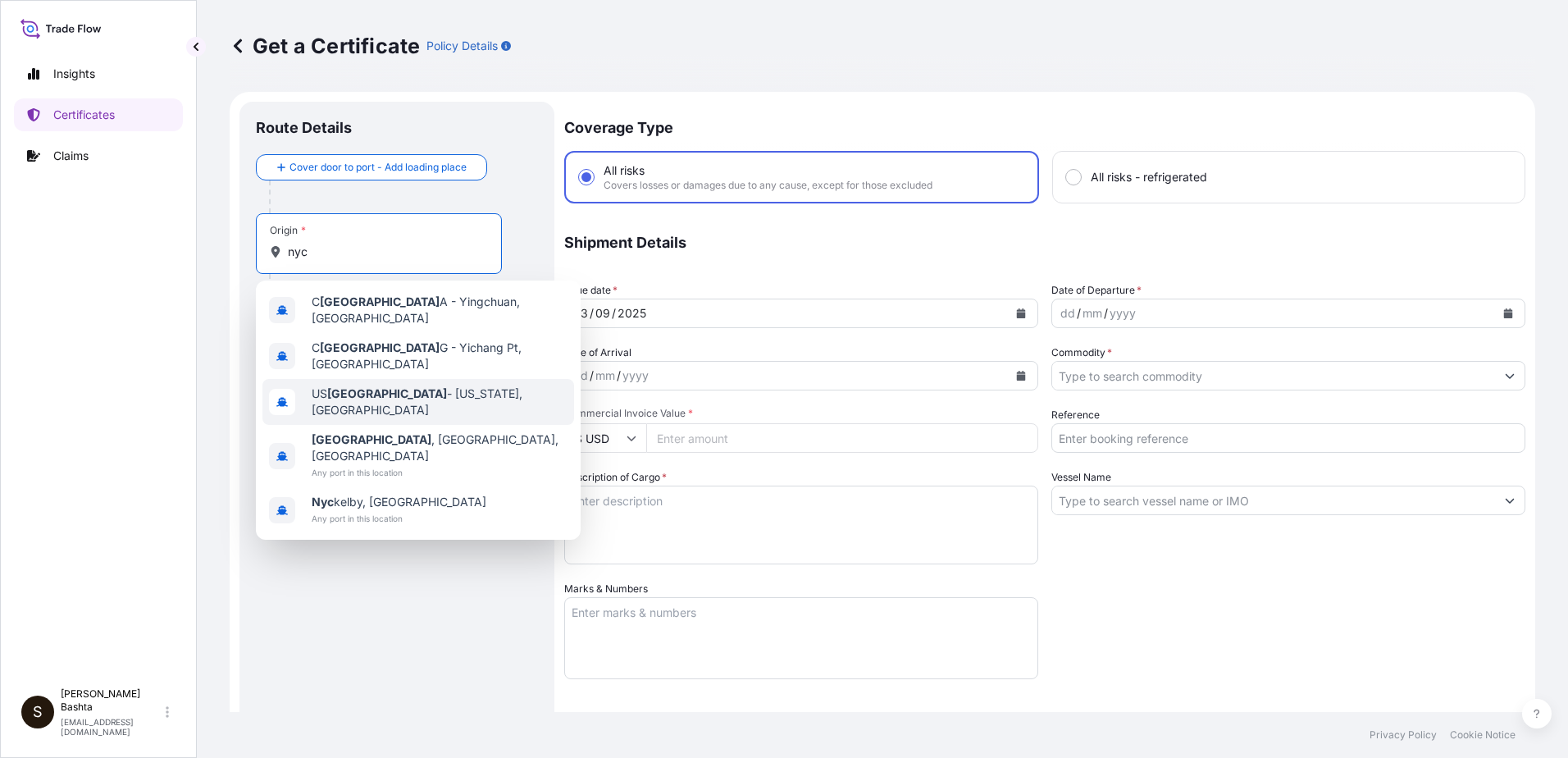
click at [410, 387] on span "US [GEOGRAPHIC_DATA] - [US_STATE], [GEOGRAPHIC_DATA]" at bounding box center [439, 402] width 255 height 33
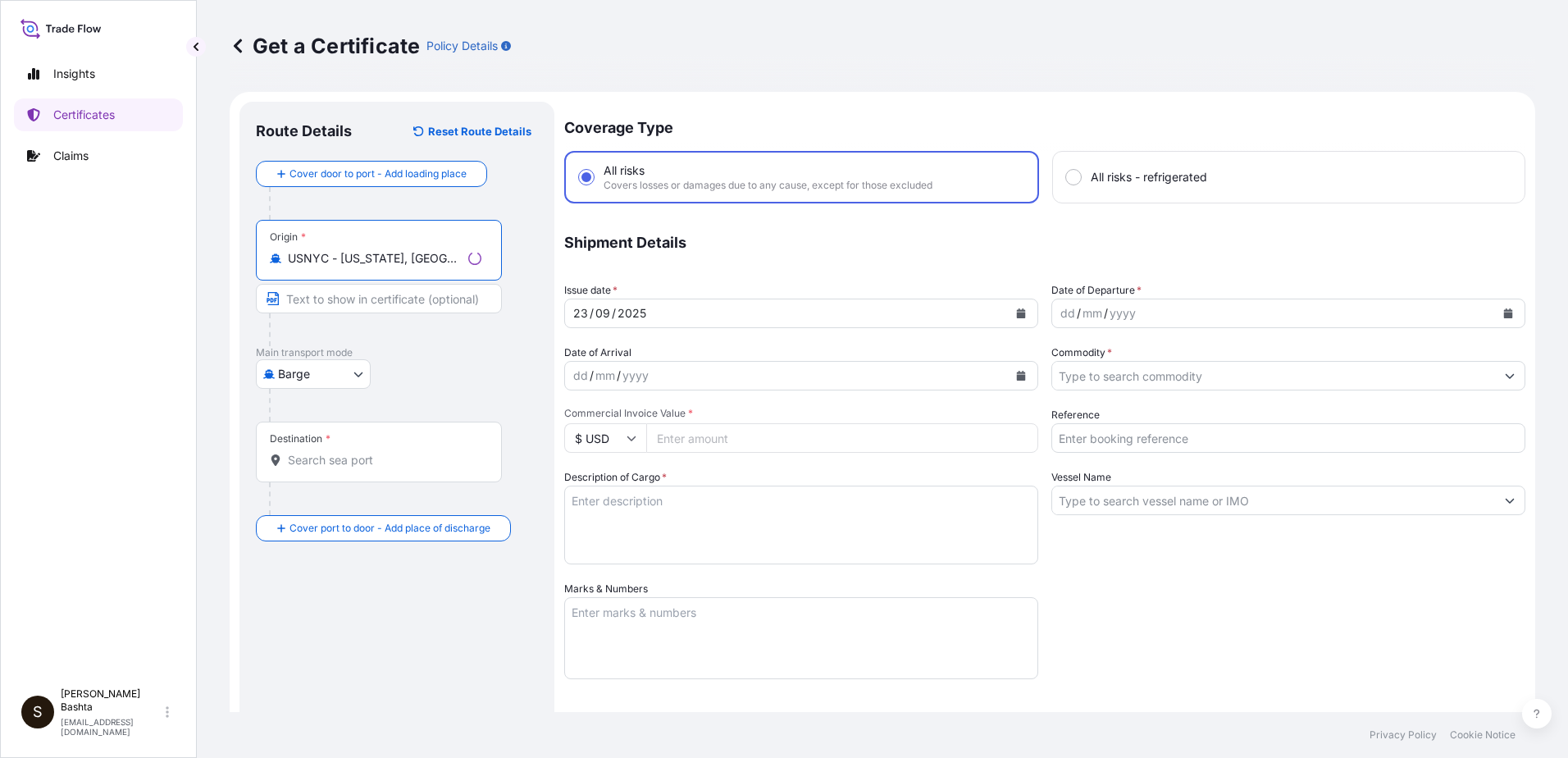
type input "USNYC - [US_STATE], [GEOGRAPHIC_DATA]"
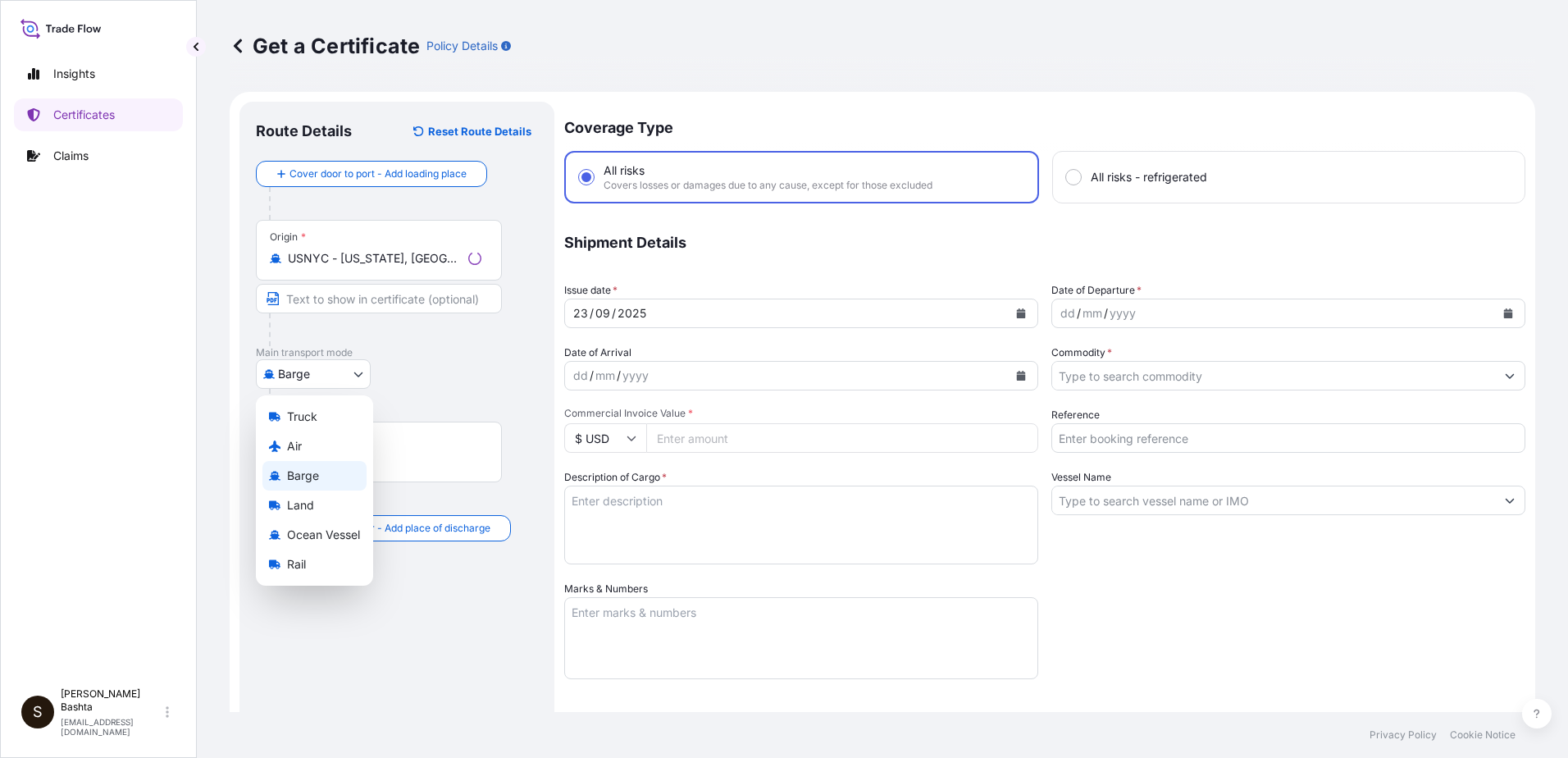
click at [356, 375] on body "0 options available. 5 options available. Insights Certificates Claims S [PERSO…" at bounding box center [784, 379] width 1568 height 758
click at [315, 439] on div "Air" at bounding box center [314, 446] width 104 height 30
select select "Air"
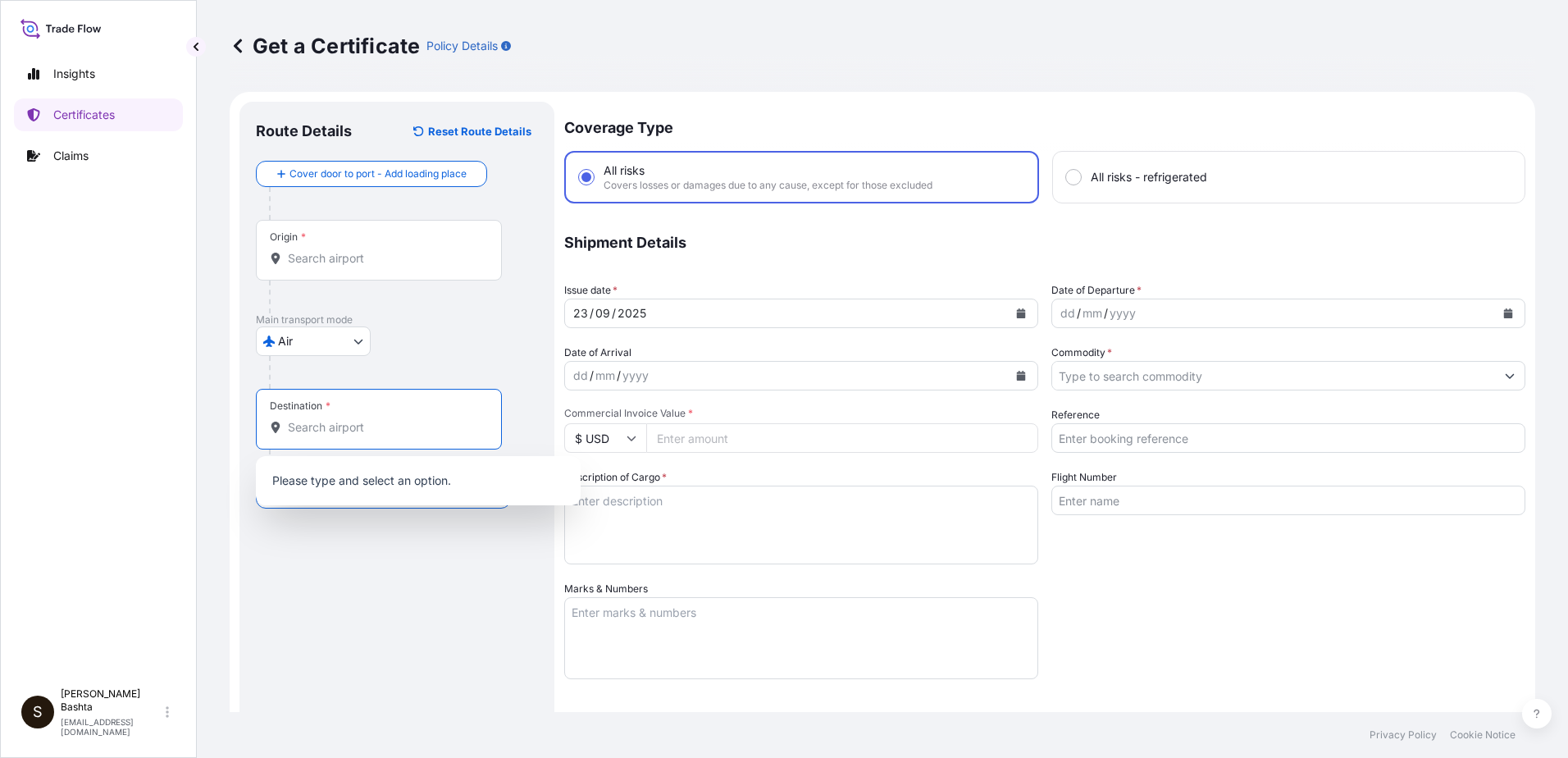
click at [320, 433] on input "Destination *" at bounding box center [384, 426] width 194 height 16
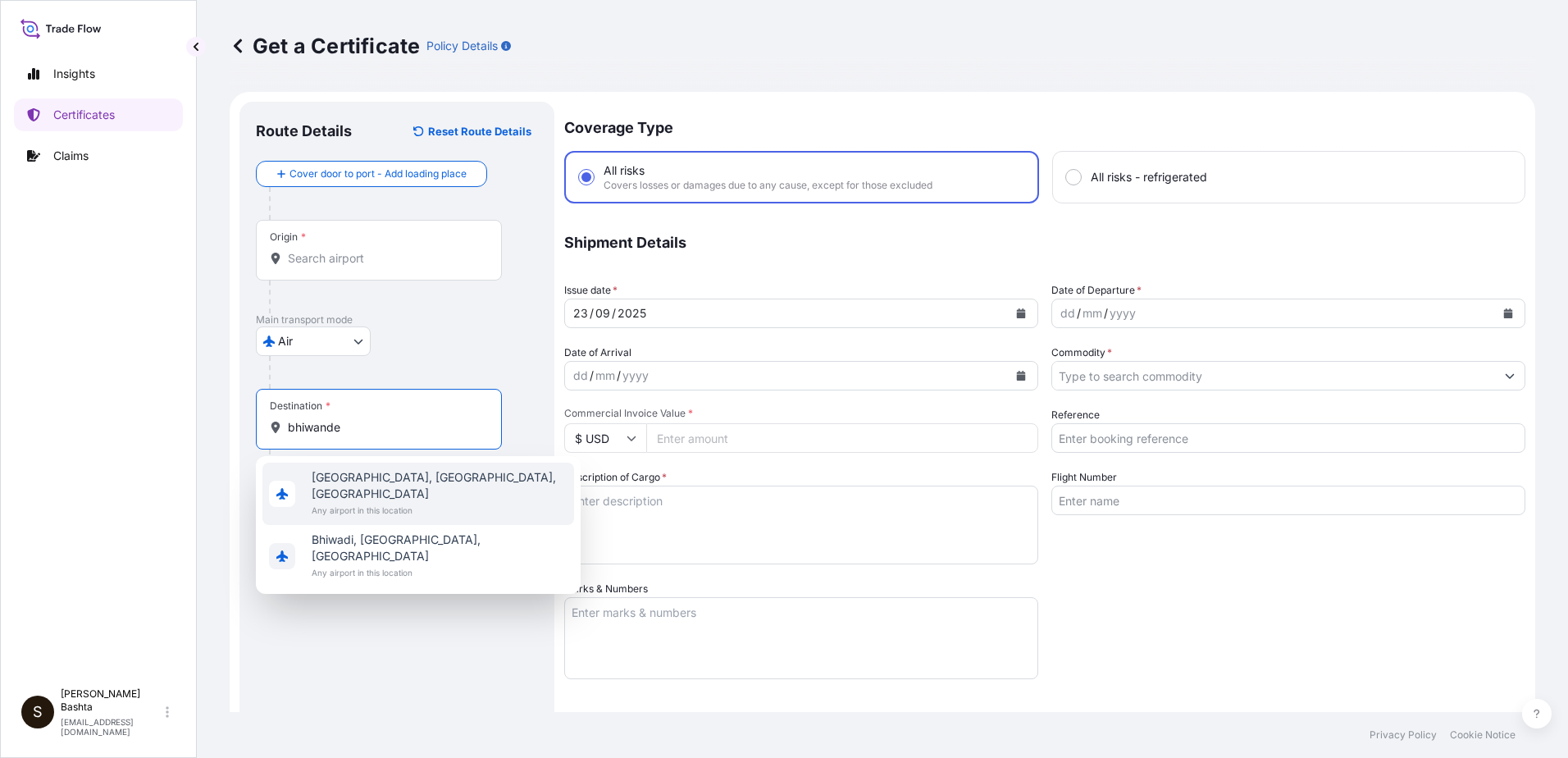
click at [405, 479] on span "[GEOGRAPHIC_DATA], [GEOGRAPHIC_DATA], [GEOGRAPHIC_DATA]" at bounding box center [439, 486] width 255 height 33
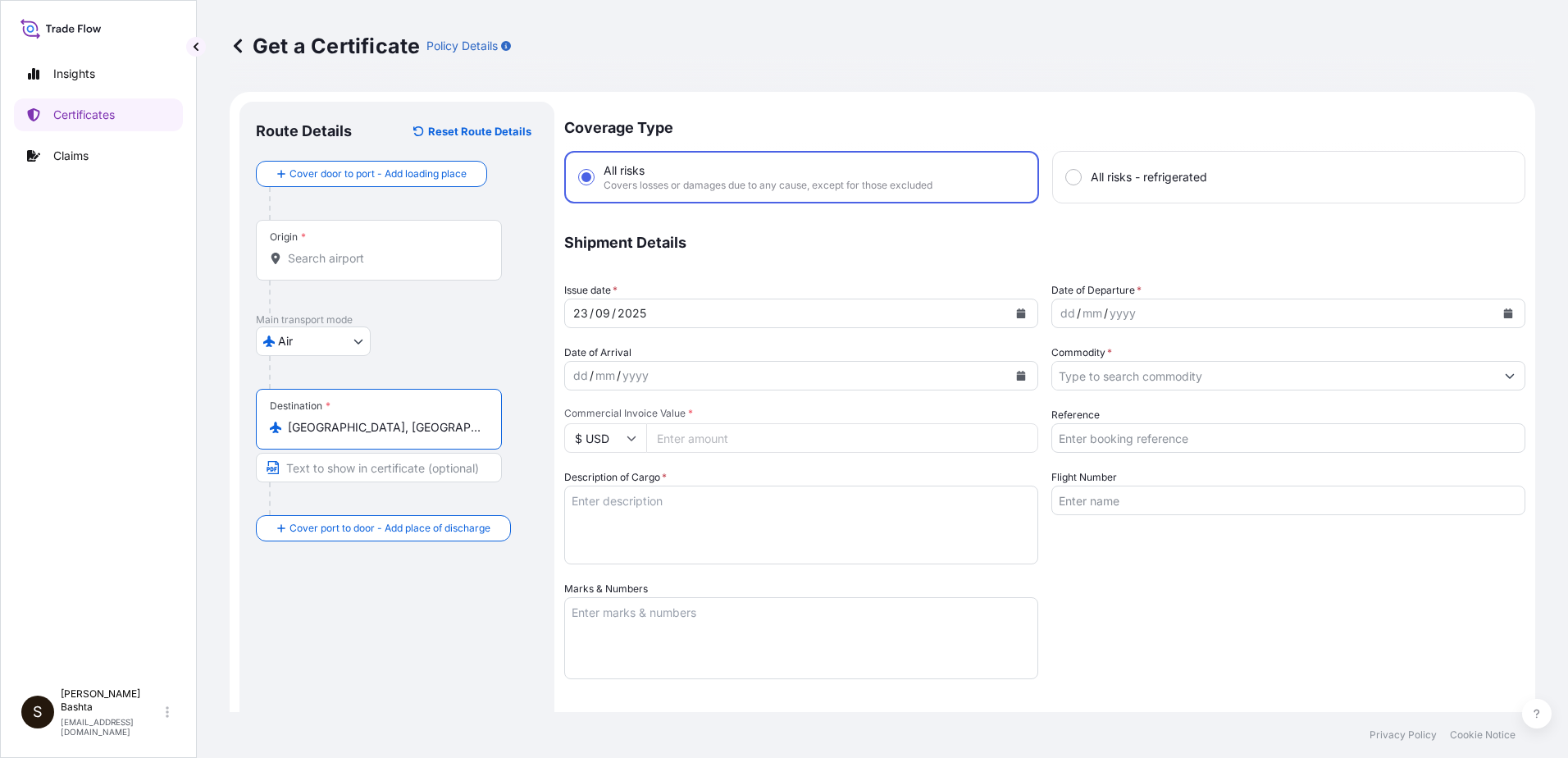
type input "[GEOGRAPHIC_DATA], [GEOGRAPHIC_DATA], [GEOGRAPHIC_DATA]"
click at [1062, 314] on div "dd" at bounding box center [1067, 313] width 18 height 19
click at [1505, 375] on icon "Show suggestions" at bounding box center [1510, 376] width 10 height 10
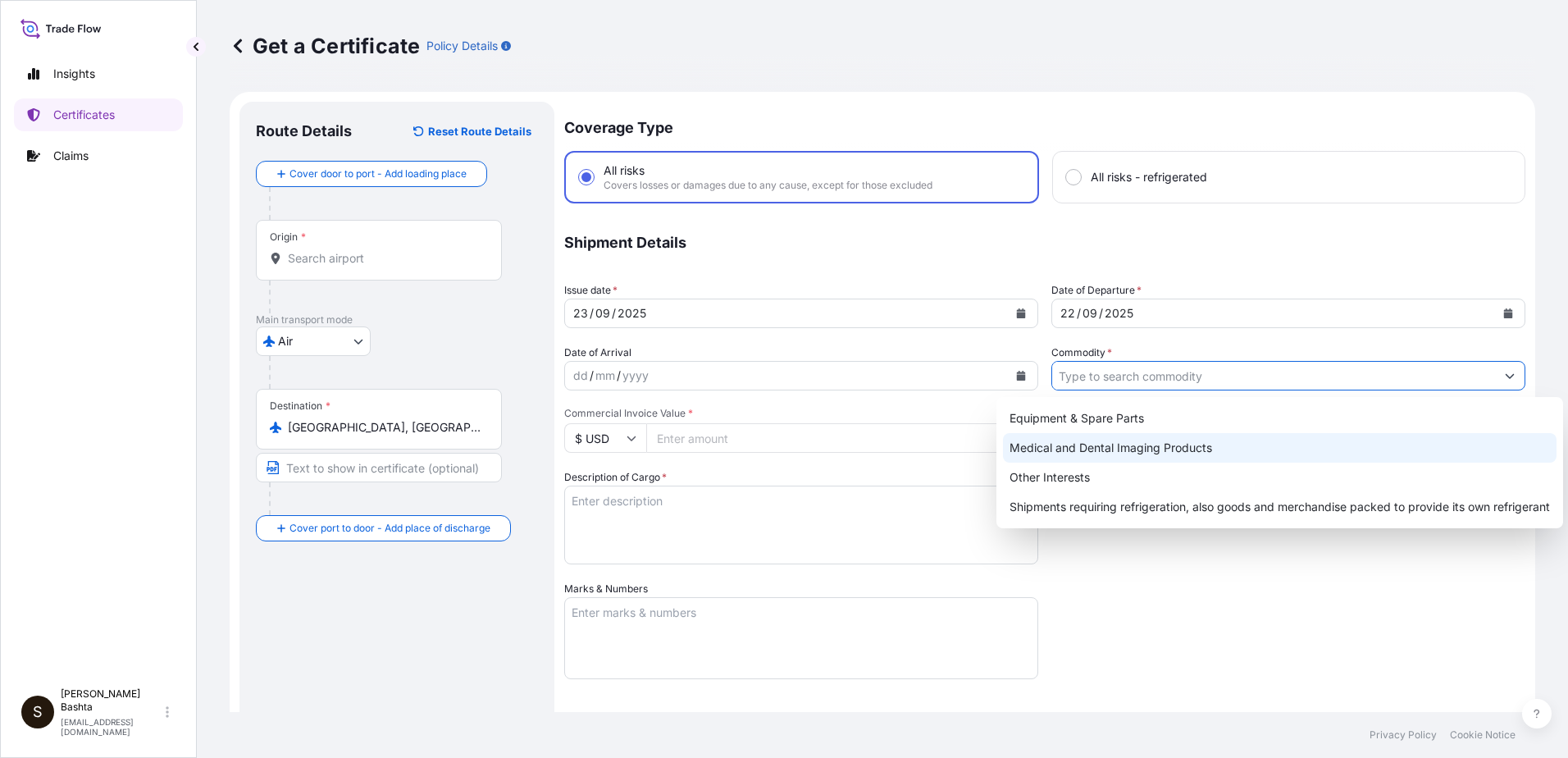
click at [1187, 442] on div "Medical and Dental Imaging Products" at bounding box center [1280, 448] width 553 height 30
type input "Medical and Dental Imaging Products"
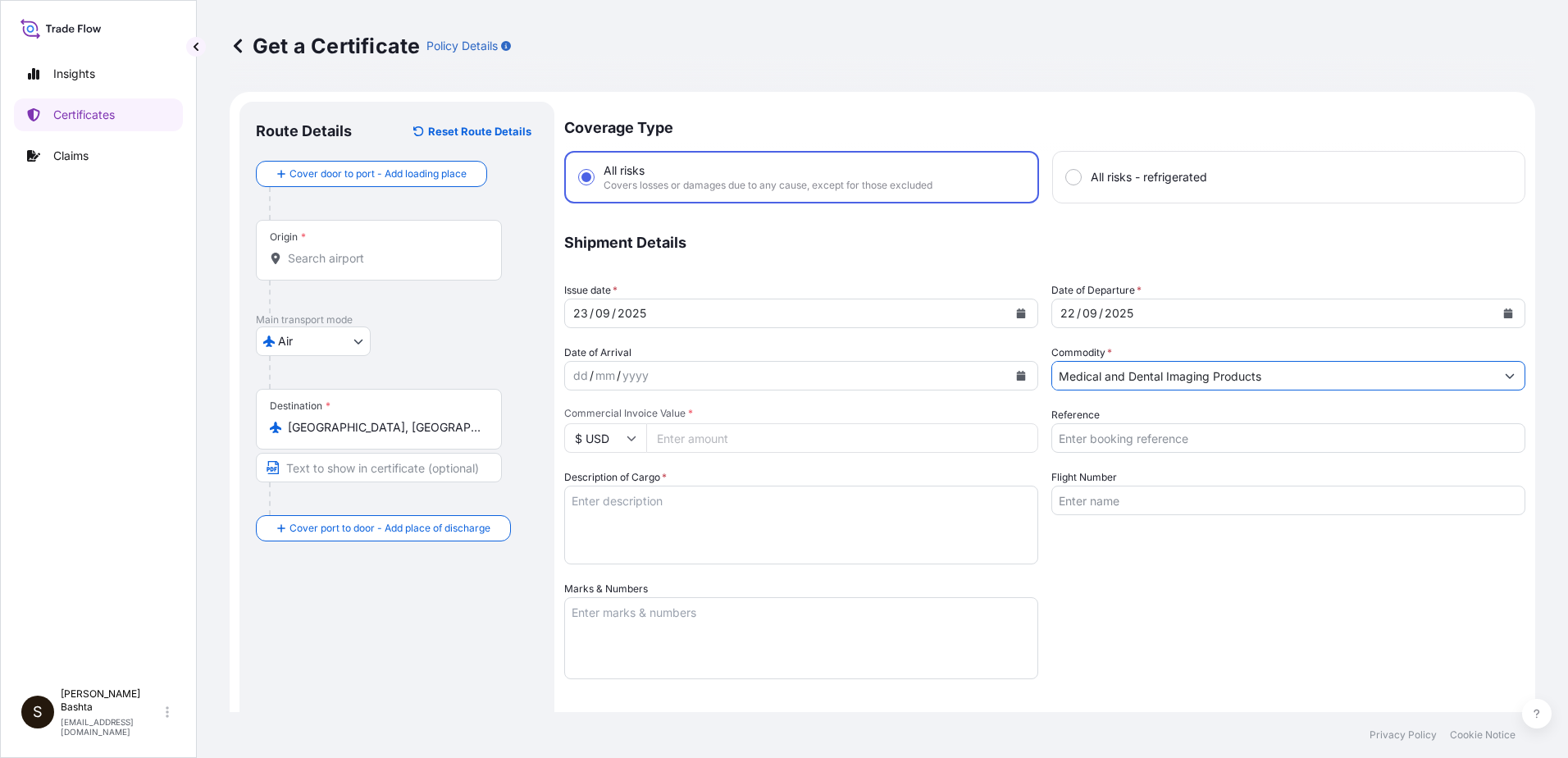
click at [1143, 445] on input "Reference" at bounding box center [1288, 437] width 474 height 30
type input "21244394"
click at [783, 449] on input "Commercial Invoice Value *" at bounding box center [842, 437] width 392 height 30
type input "132.91"
click at [610, 508] on textarea "Description of Cargo *" at bounding box center [801, 525] width 474 height 79
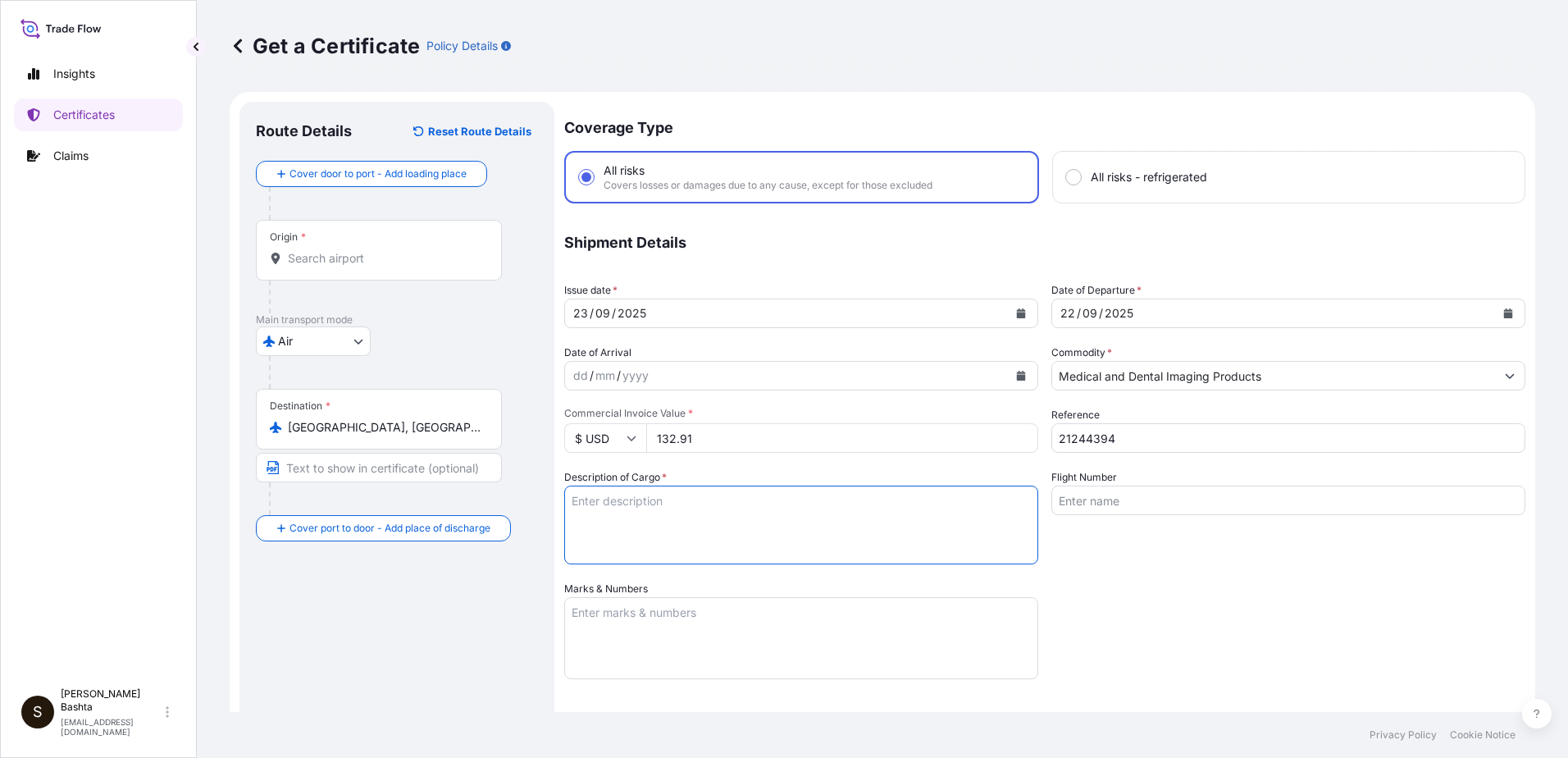
type textarea "MEDICAL AND DENTAL IMAGING PRODUCTS"
type input "Air"
type input "32008"
click at [621, 613] on textarea "Marks & Numbers" at bounding box center [801, 638] width 474 height 82
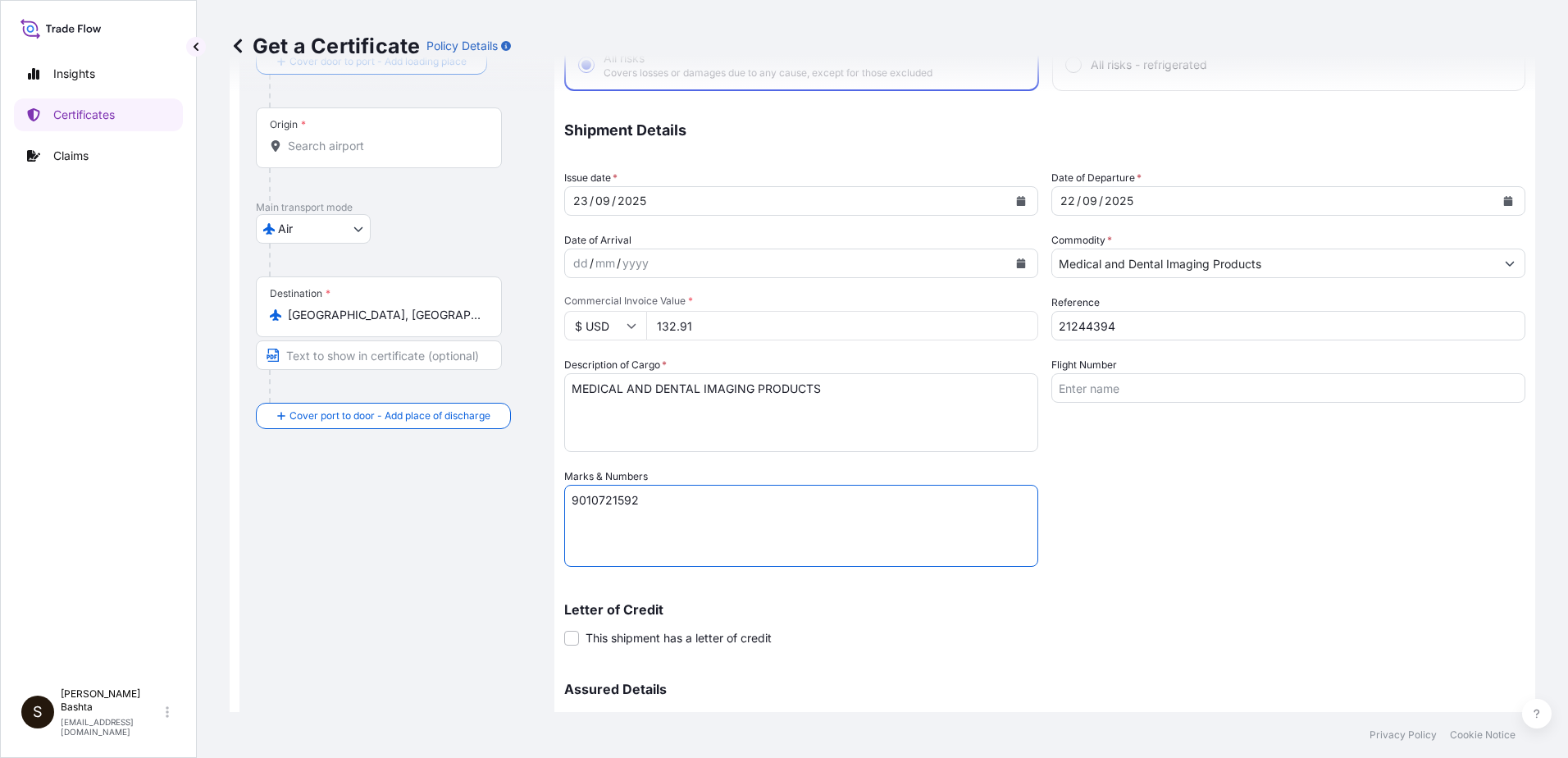
scroll to position [283, 0]
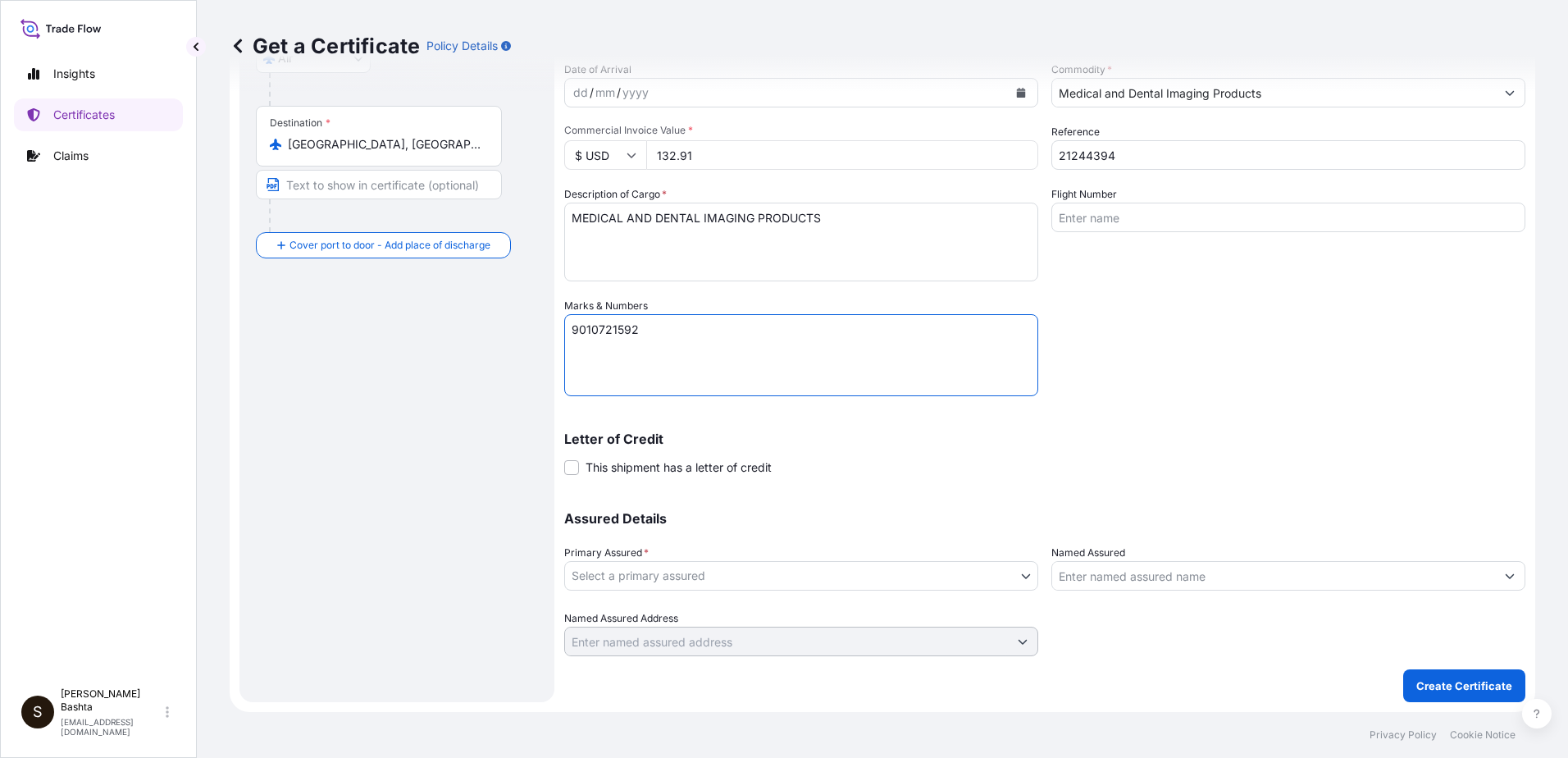
type textarea "9010721592"
click at [1014, 579] on body "Insights Certificates Claims S [PERSON_NAME] [PERSON_NAME][EMAIL_ADDRESS][PERSO…" at bounding box center [784, 379] width 1568 height 758
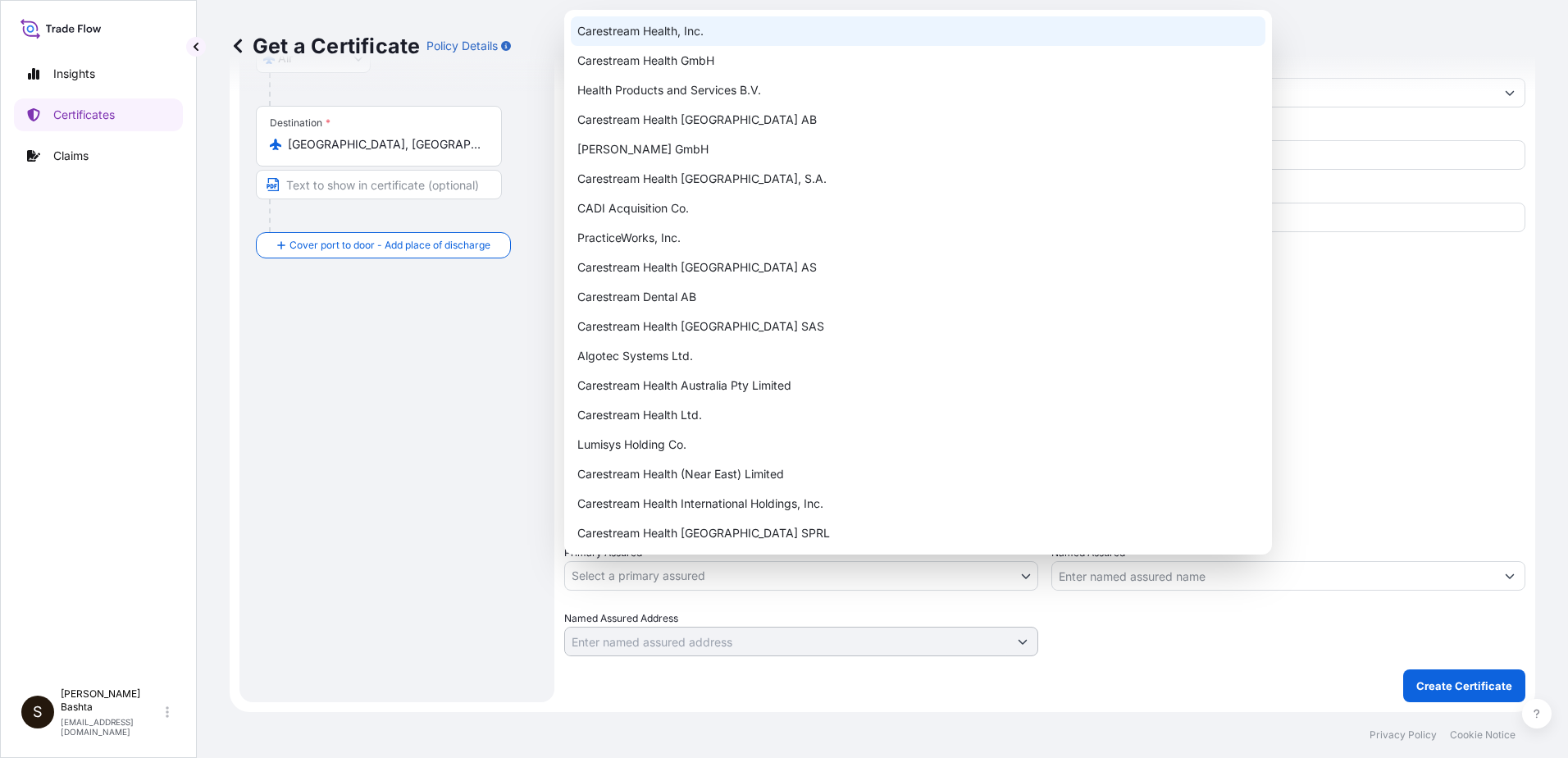
click at [667, 34] on div "Carestream Health, Inc." at bounding box center [918, 30] width 694 height 30
select select "32008"
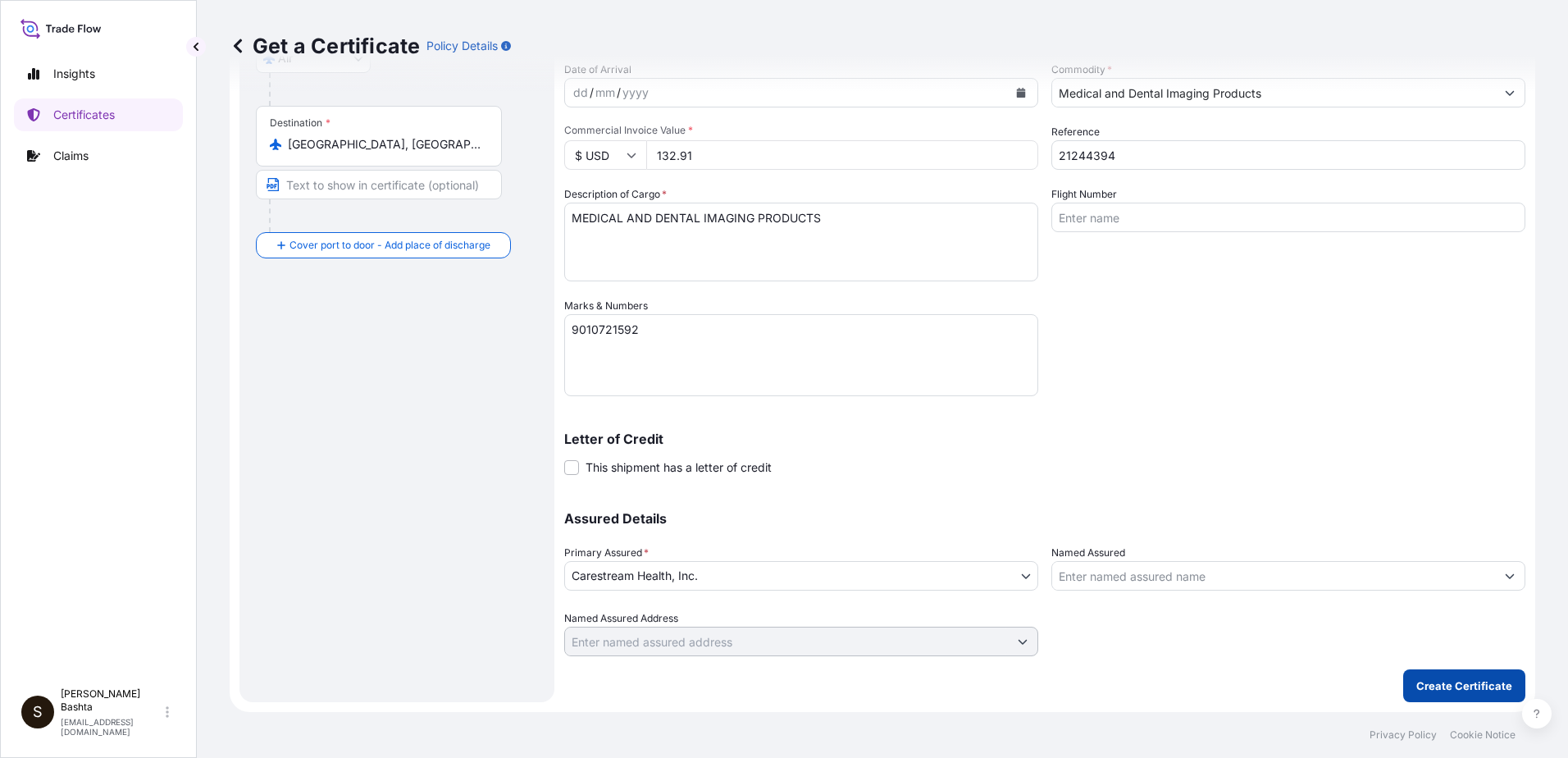
click at [1468, 687] on p "Create Certificate" at bounding box center [1463, 685] width 96 height 16
click at [1456, 685] on p "Create Certificate" at bounding box center [1463, 685] width 96 height 16
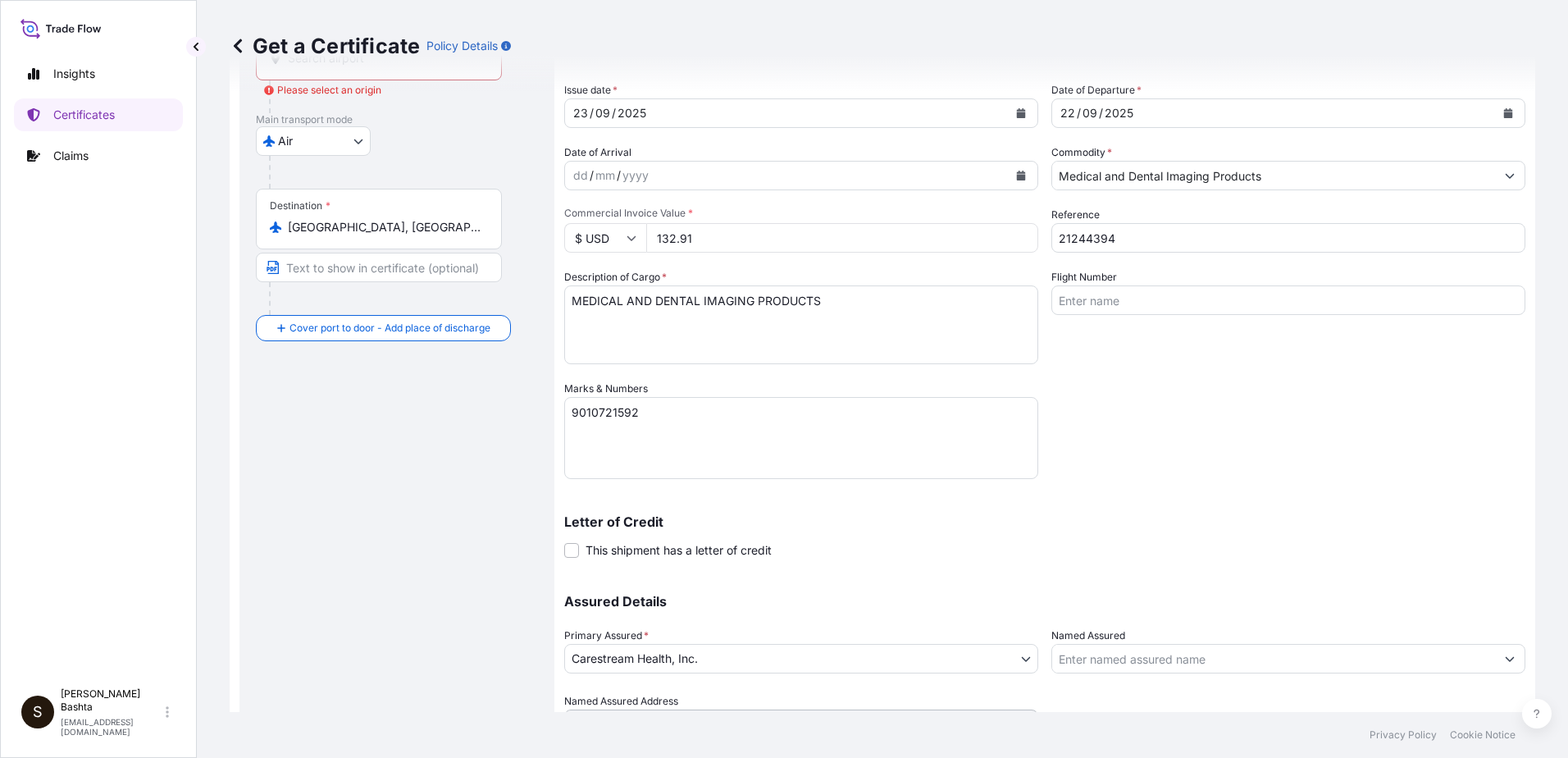
scroll to position [0, 0]
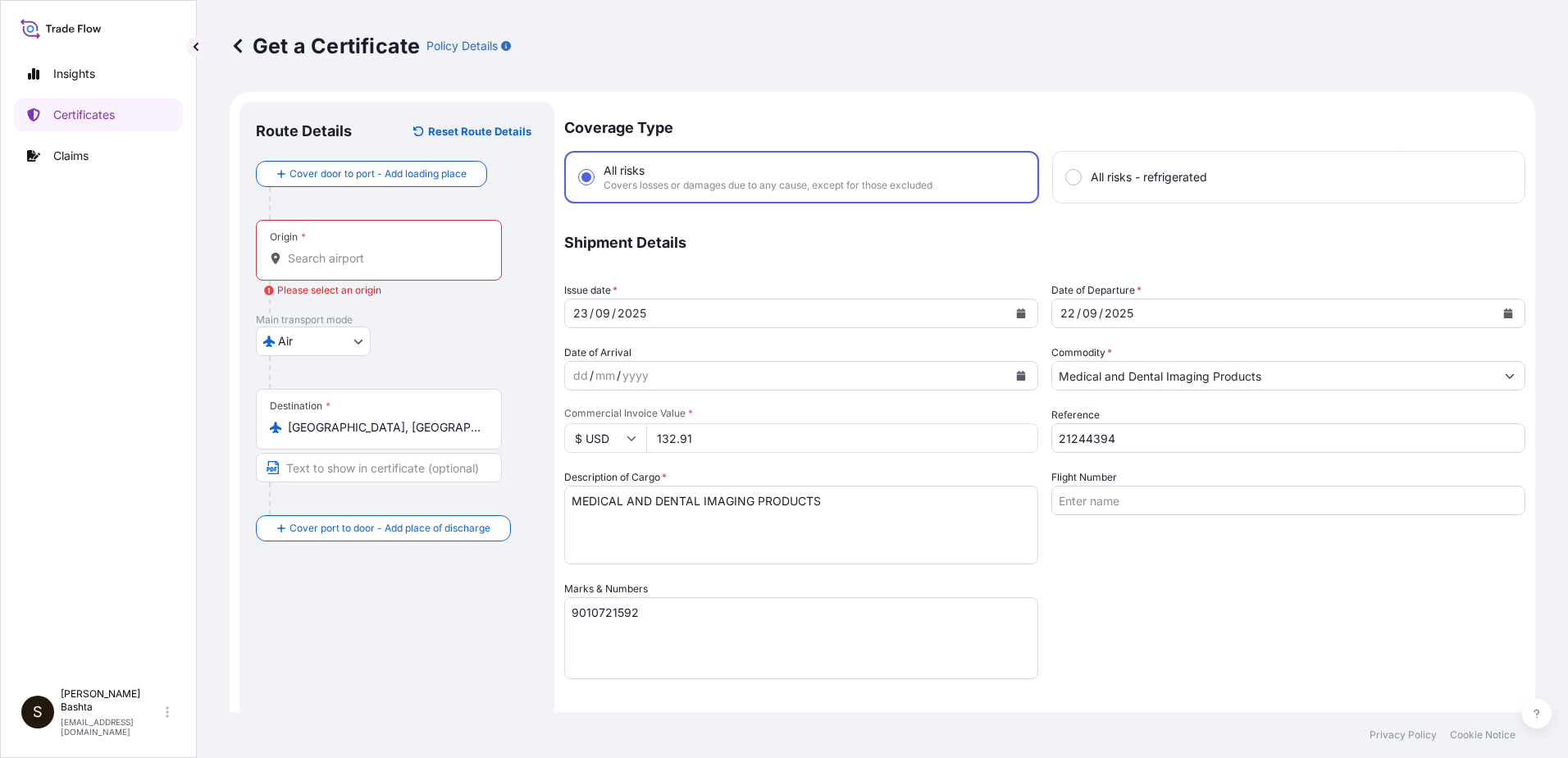
drag, startPoint x: 323, startPoint y: 259, endPoint x: 333, endPoint y: 272, distance: 16.4
click at [321, 267] on div "Origin *" at bounding box center [378, 250] width 246 height 61
click at [321, 266] on input "Origin * Please select an origin" at bounding box center [384, 258] width 194 height 16
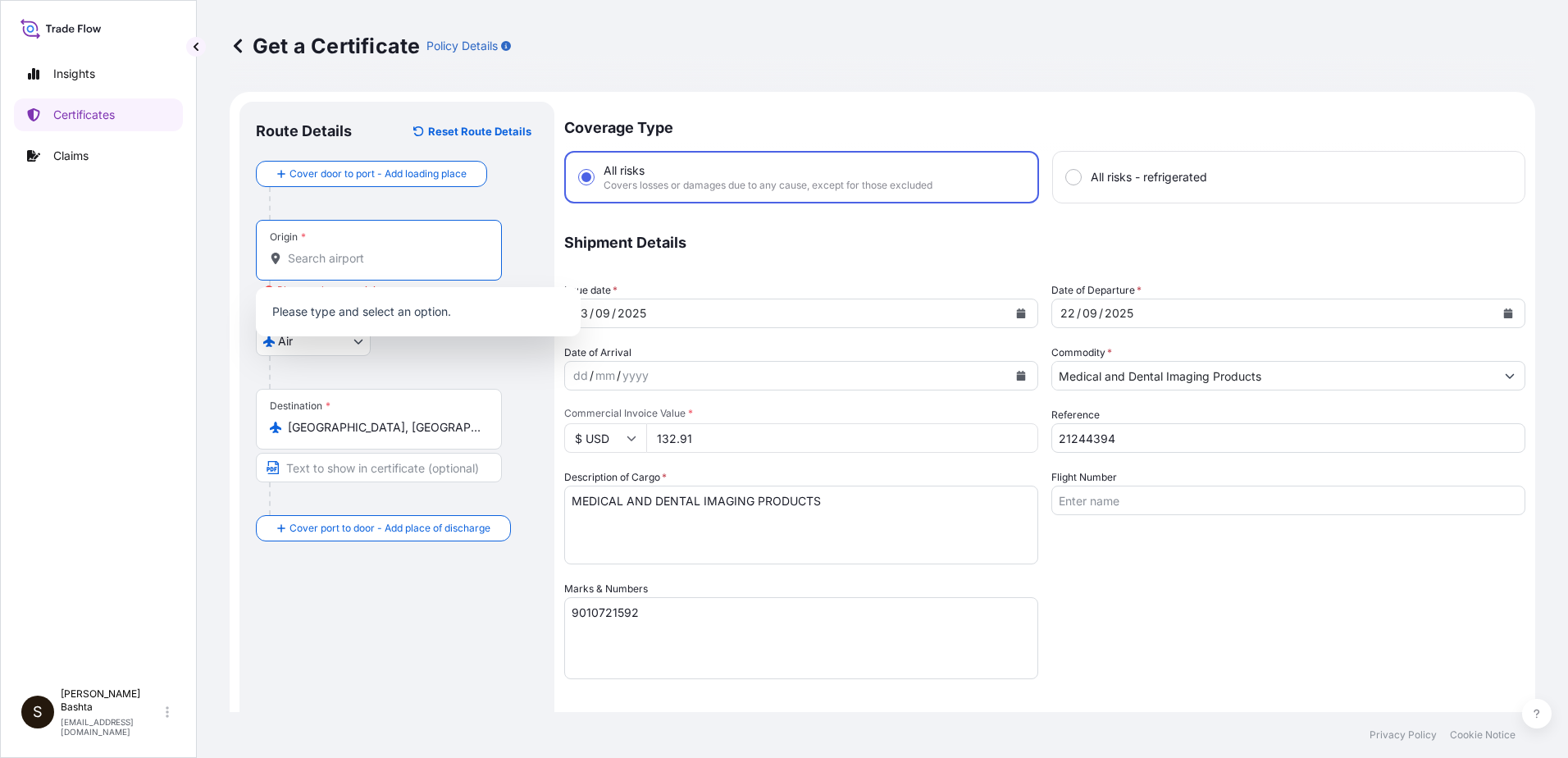
type input "m"
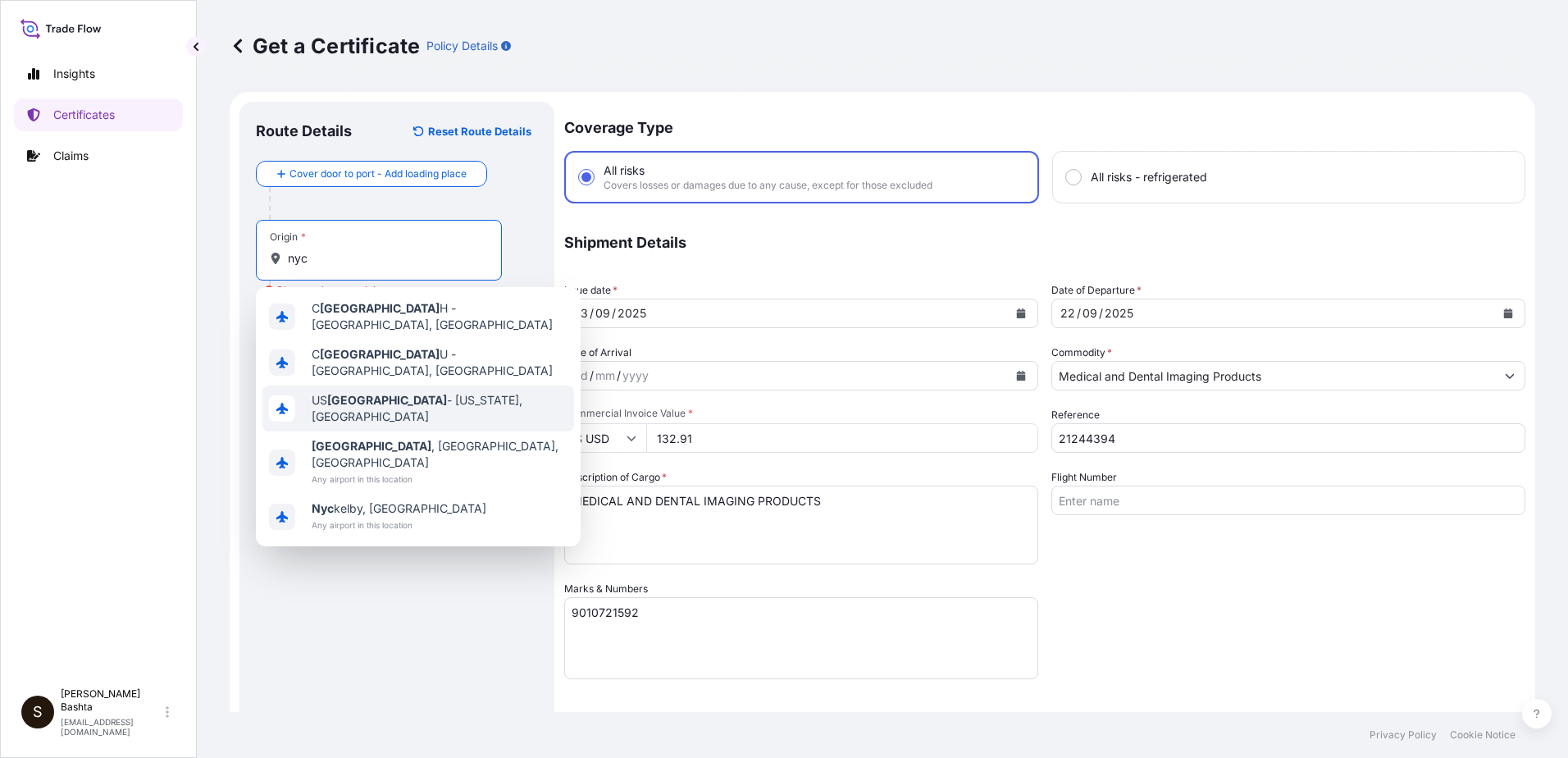
click at [412, 394] on span "US [GEOGRAPHIC_DATA] - [US_STATE], [GEOGRAPHIC_DATA]" at bounding box center [439, 408] width 255 height 33
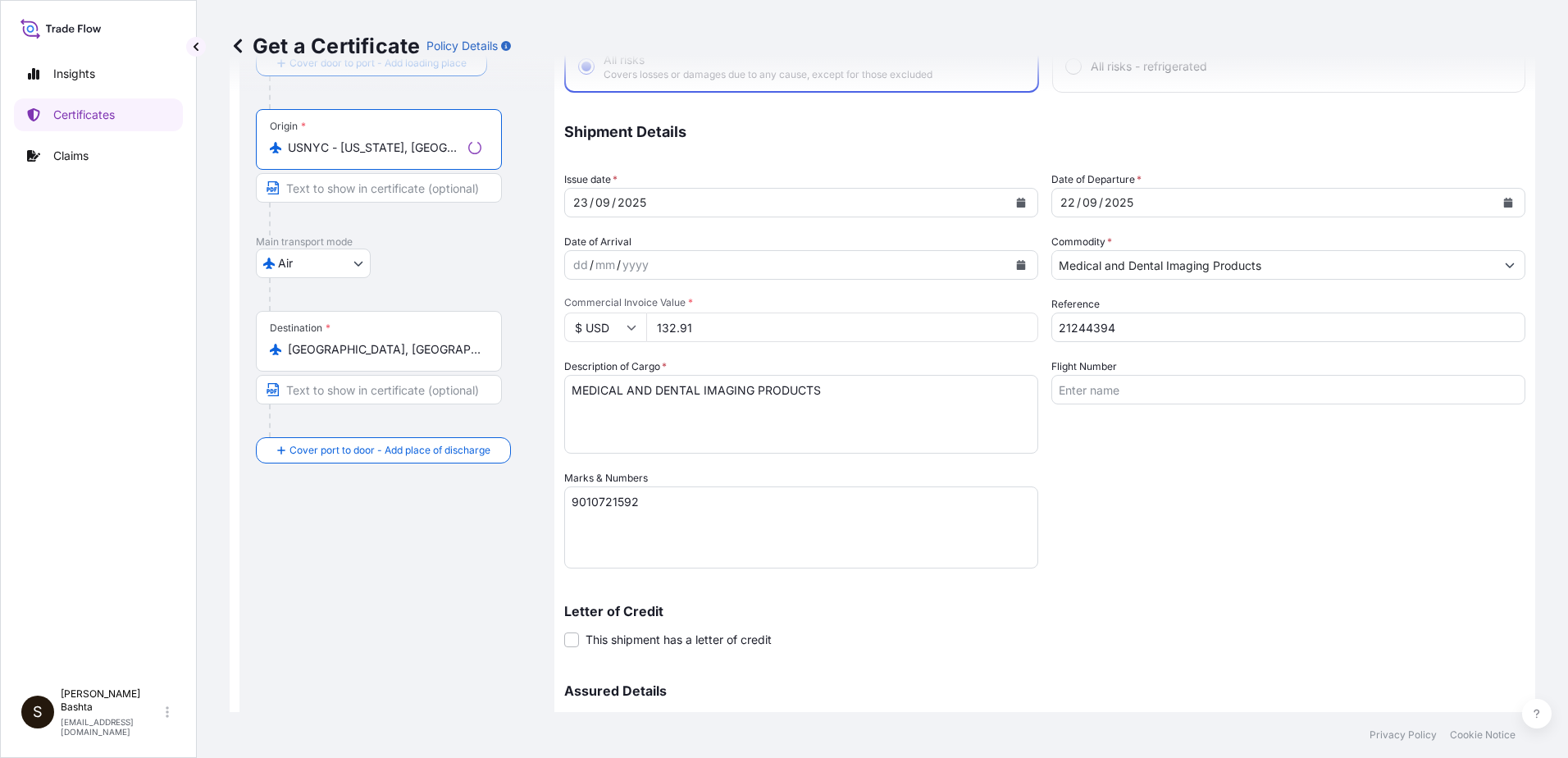
scroll to position [283, 0]
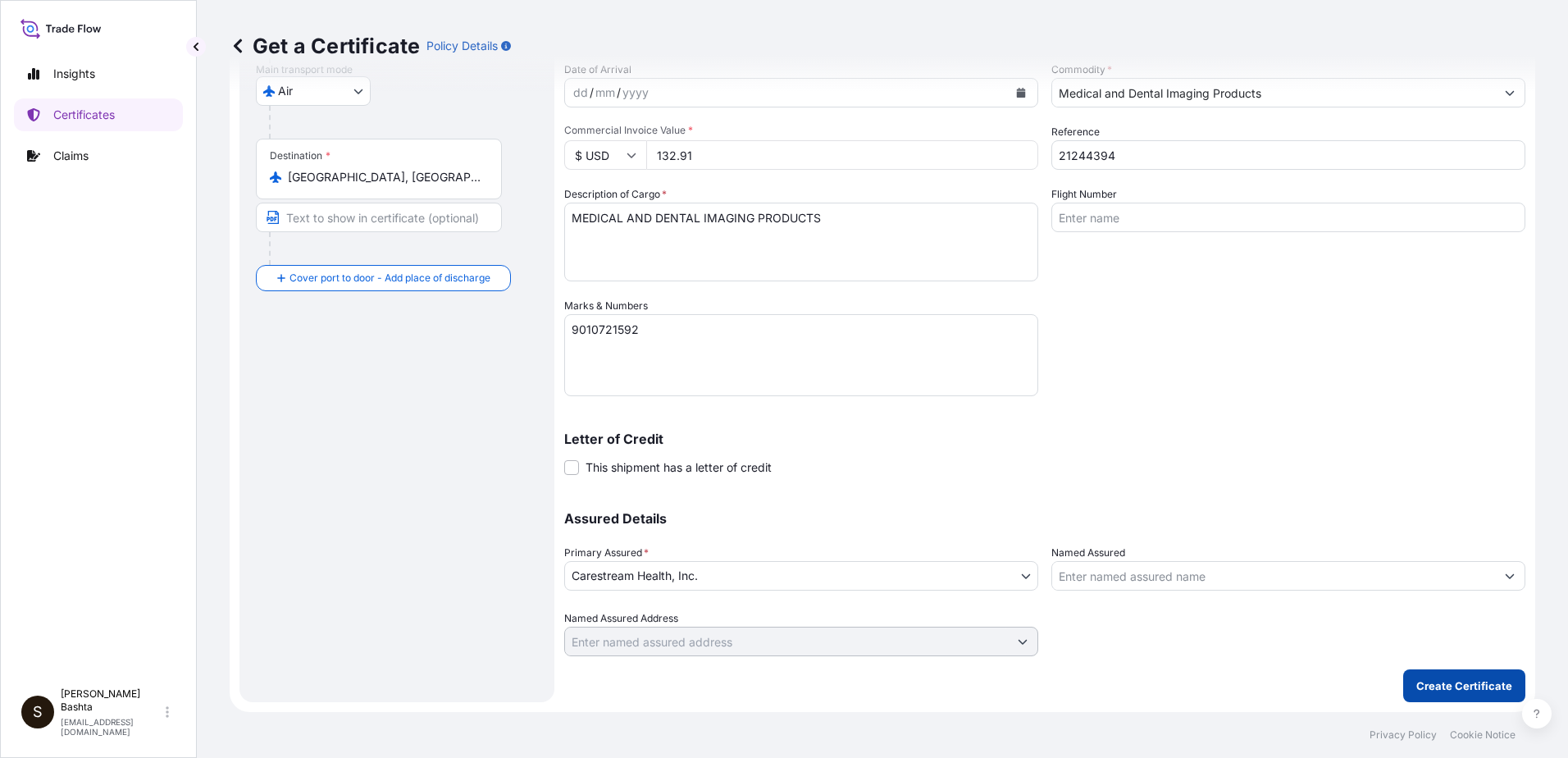
type input "USNYC - [US_STATE], [GEOGRAPHIC_DATA]"
click at [1458, 683] on p "Create Certificate" at bounding box center [1463, 685] width 96 height 16
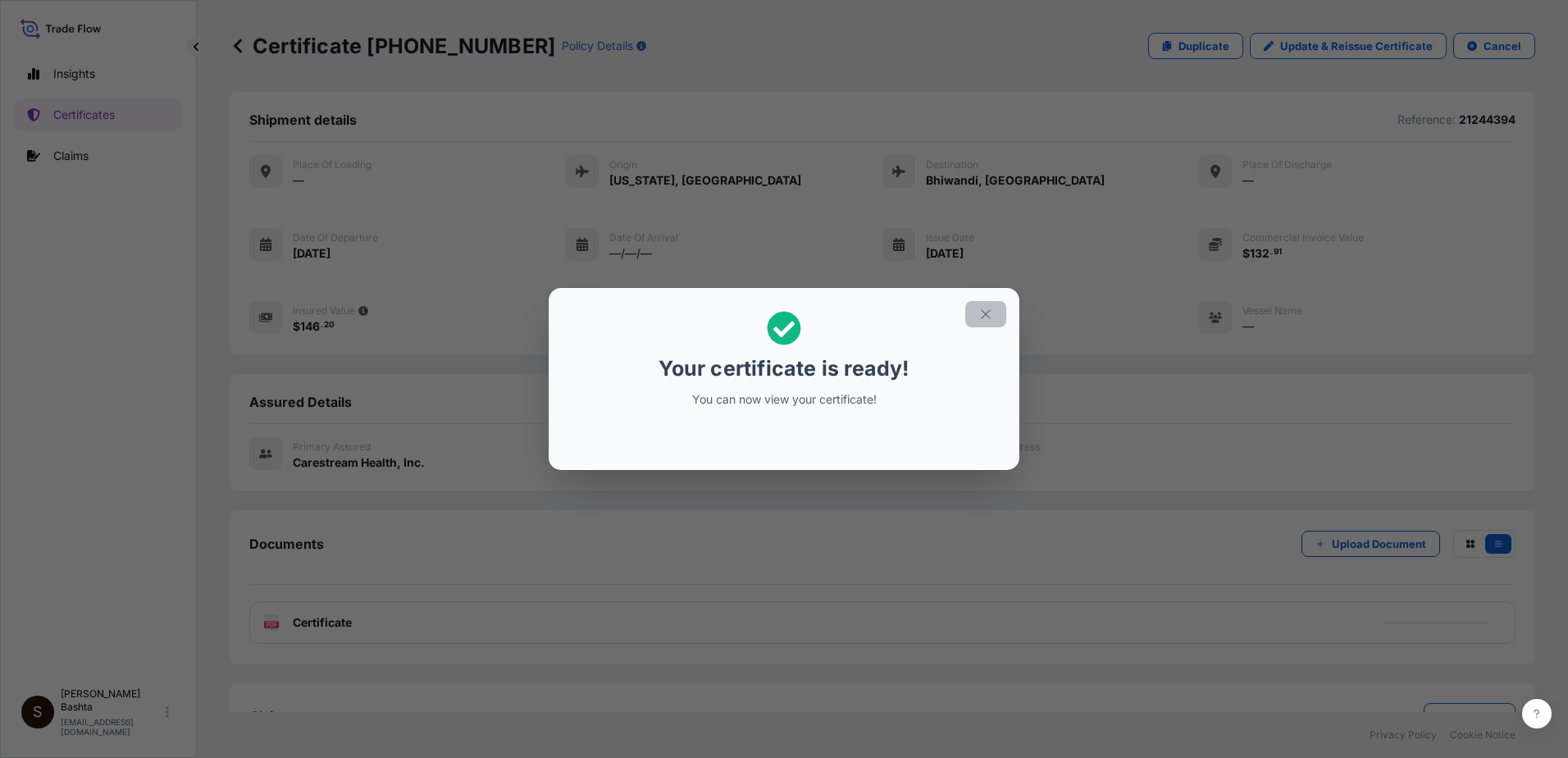
click at [987, 310] on icon "button" at bounding box center [985, 314] width 14 height 14
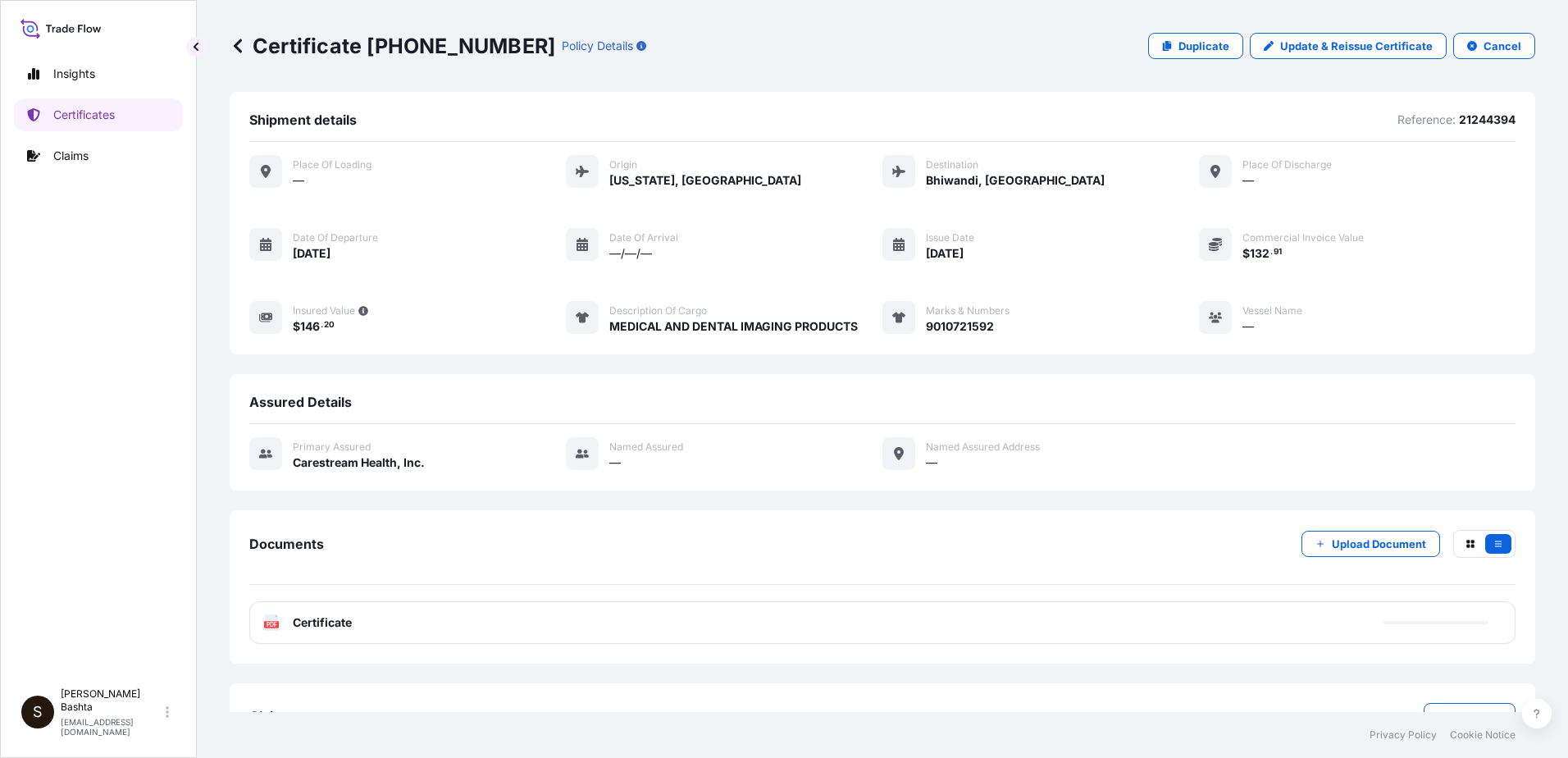
click at [273, 623] on text "PDF" at bounding box center [271, 624] width 11 height 6
click at [266, 624] on text "PDF" at bounding box center [271, 624] width 11 height 6
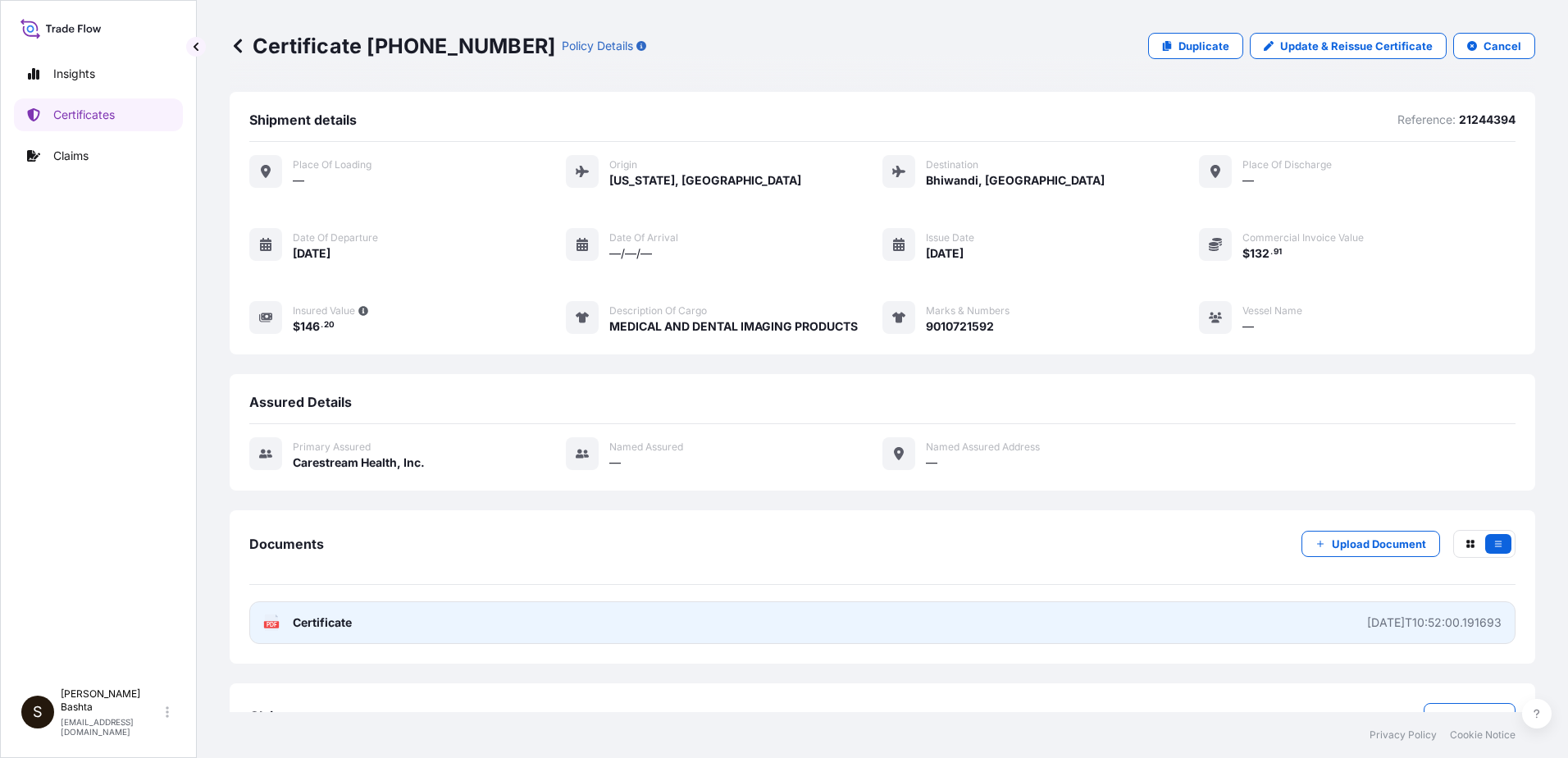
click at [268, 625] on text "PDF" at bounding box center [271, 624] width 11 height 6
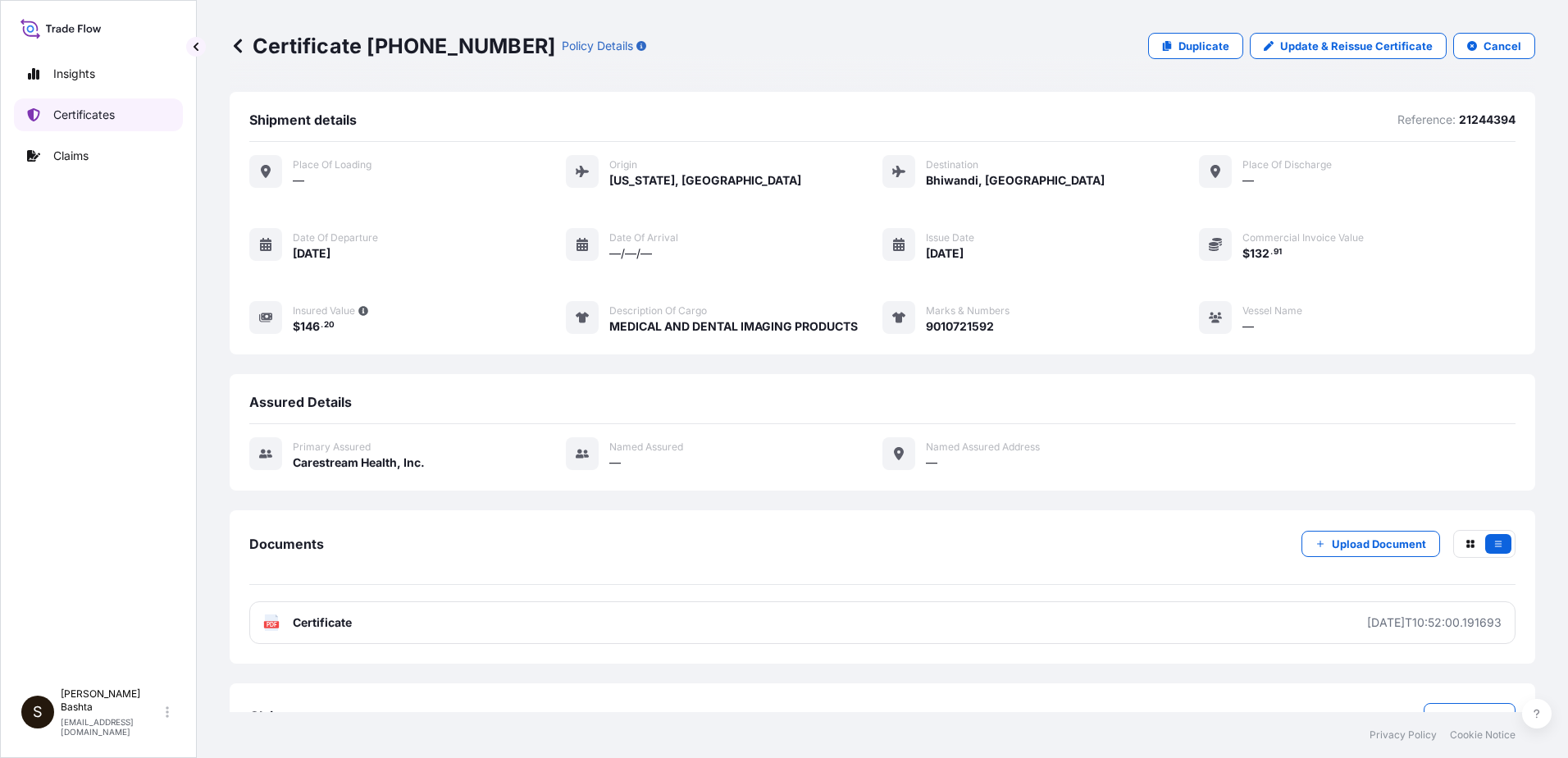
click at [112, 118] on p "Certificates" at bounding box center [84, 114] width 62 height 16
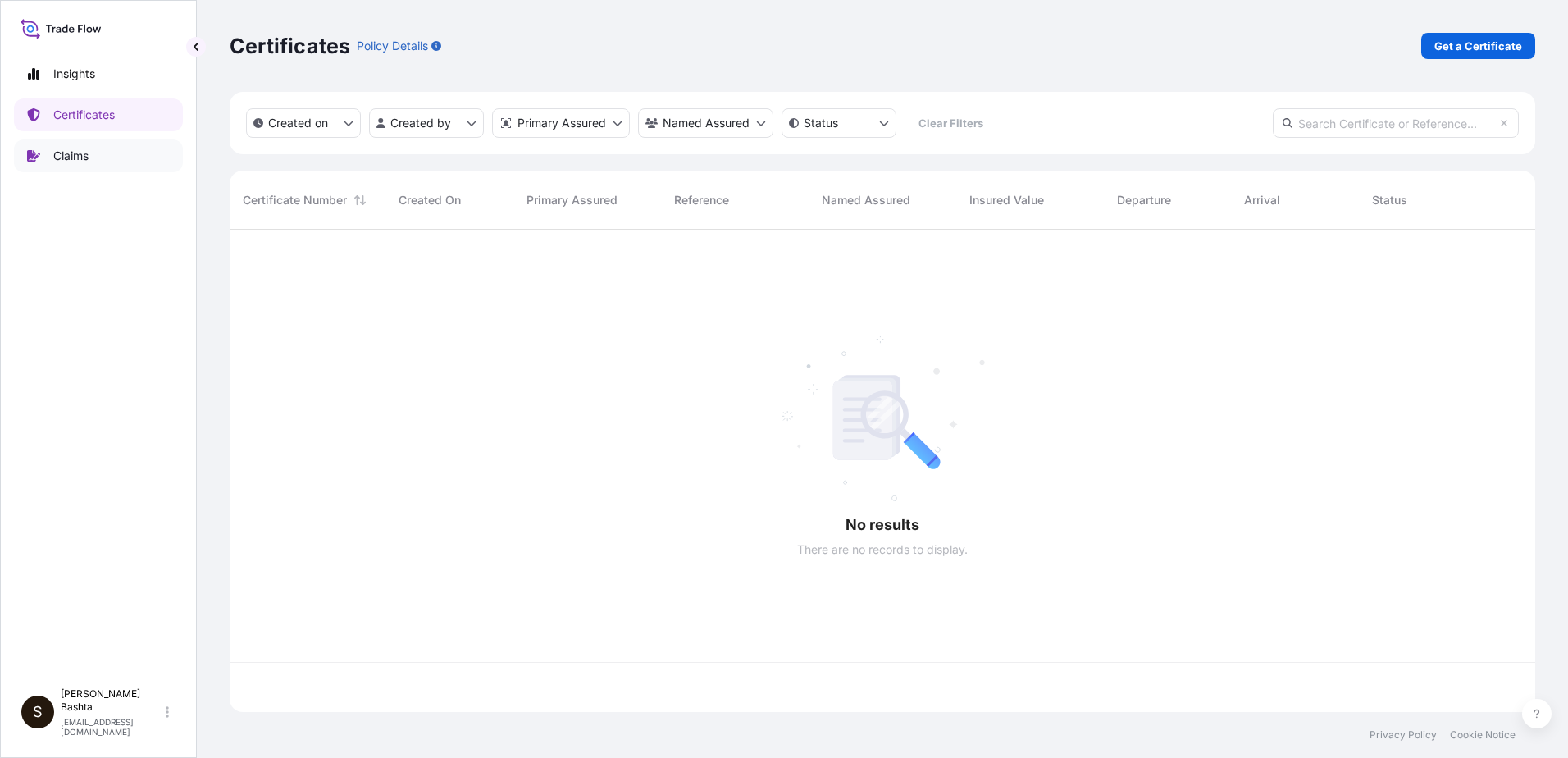
scroll to position [479, 1293]
drag, startPoint x: 1489, startPoint y: 30, endPoint x: 1485, endPoint y: 41, distance: 11.7
click at [1485, 41] on div "Certificates Policy Details Get a Certificate" at bounding box center [881, 46] width 1305 height 92
click at [1475, 51] on p "Get a Certificate" at bounding box center [1478, 46] width 88 height 16
select select "Barge"
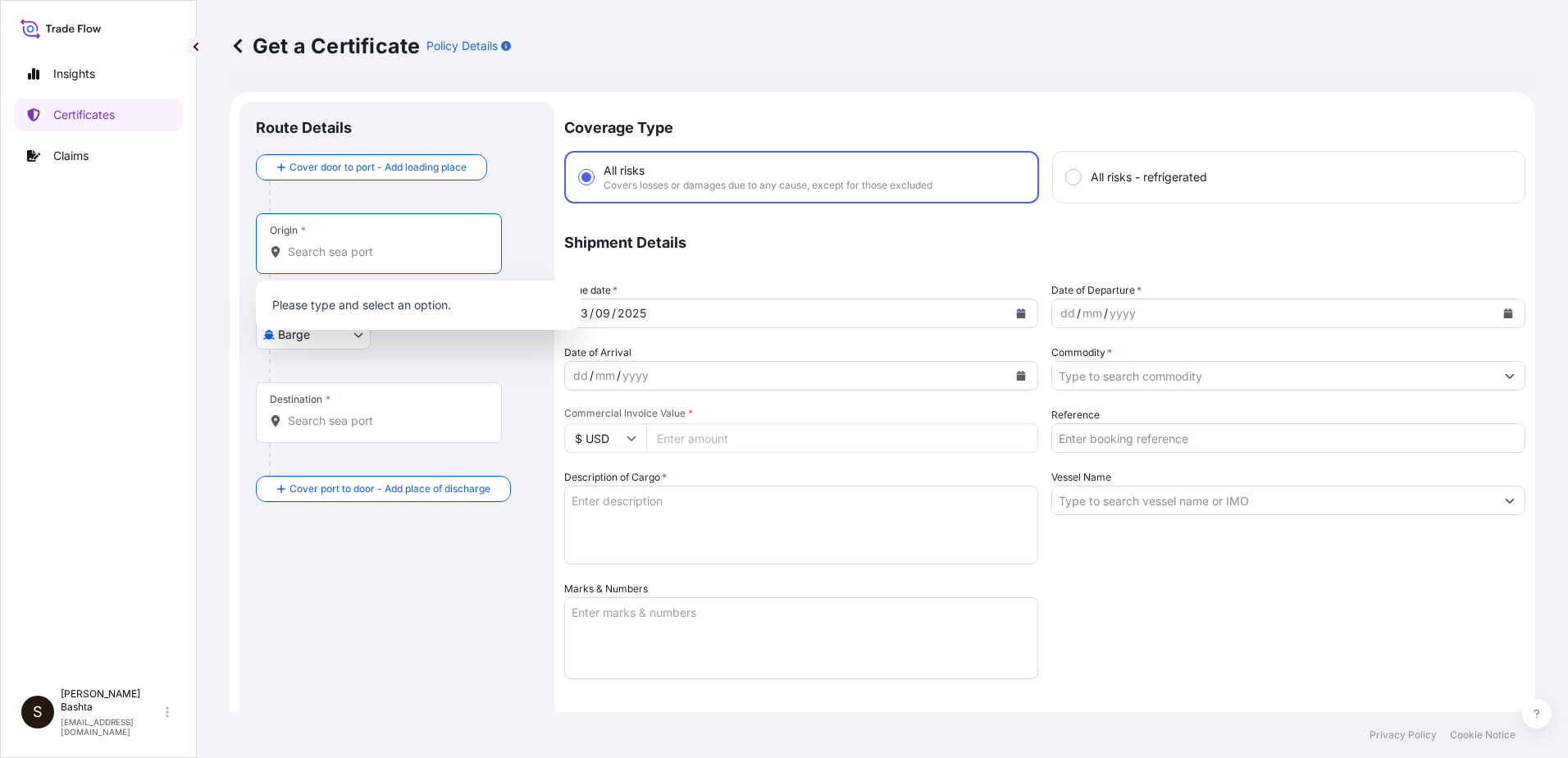
click at [354, 255] on input "Origin *" at bounding box center [384, 251] width 194 height 16
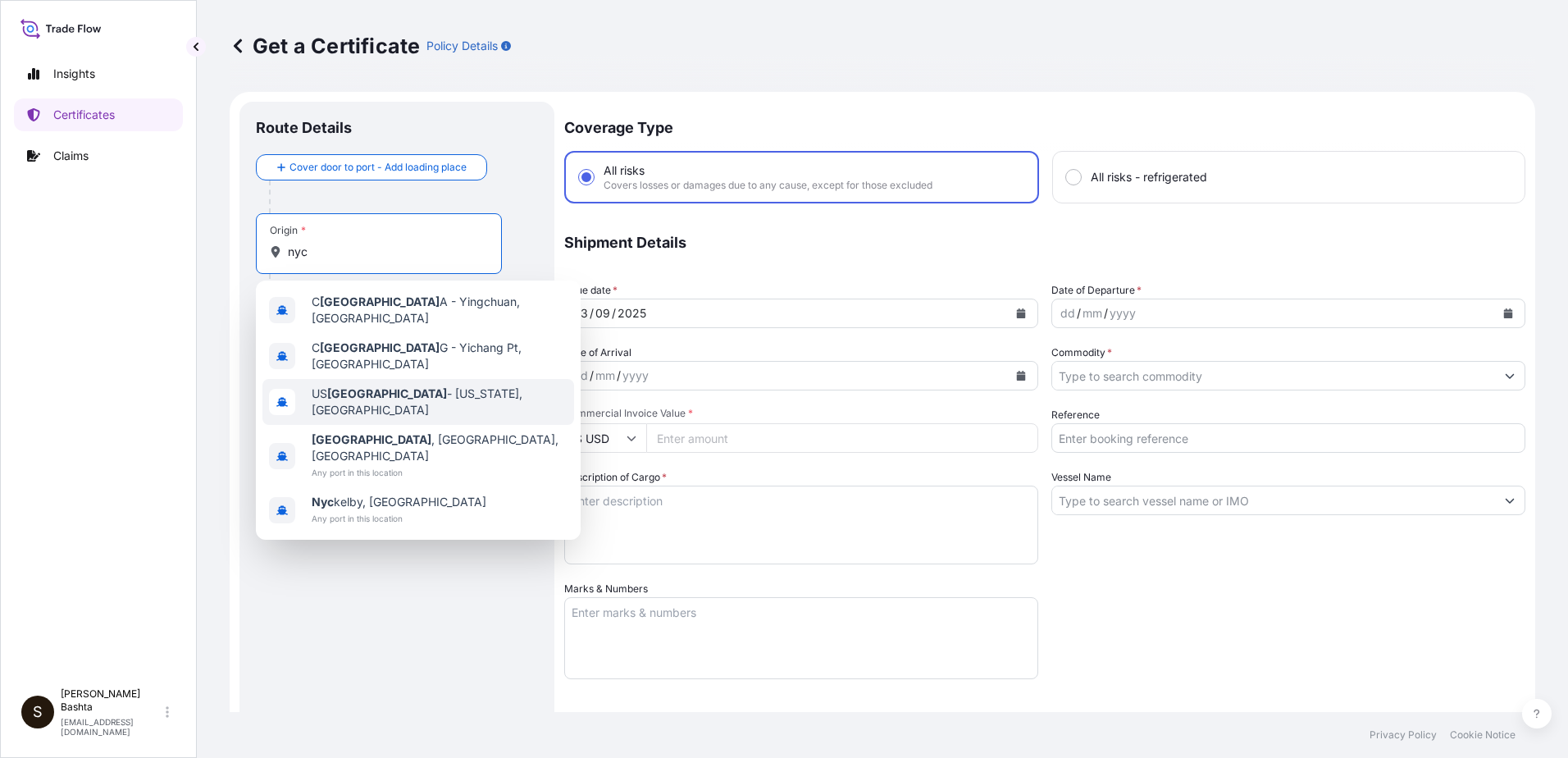
click at [369, 386] on span "US [GEOGRAPHIC_DATA] - [US_STATE], [GEOGRAPHIC_DATA]" at bounding box center [439, 402] width 255 height 33
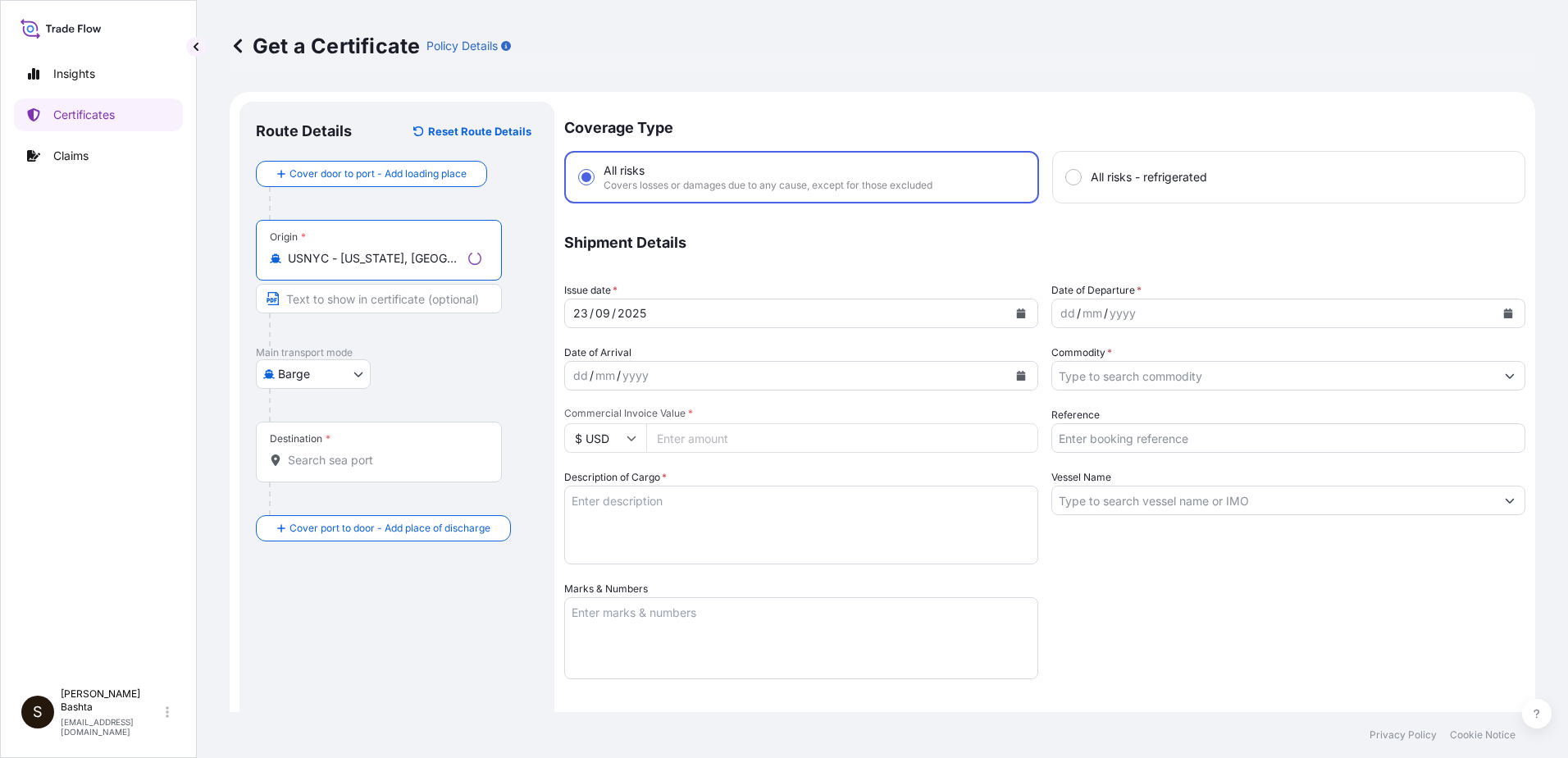
type input "USNYC - [US_STATE], [GEOGRAPHIC_DATA]"
click at [350, 371] on body "0 options available. 5 options available. Insights Certificates Claims S [PERSO…" at bounding box center [784, 379] width 1568 height 758
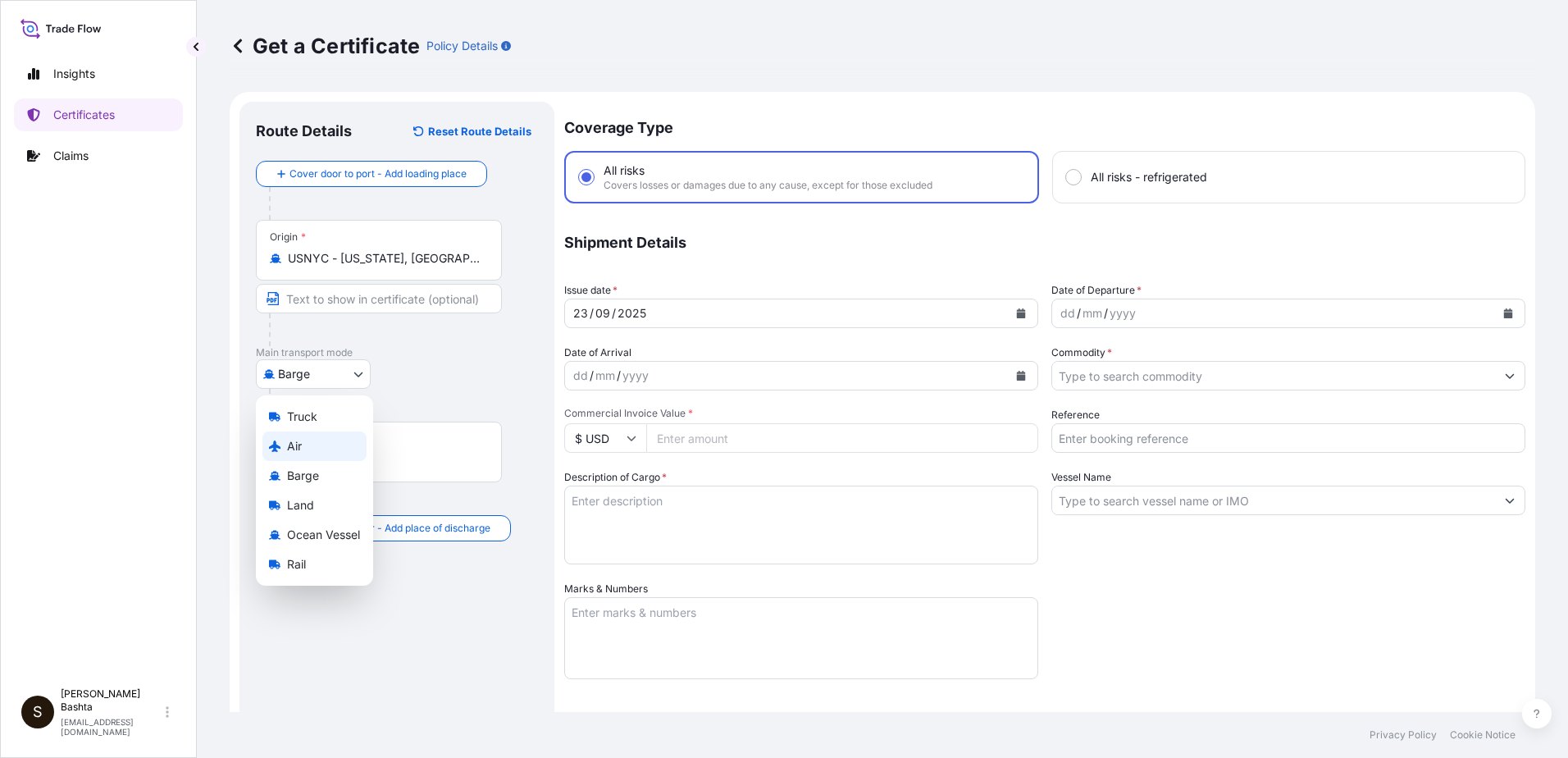
click at [301, 450] on span "Air" at bounding box center [293, 446] width 14 height 16
select select "Air"
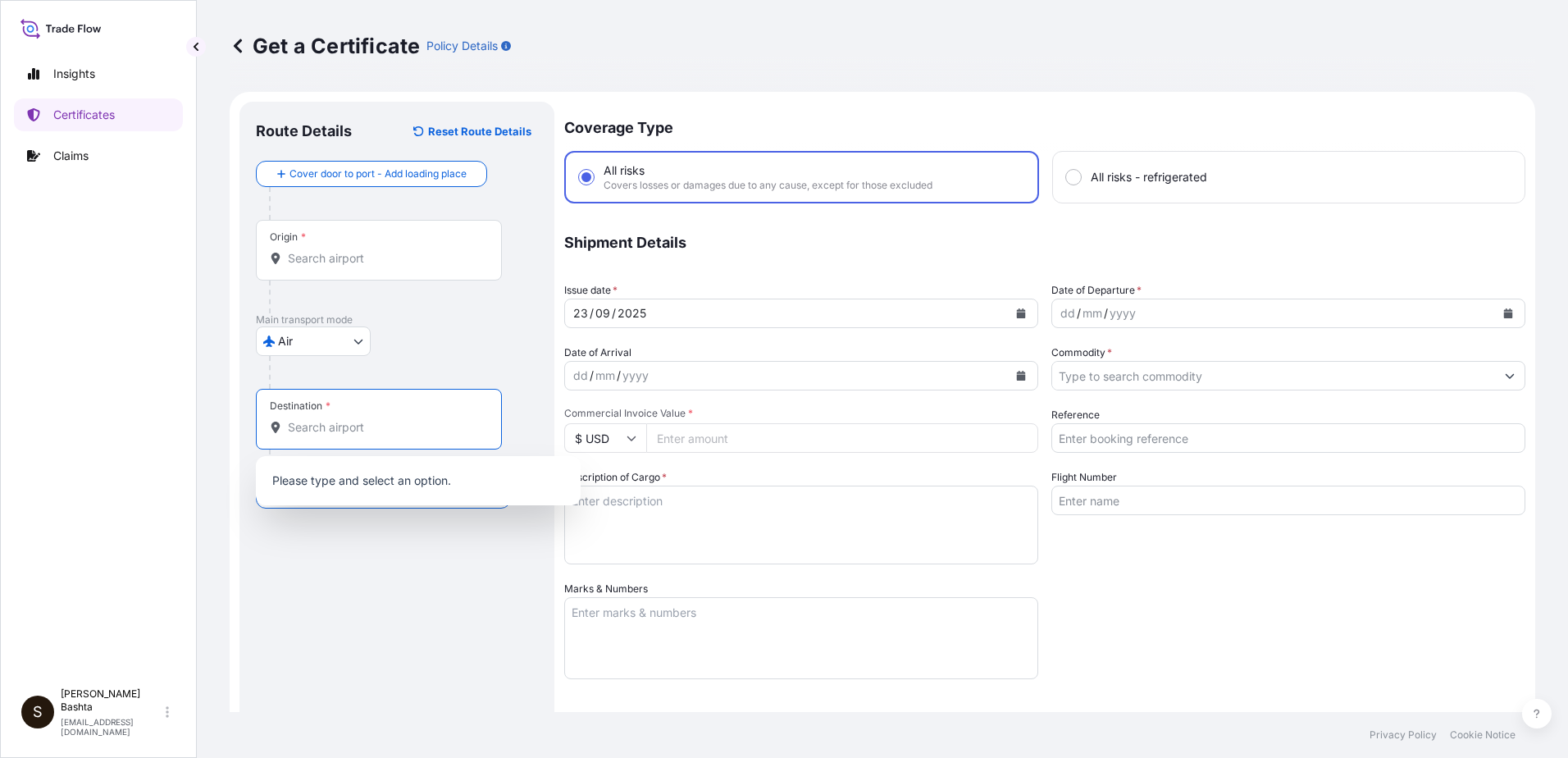
click at [315, 426] on input "Destination *" at bounding box center [384, 426] width 194 height 16
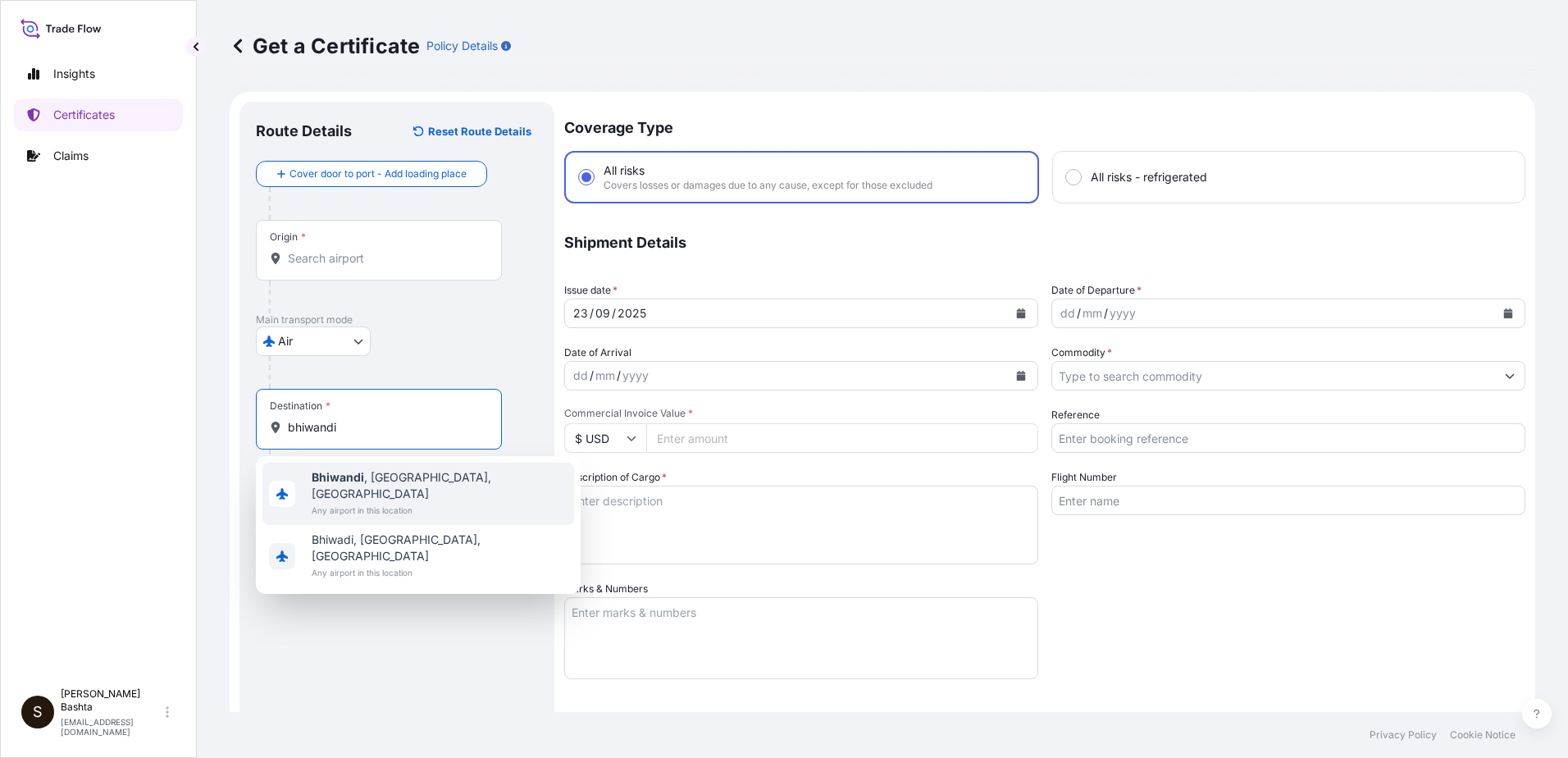
click at [420, 481] on span "[GEOGRAPHIC_DATA] , [GEOGRAPHIC_DATA], [GEOGRAPHIC_DATA]" at bounding box center [439, 486] width 255 height 33
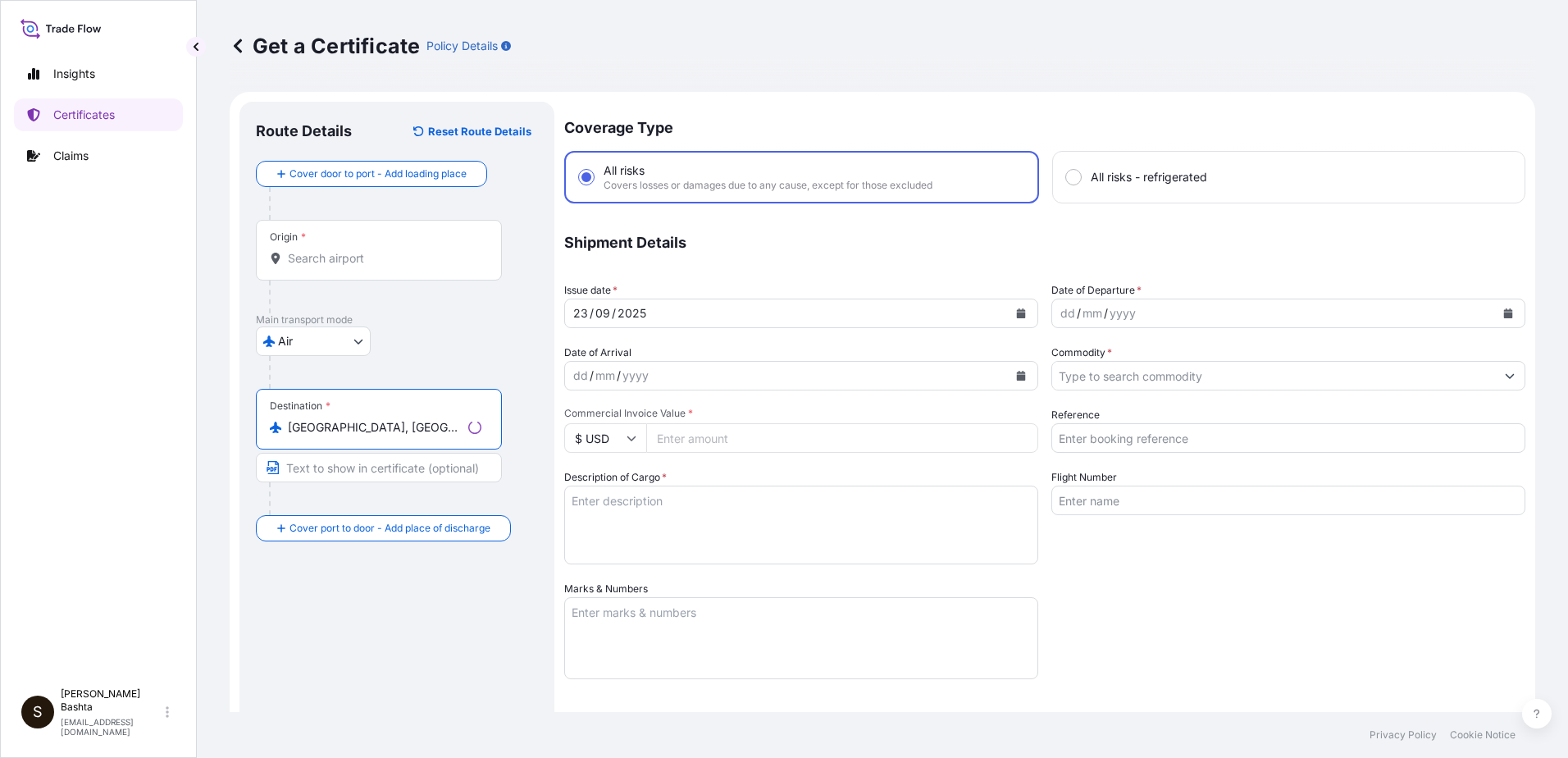
type input "[GEOGRAPHIC_DATA], [GEOGRAPHIC_DATA], [GEOGRAPHIC_DATA]"
click at [1060, 313] on div "dd" at bounding box center [1067, 313] width 18 height 19
click at [1059, 314] on div "09" at bounding box center [1067, 313] width 18 height 19
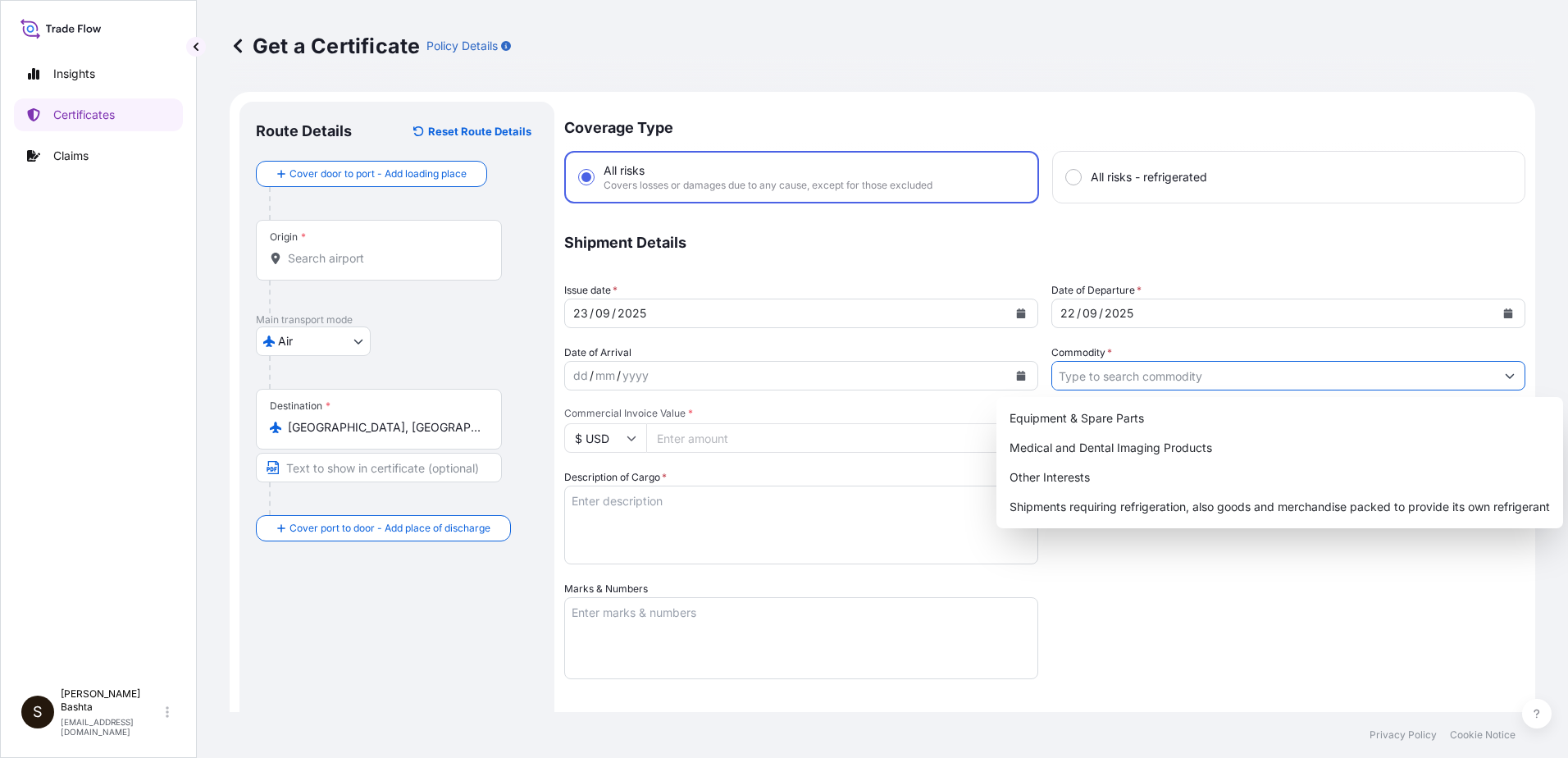
click at [1505, 372] on icon "Show suggestions" at bounding box center [1510, 376] width 10 height 10
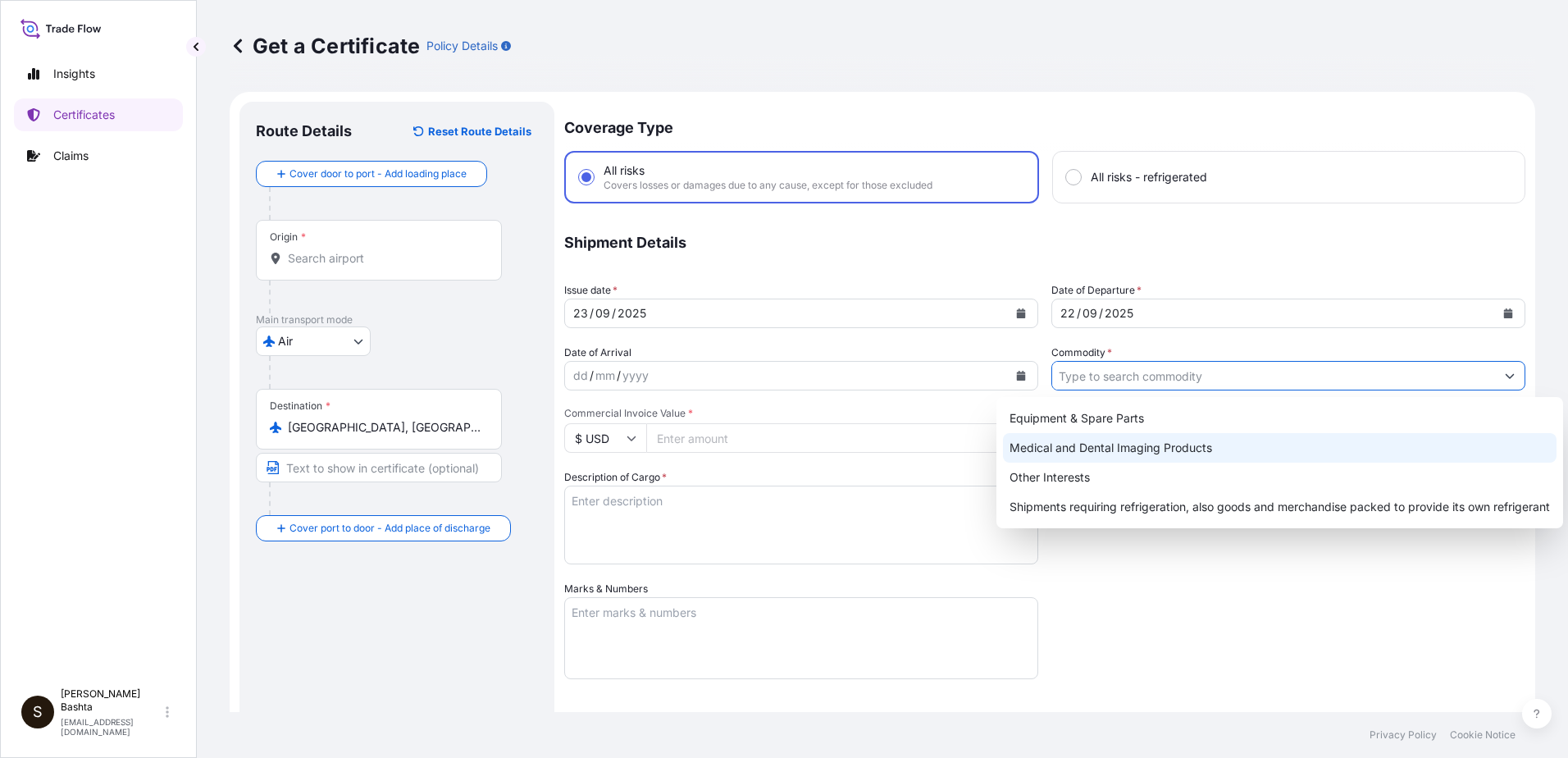
click at [1221, 445] on div "Medical and Dental Imaging Products" at bounding box center [1280, 448] width 553 height 30
type input "Medical and Dental Imaging Products"
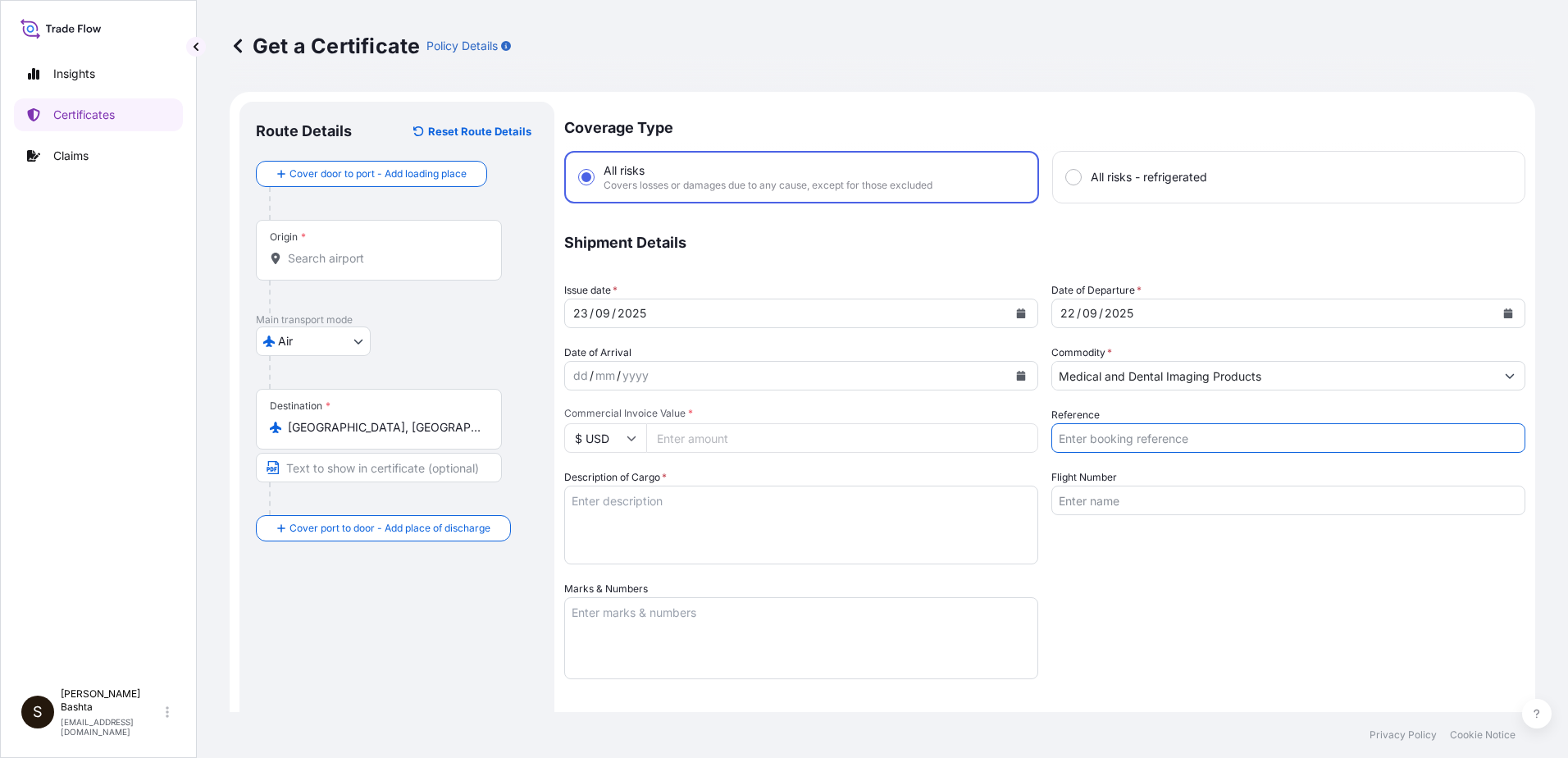
click at [1130, 437] on input "Reference" at bounding box center [1288, 437] width 474 height 30
type input "21244393"
click at [689, 443] on input "Commercial Invoice Value *" at bounding box center [842, 437] width 392 height 30
type input "880.00"
click at [611, 500] on textarea "Description of Cargo *" at bounding box center [801, 525] width 474 height 79
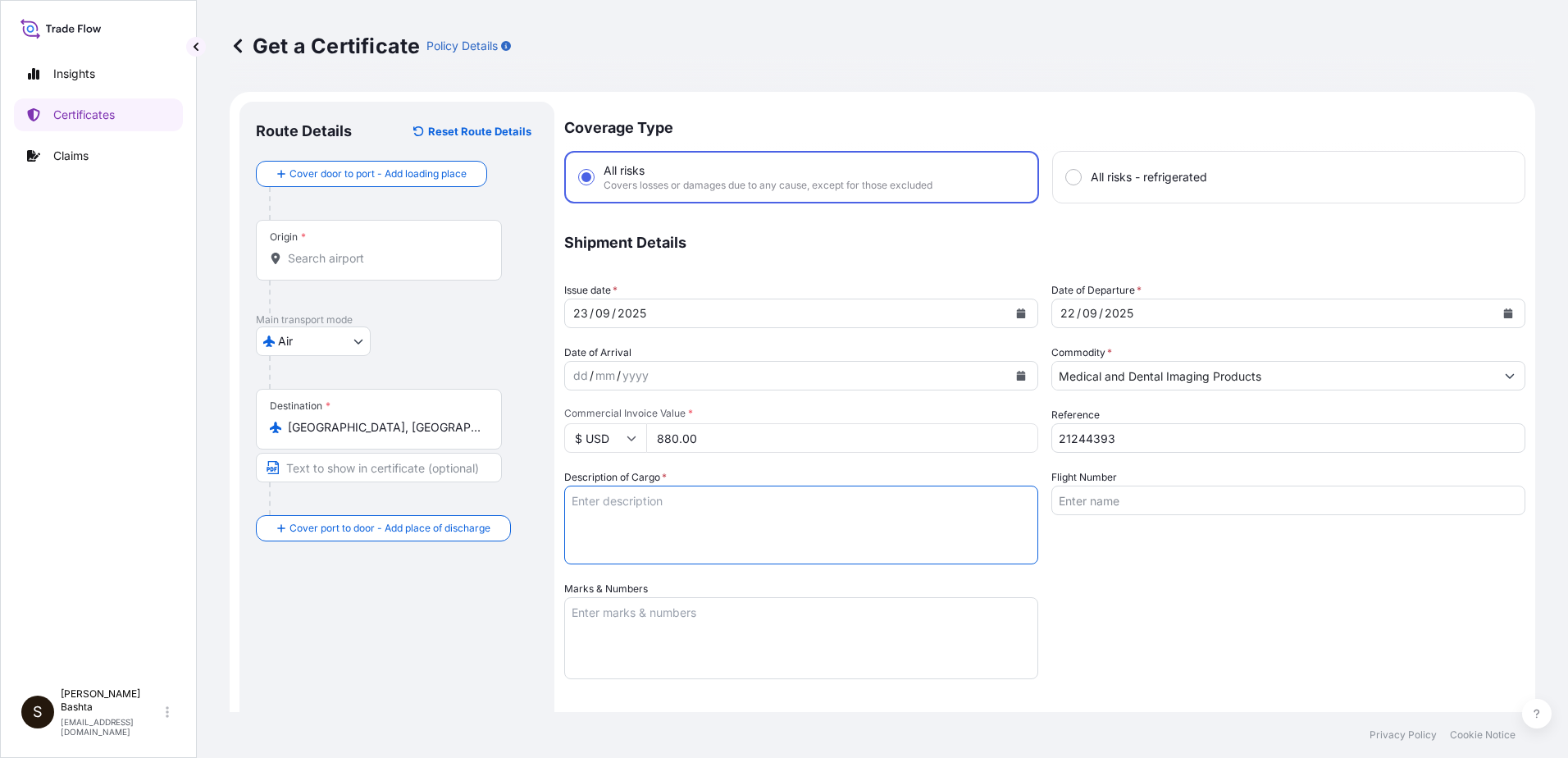
type textarea "MEDICAL AND DENTAL IMAGING PRODUCTS"
type input "Air"
type input "32008"
click at [600, 618] on textarea "Marks & Numbers" at bounding box center [801, 638] width 474 height 82
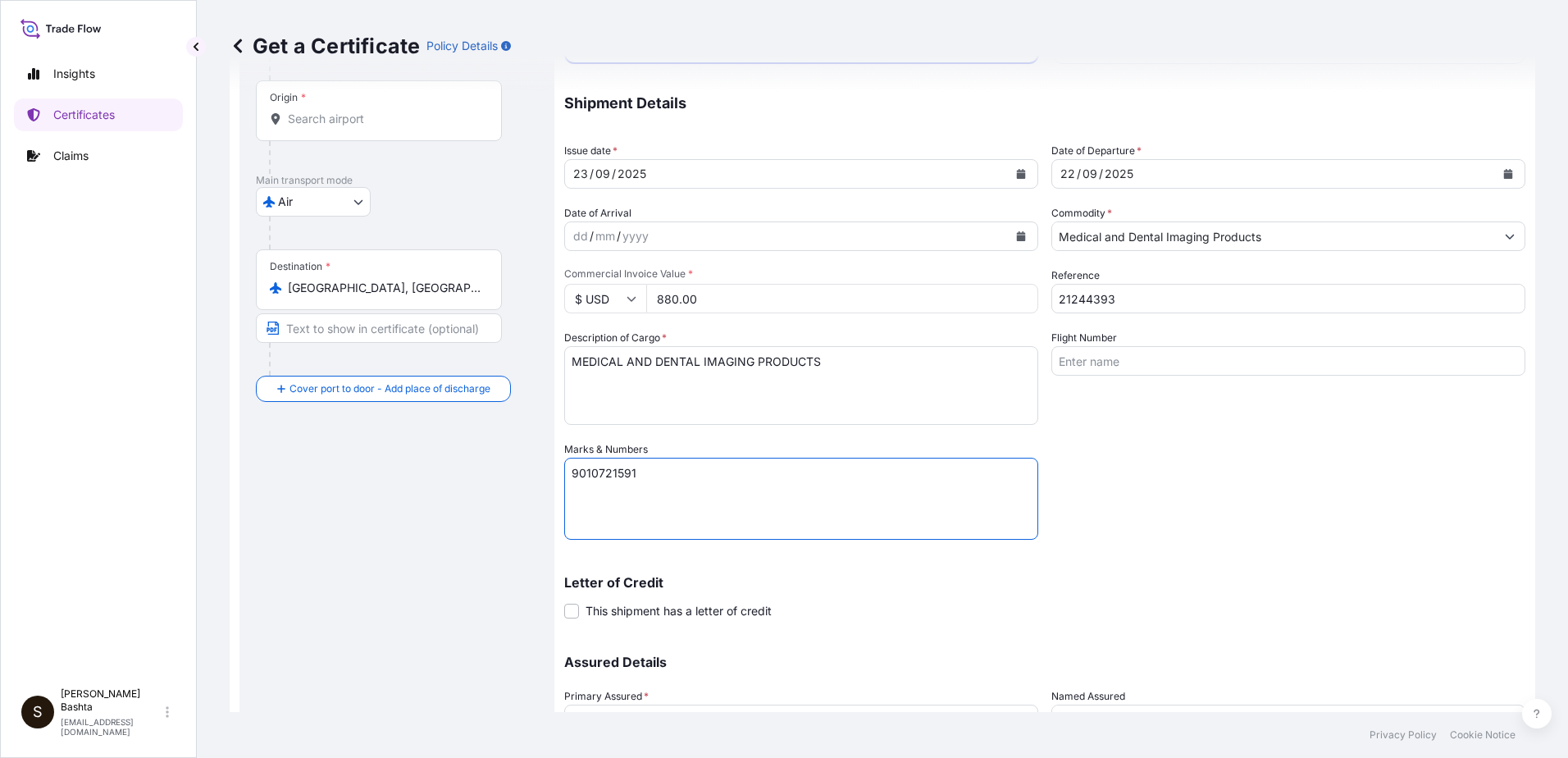
scroll to position [283, 0]
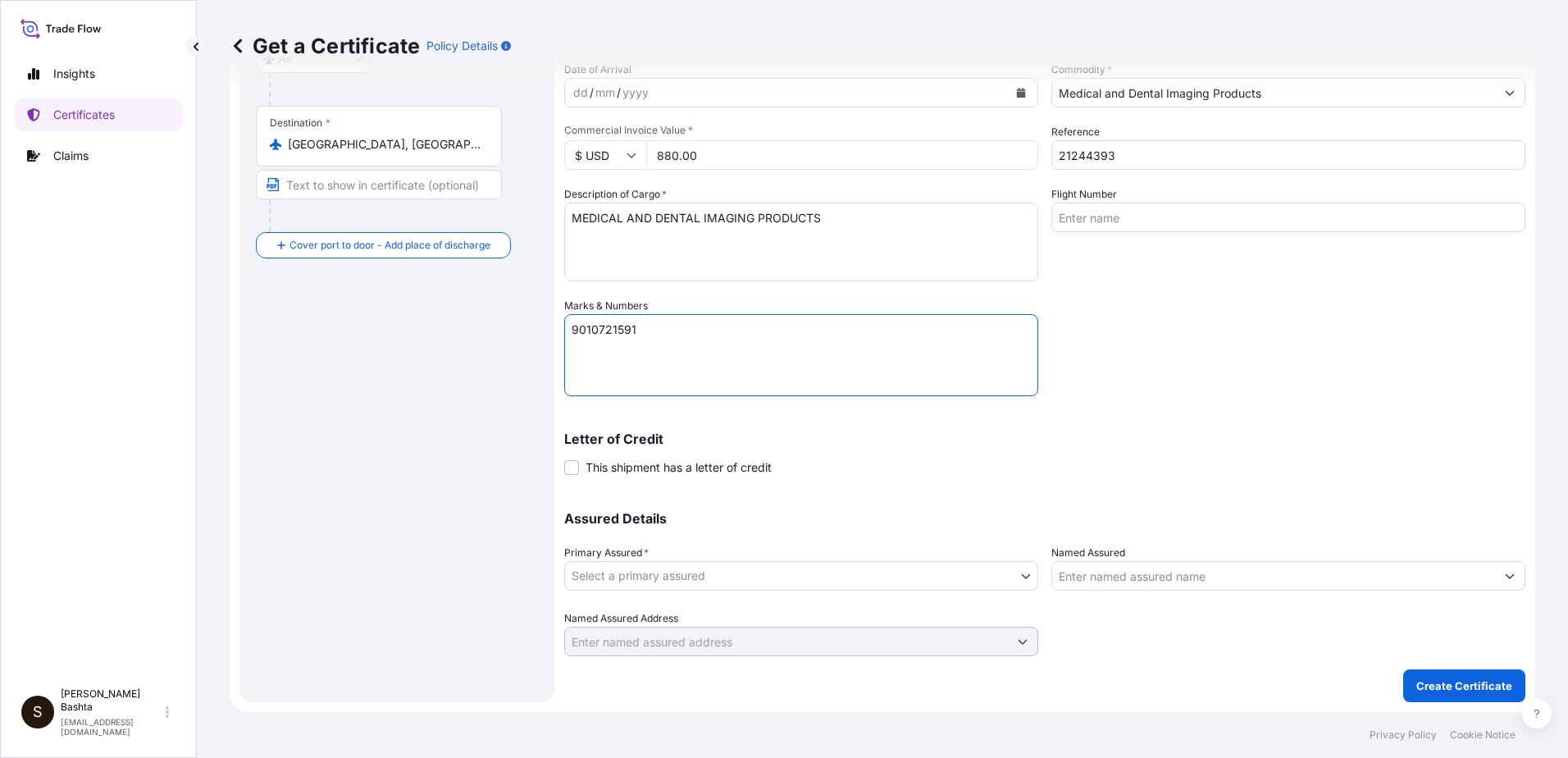
type textarea "9010721591"
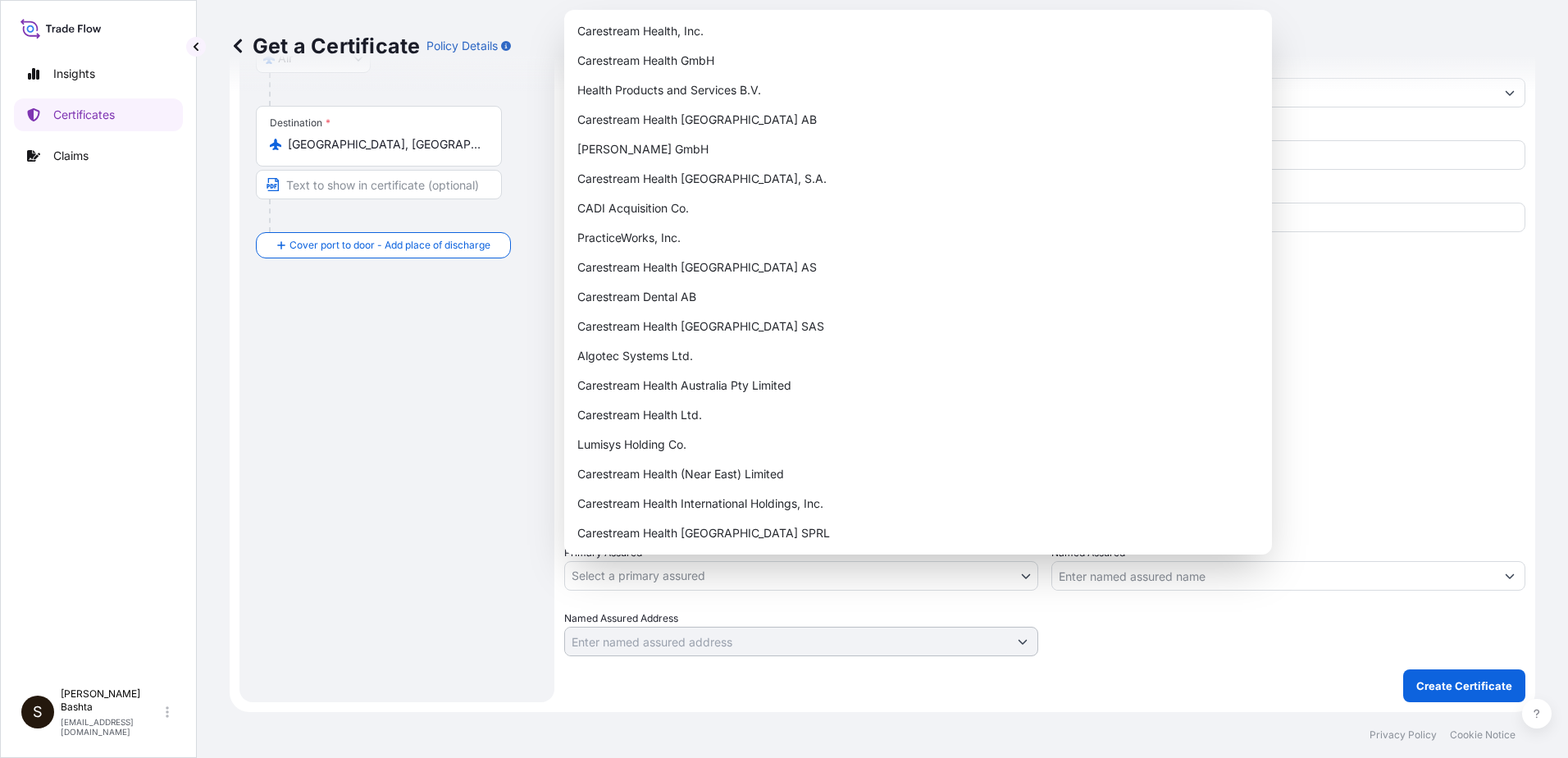
click at [1018, 577] on body "Insights Certificates Claims S [PERSON_NAME] [PERSON_NAME][EMAIL_ADDRESS][PERSO…" at bounding box center [784, 379] width 1568 height 758
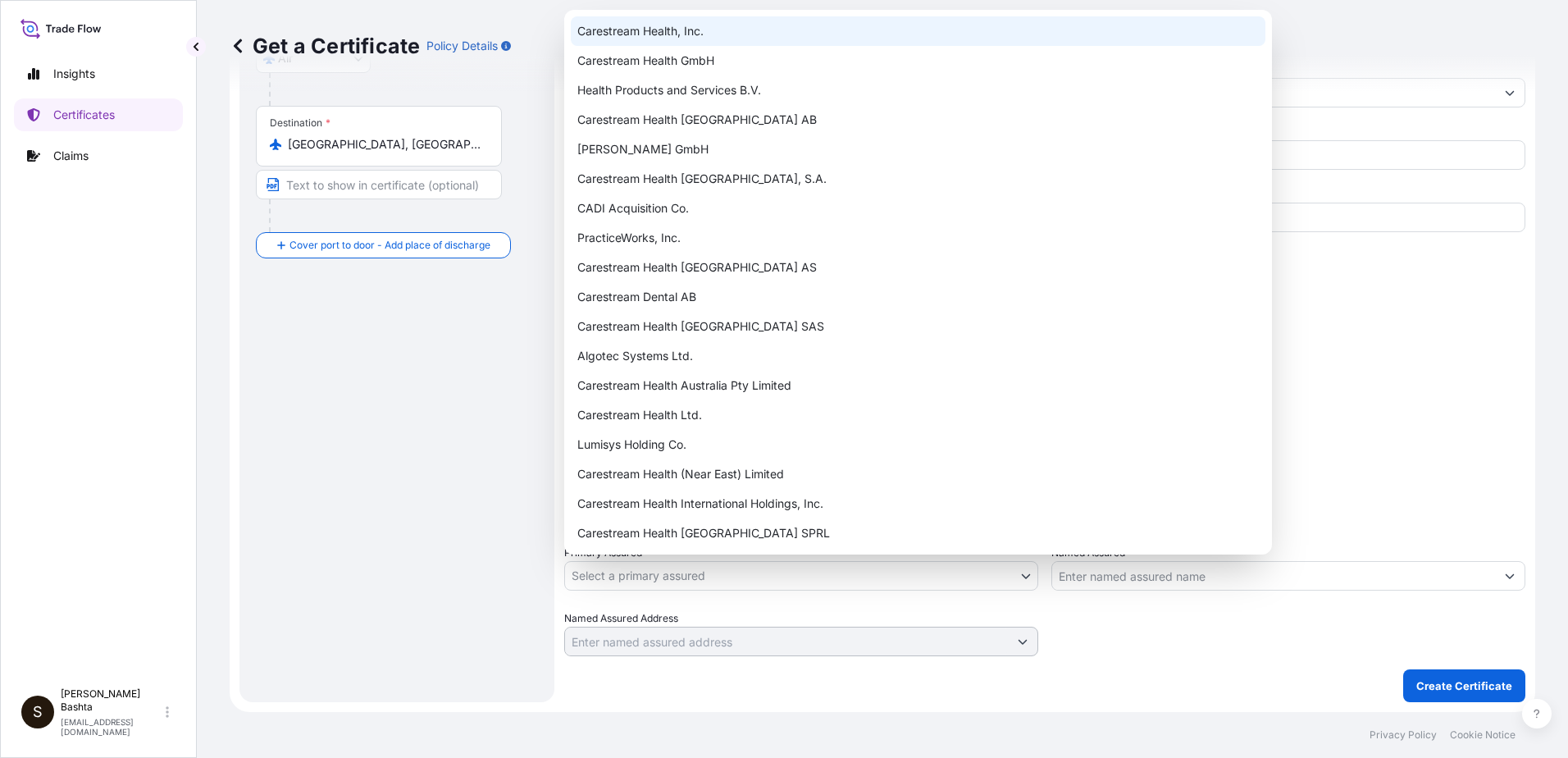
click at [688, 34] on div "Carestream Health, Inc." at bounding box center [918, 30] width 694 height 30
select select "32008"
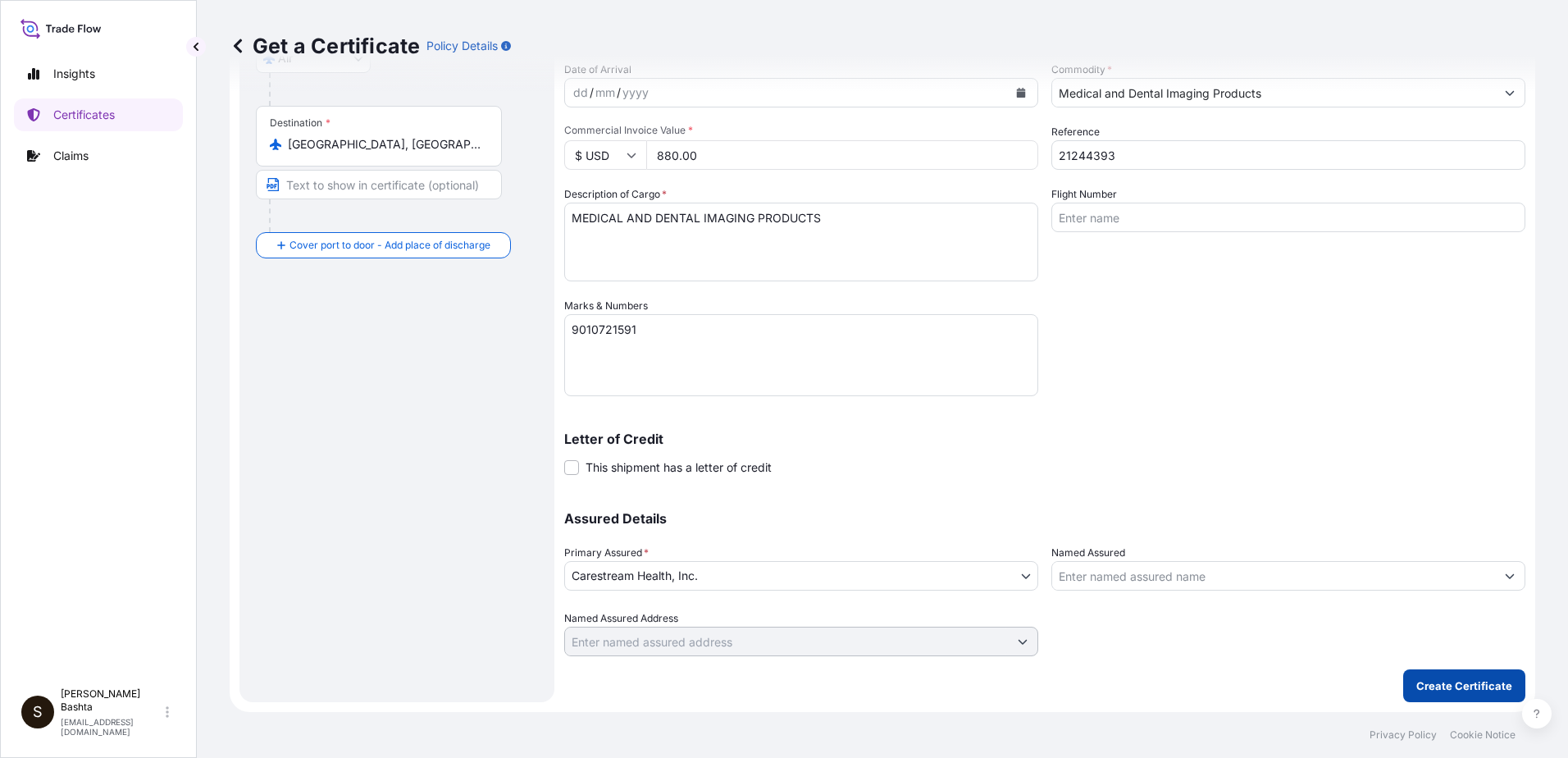
click at [1453, 683] on p "Create Certificate" at bounding box center [1463, 685] width 96 height 16
click at [1448, 686] on p "Create Certificate" at bounding box center [1463, 685] width 96 height 16
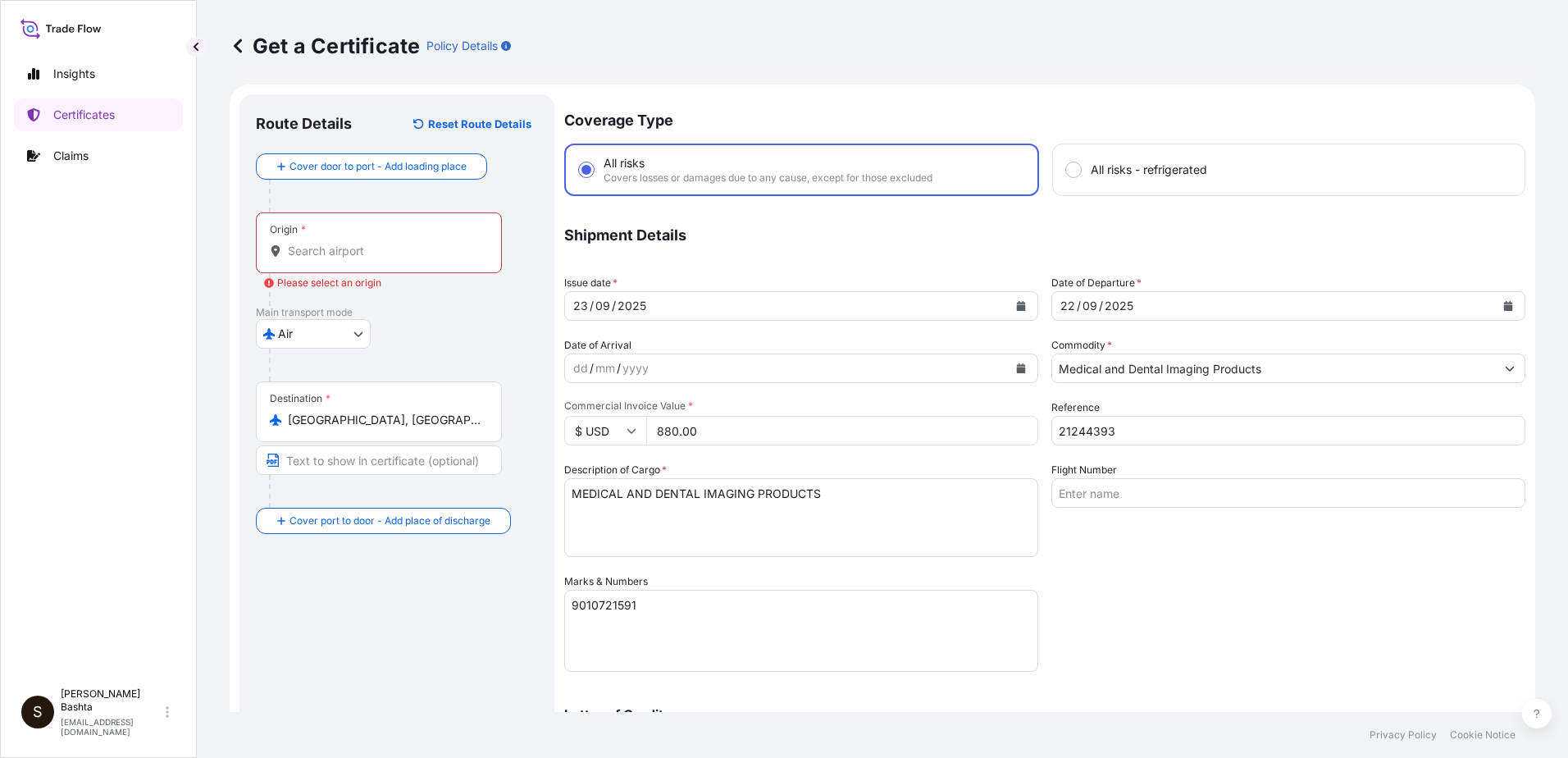
scroll to position [0, 0]
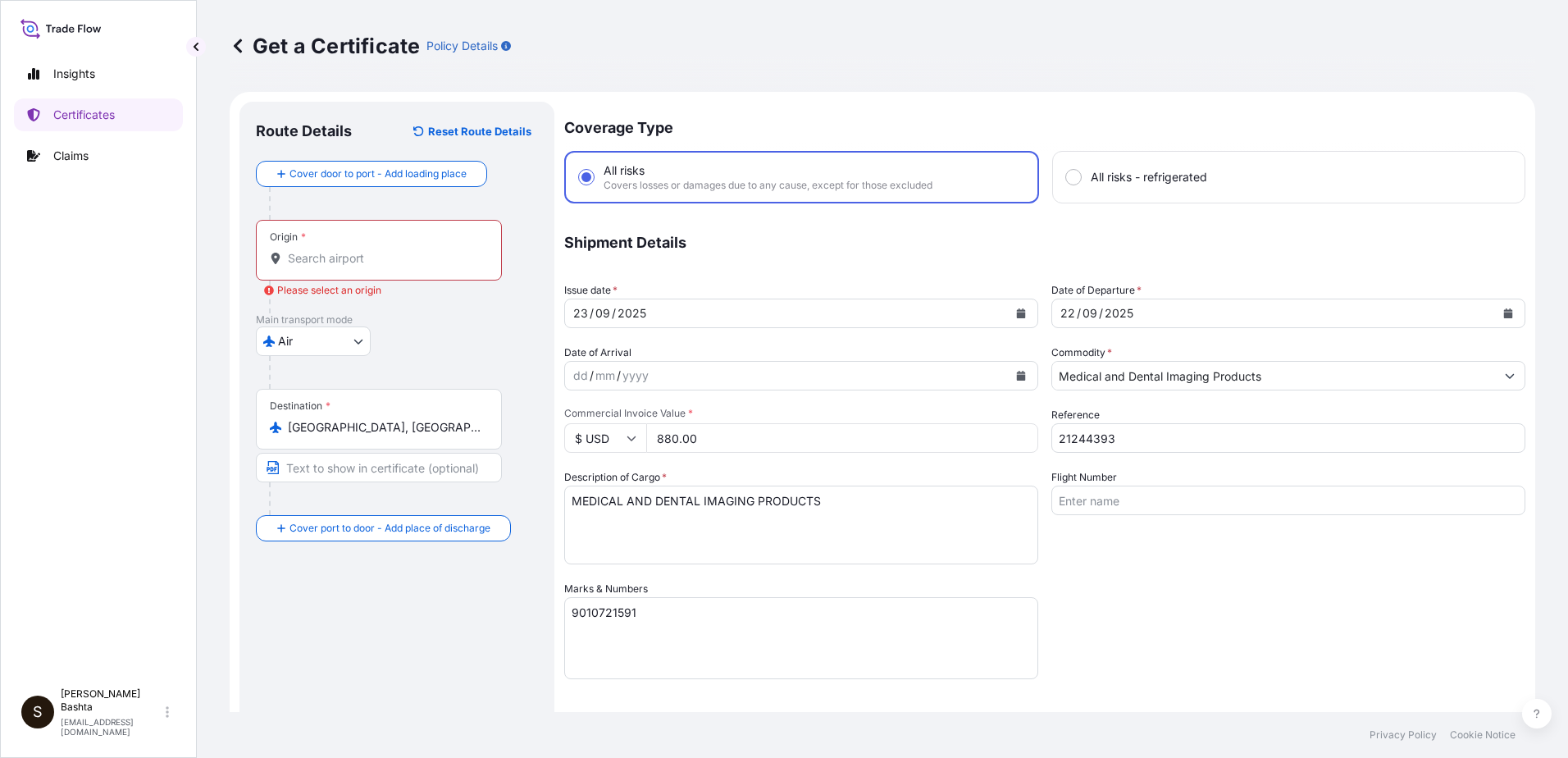
click at [325, 242] on div "Origin *" at bounding box center [378, 250] width 246 height 61
click at [325, 250] on input "Origin * Please select an origin" at bounding box center [384, 258] width 194 height 16
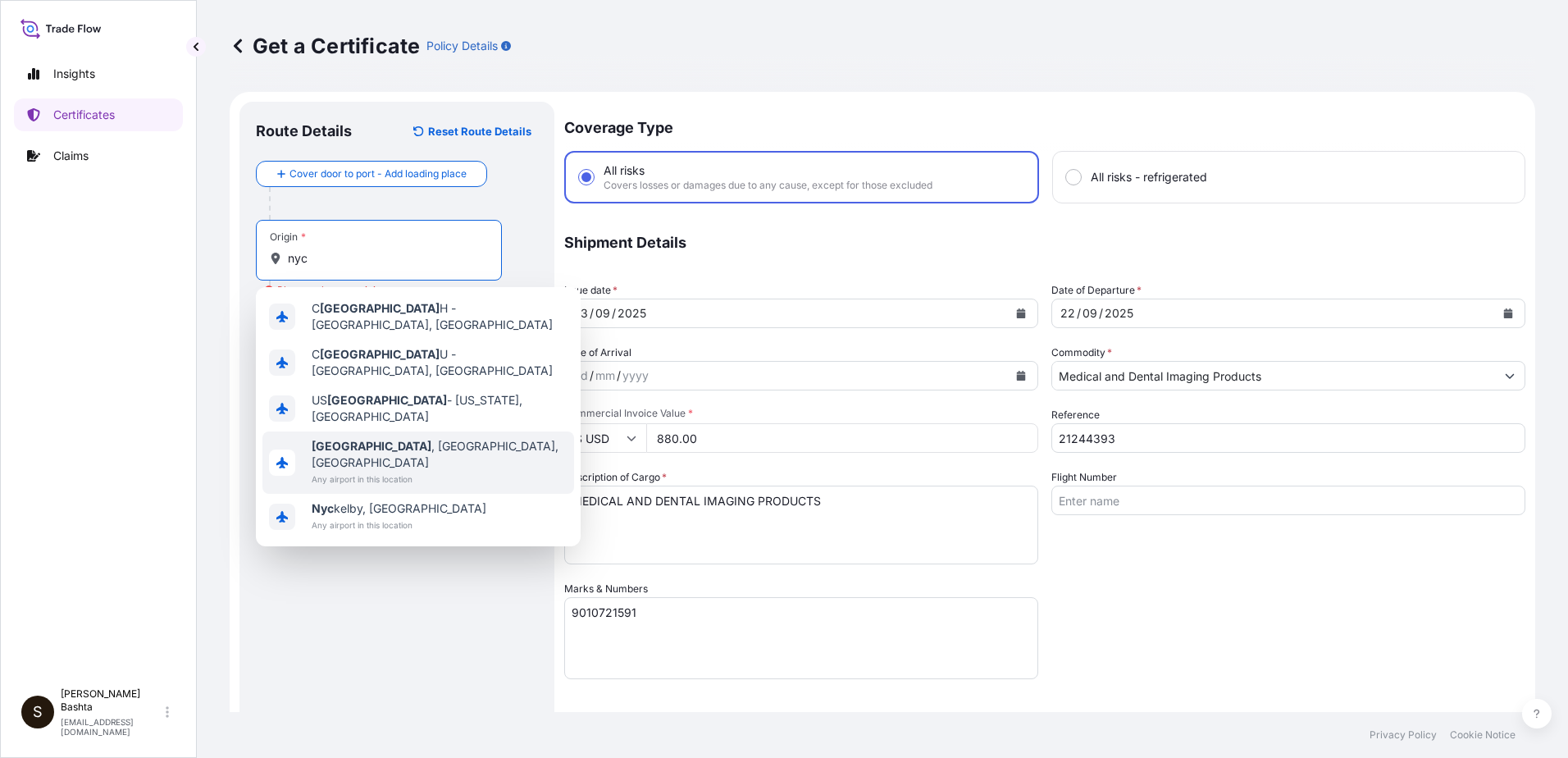
click at [408, 438] on span "[GEOGRAPHIC_DATA] , [GEOGRAPHIC_DATA], [GEOGRAPHIC_DATA]" at bounding box center [439, 454] width 255 height 33
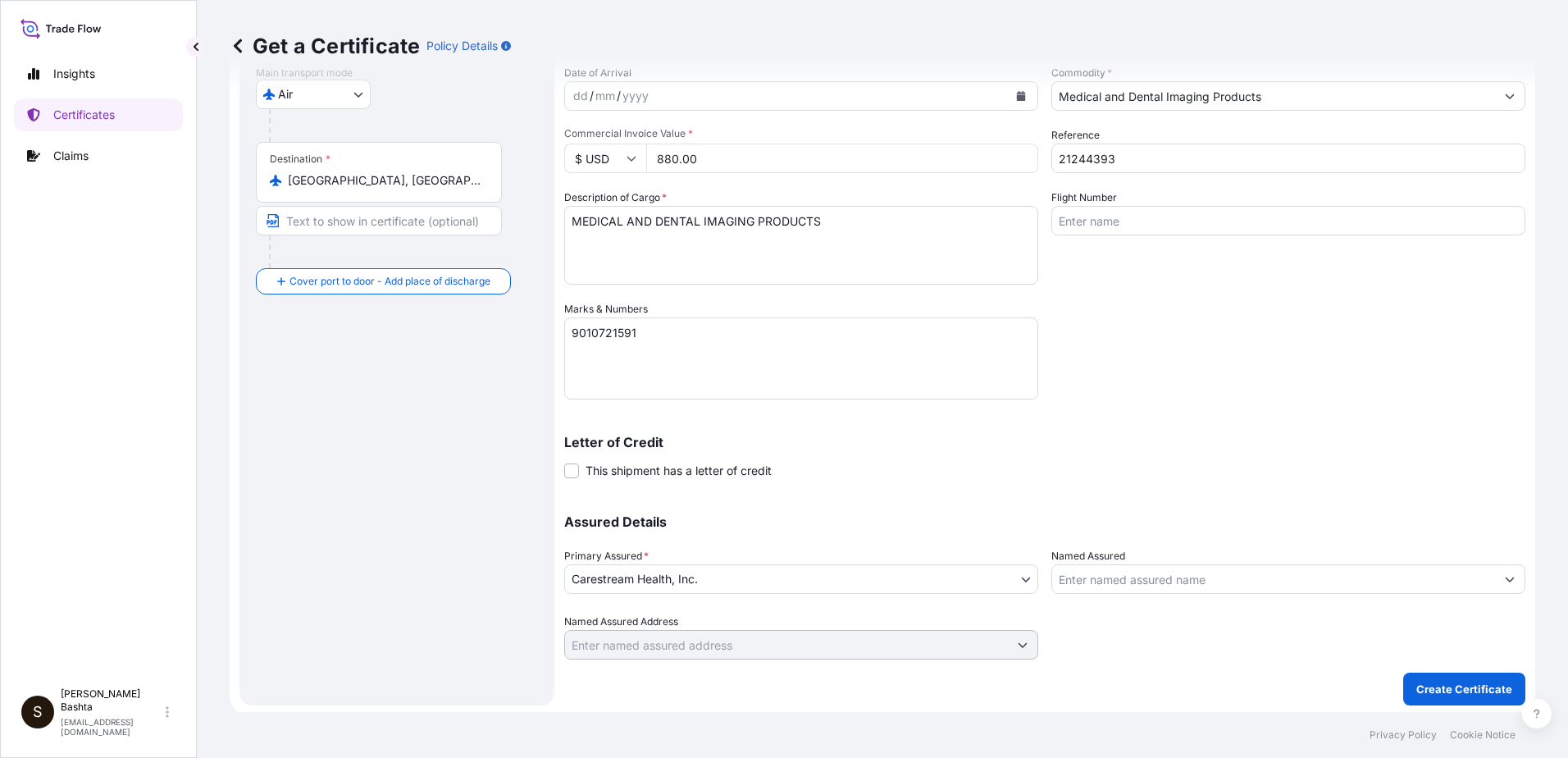
scroll to position [283, 0]
type input "[GEOGRAPHIC_DATA], [GEOGRAPHIC_DATA], [GEOGRAPHIC_DATA]"
click at [1474, 681] on p "Create Certificate" at bounding box center [1463, 685] width 96 height 16
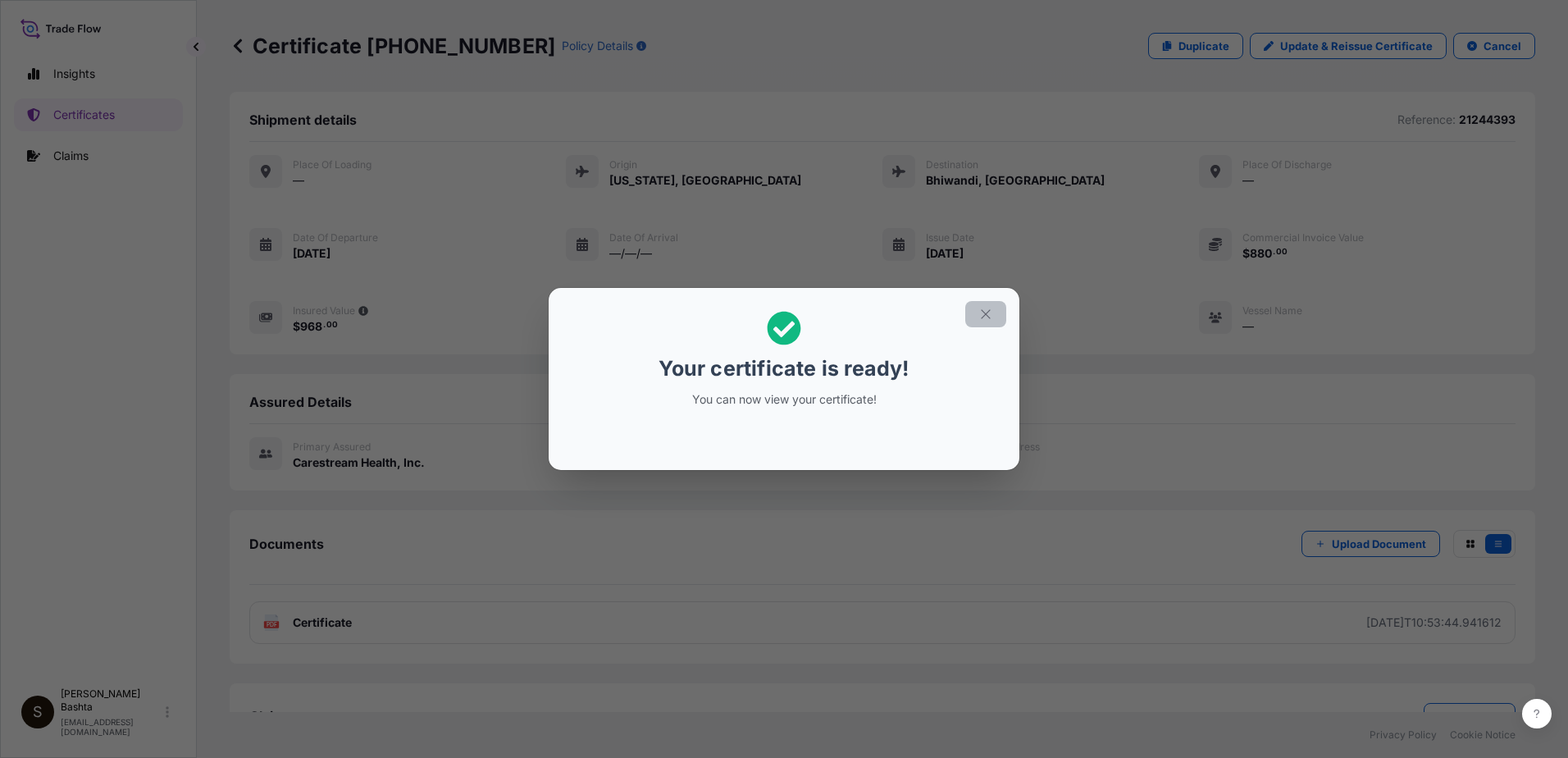
click at [985, 316] on icon "button" at bounding box center [985, 314] width 14 height 14
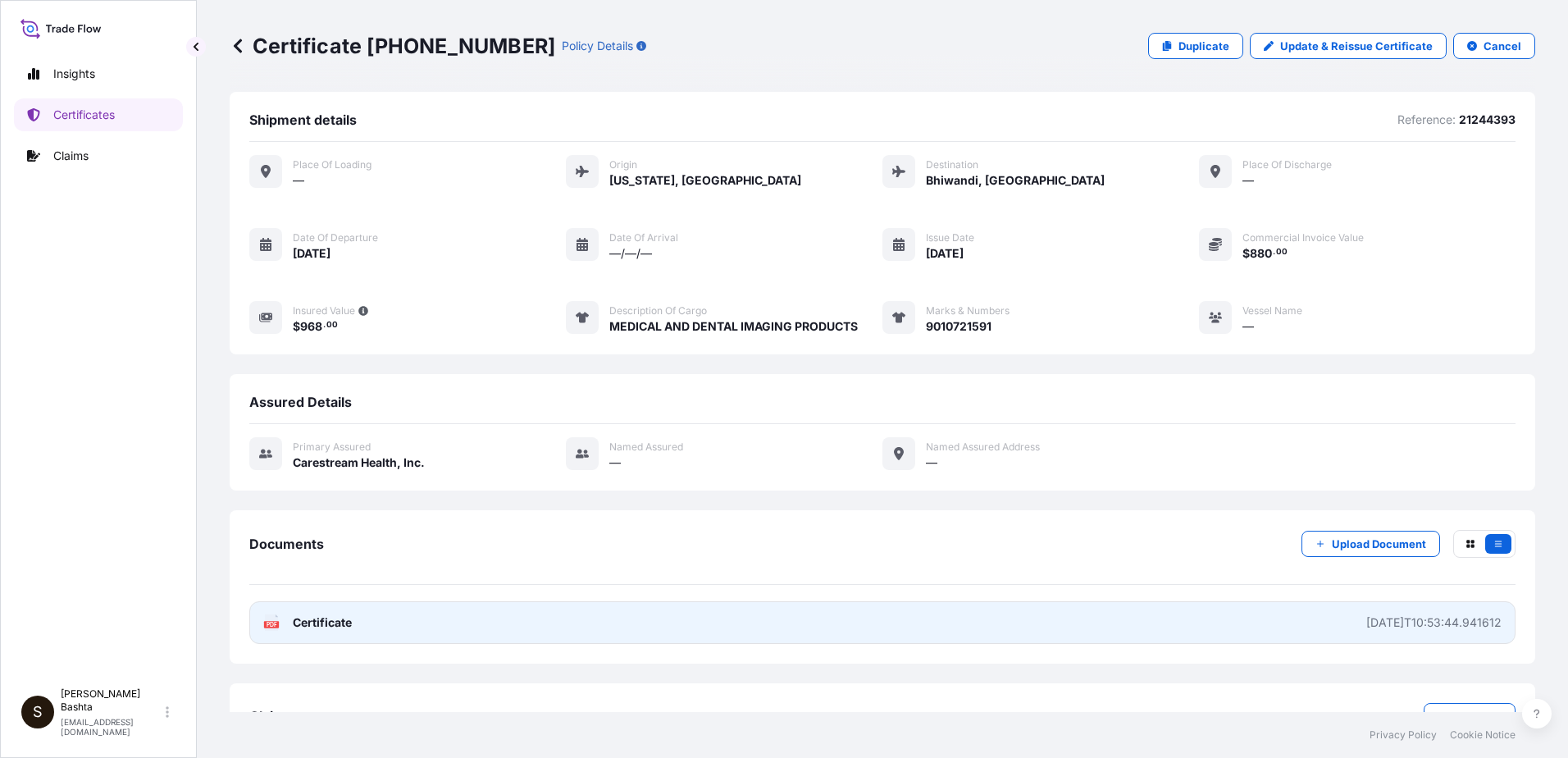
click at [270, 624] on text "PDF" at bounding box center [271, 624] width 11 height 6
